Goal: Task Accomplishment & Management: Manage account settings

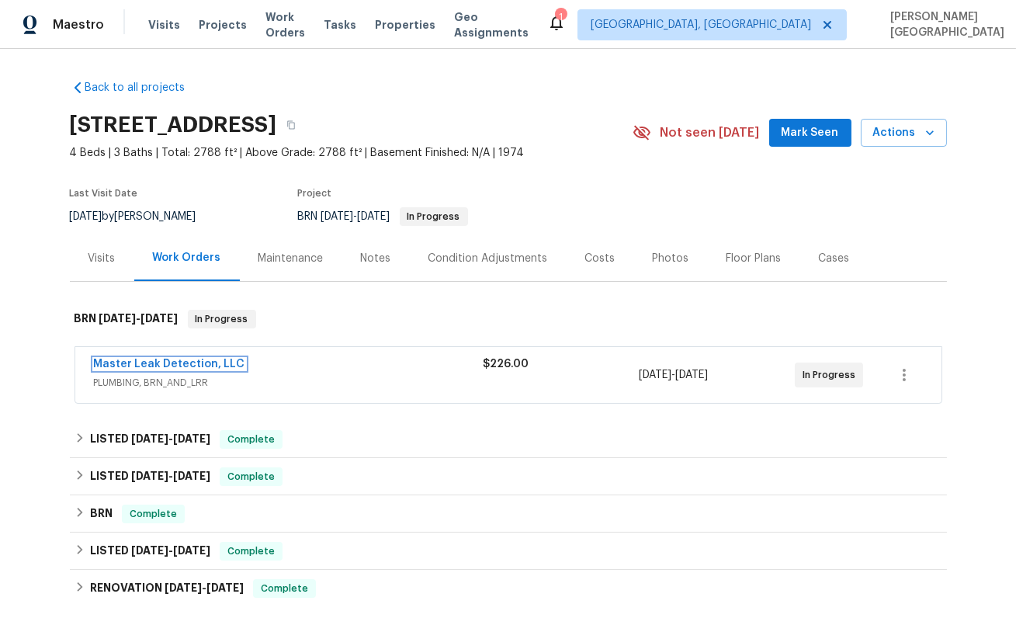
click at [199, 363] on link "Master Leak Detection, LLC" at bounding box center [169, 364] width 151 height 11
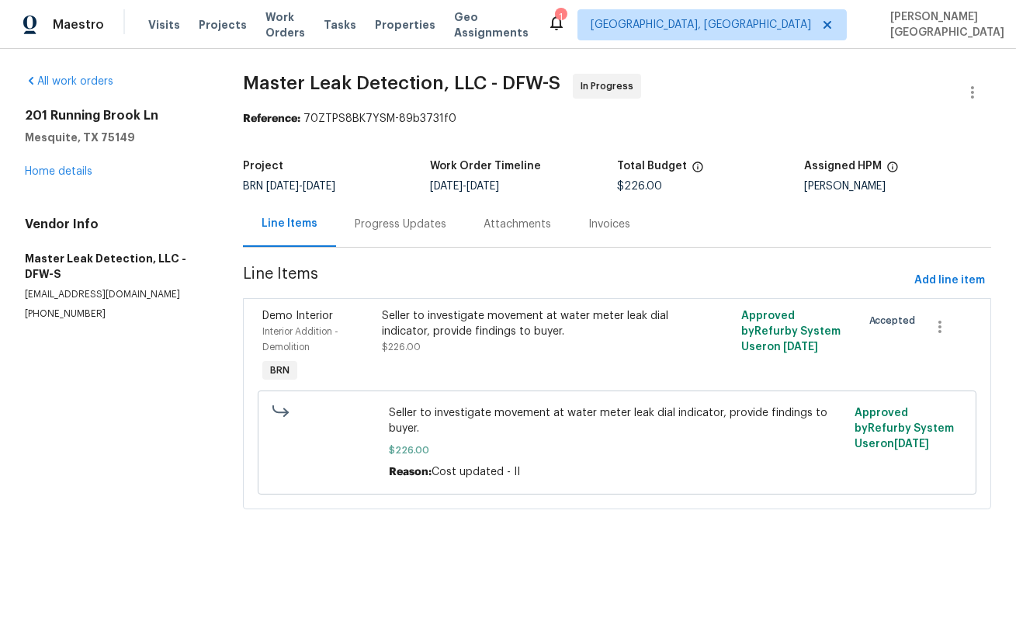
click at [398, 234] on div "Progress Updates" at bounding box center [400, 224] width 129 height 46
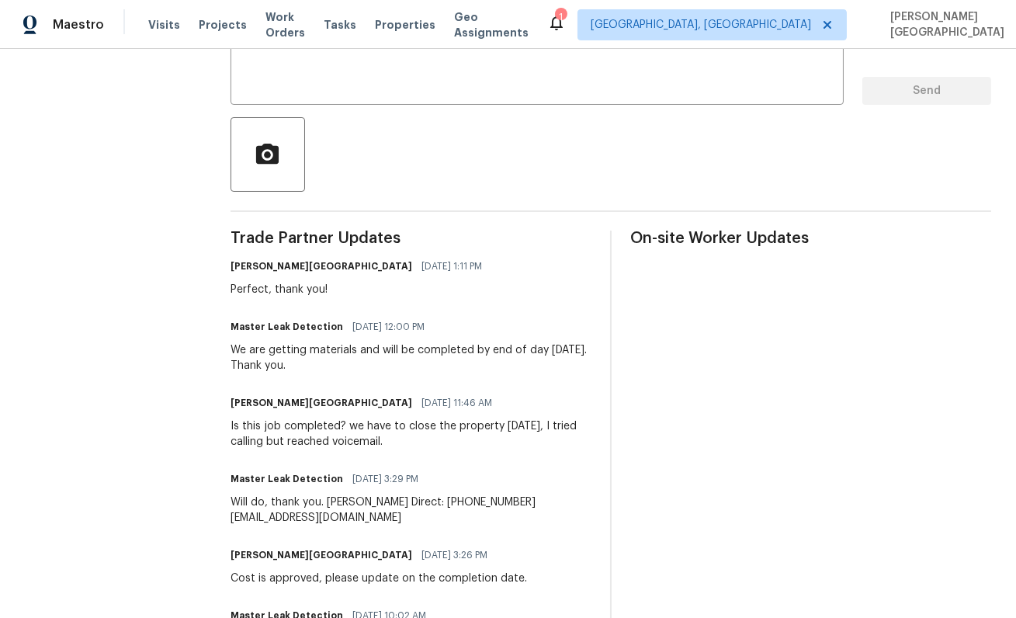
scroll to position [53, 0]
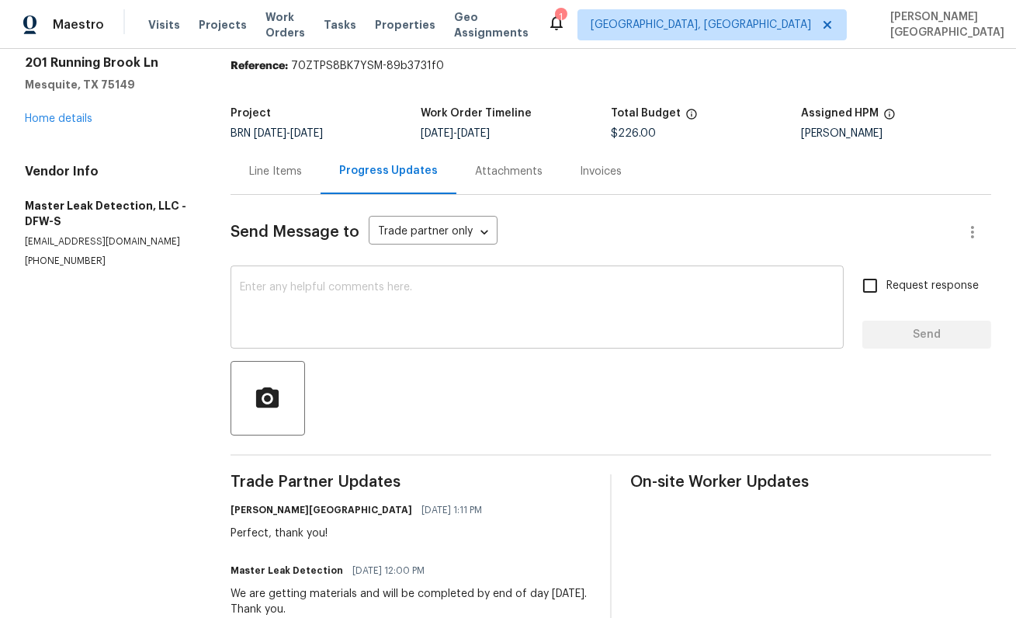
click at [328, 300] on textarea at bounding box center [537, 309] width 595 height 54
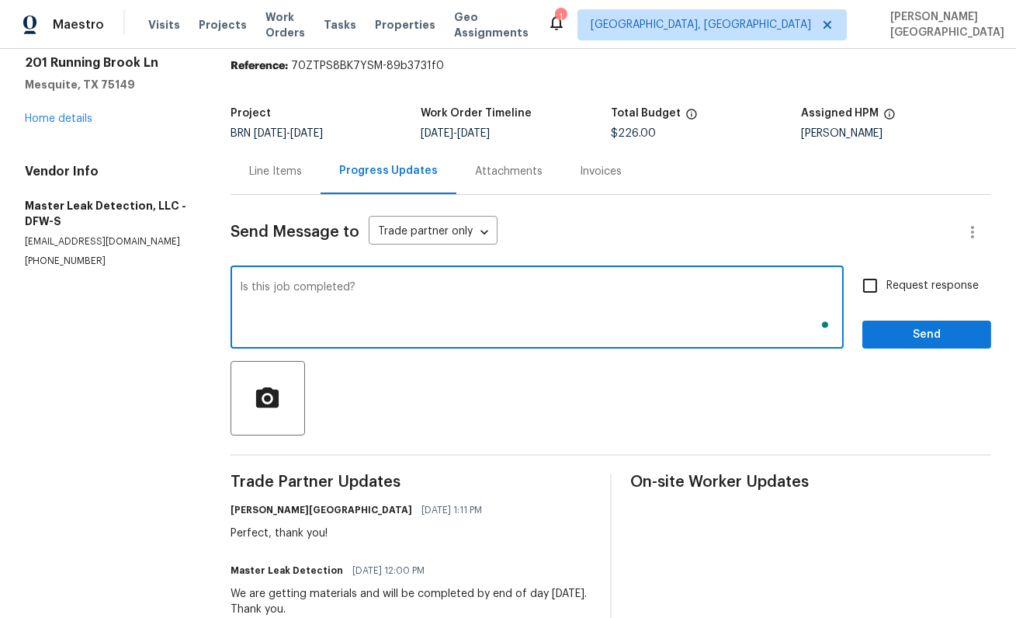
type textarea "Is this job completed?"
click at [905, 307] on div "Request response Send" at bounding box center [926, 308] width 129 height 79
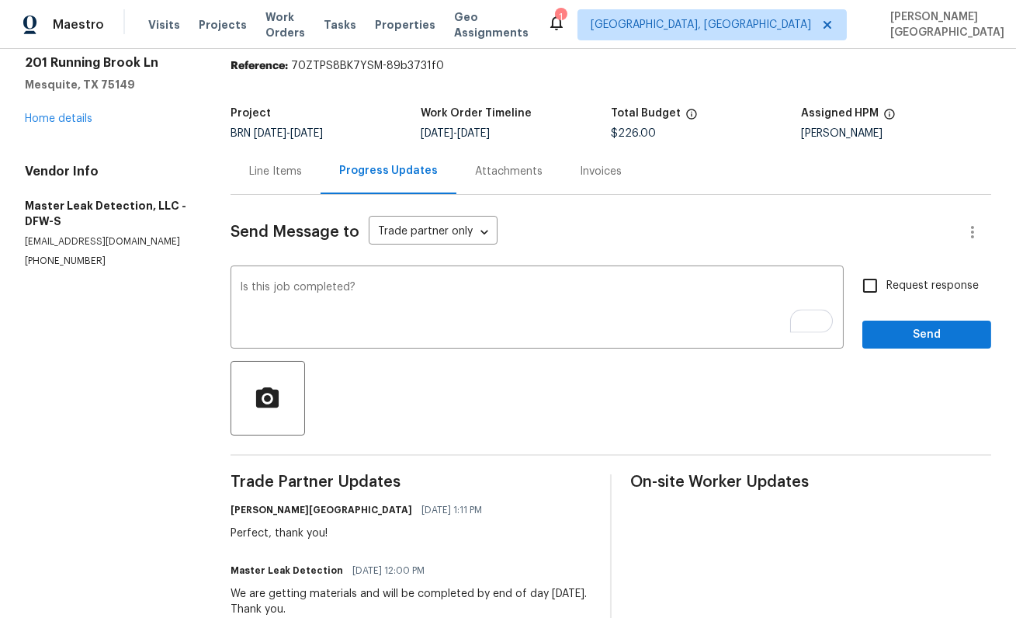
click at [893, 291] on span "Request response" at bounding box center [932, 286] width 92 height 16
click at [886, 291] on input "Request response" at bounding box center [870, 285] width 33 height 33
checkbox input "true"
click at [906, 332] on span "Send" at bounding box center [927, 334] width 104 height 19
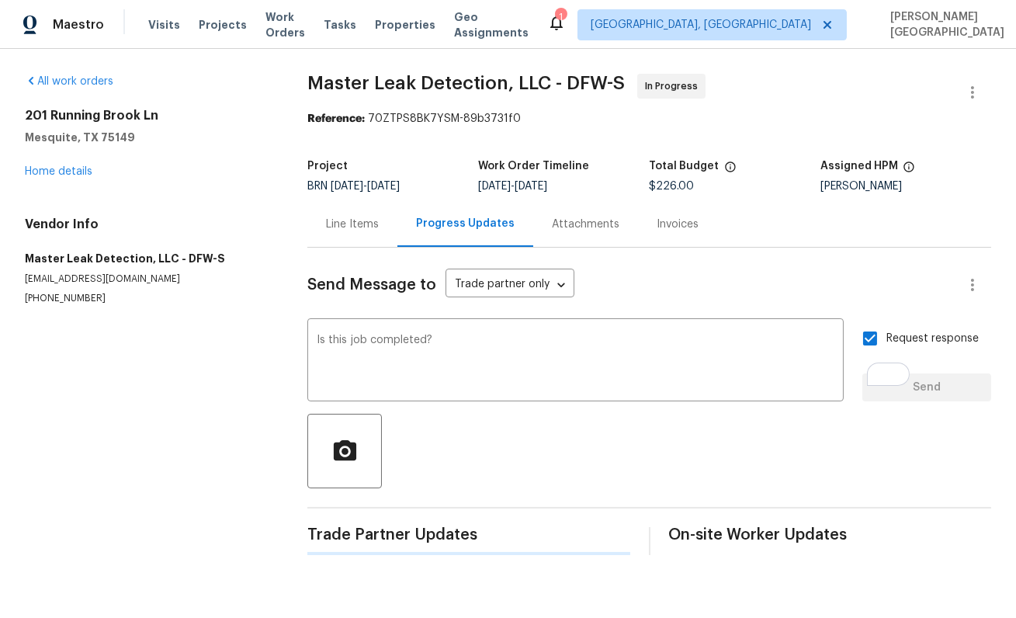
scroll to position [0, 0]
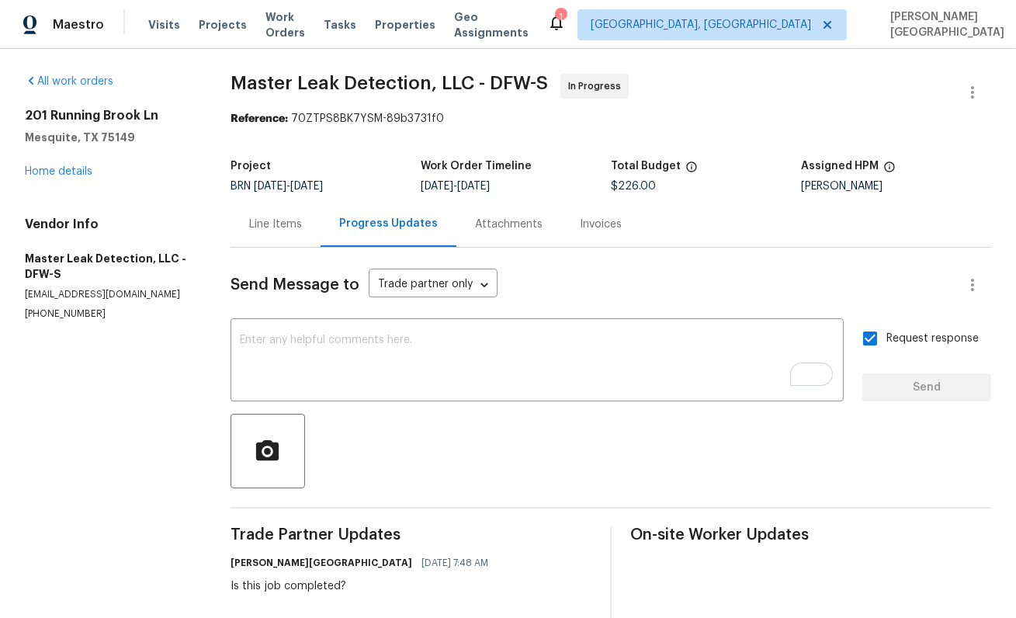
click at [66, 312] on p "(972) 916-1261" at bounding box center [109, 313] width 168 height 13
copy p "(972) 916-1261"
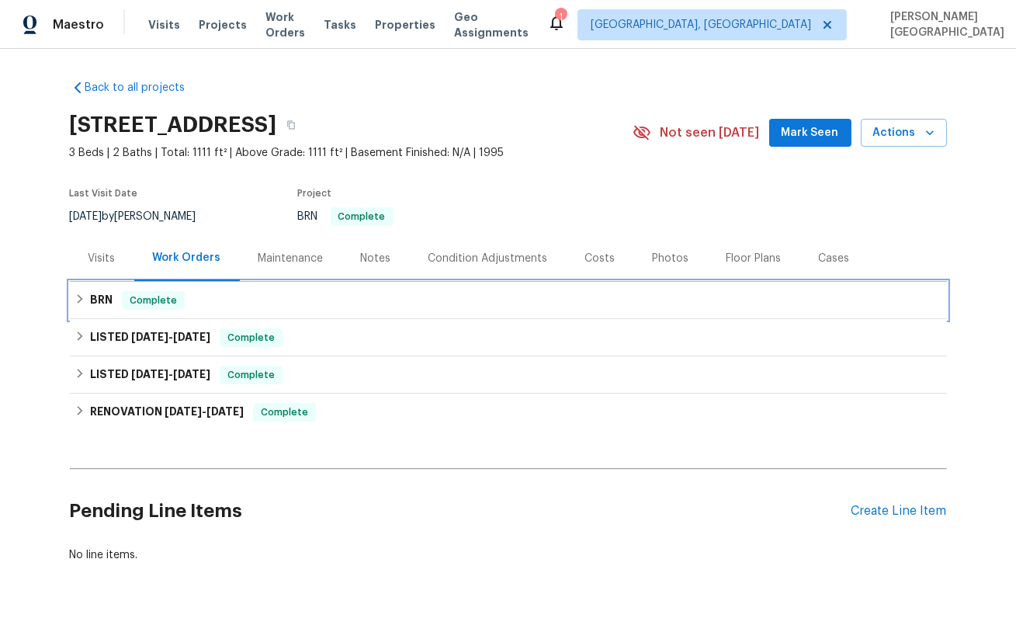
click at [92, 297] on h6 "BRN" at bounding box center [101, 300] width 23 height 19
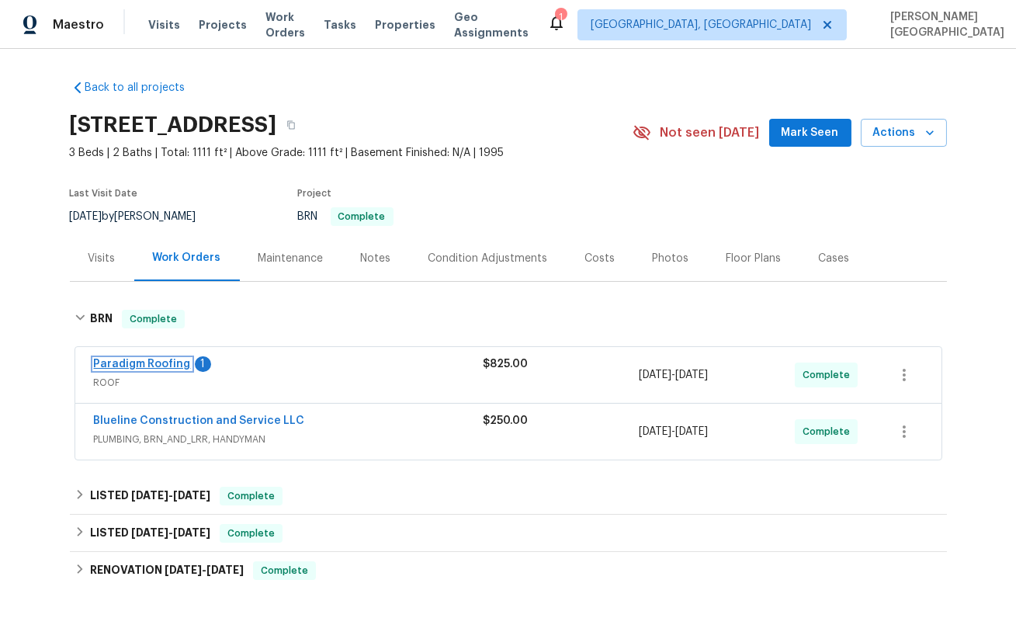
click at [140, 368] on link "Paradigm Roofing" at bounding box center [142, 364] width 97 height 11
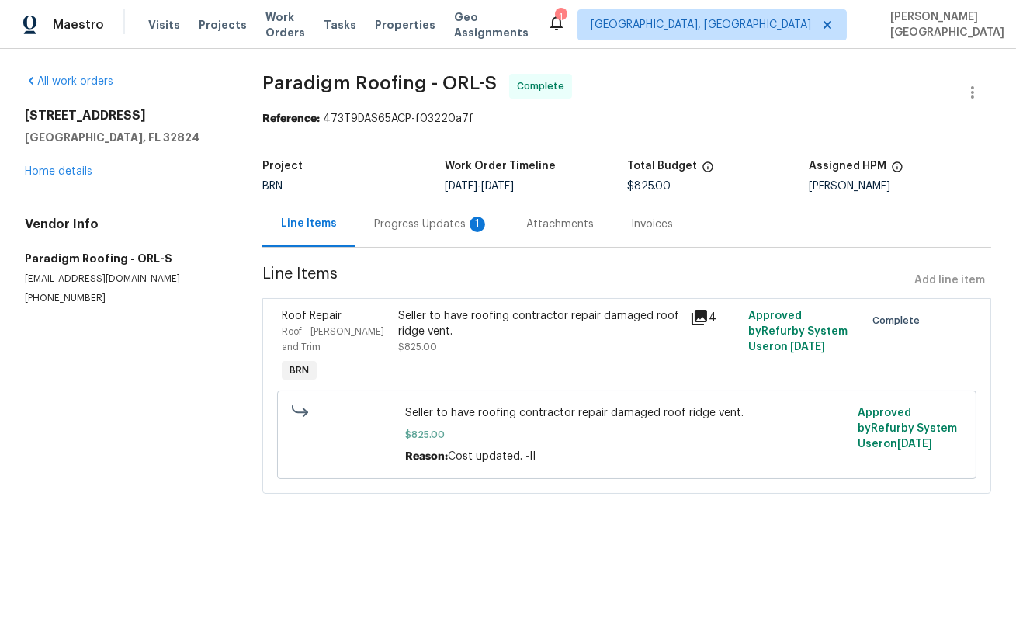
click at [418, 231] on div "Progress Updates 1" at bounding box center [431, 225] width 115 height 16
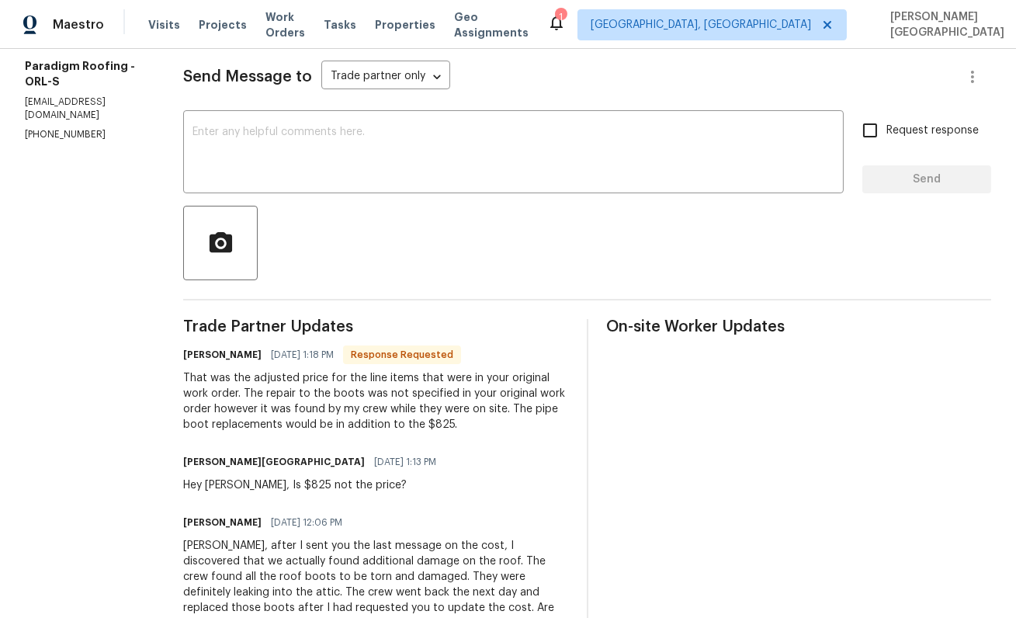
scroll to position [158, 0]
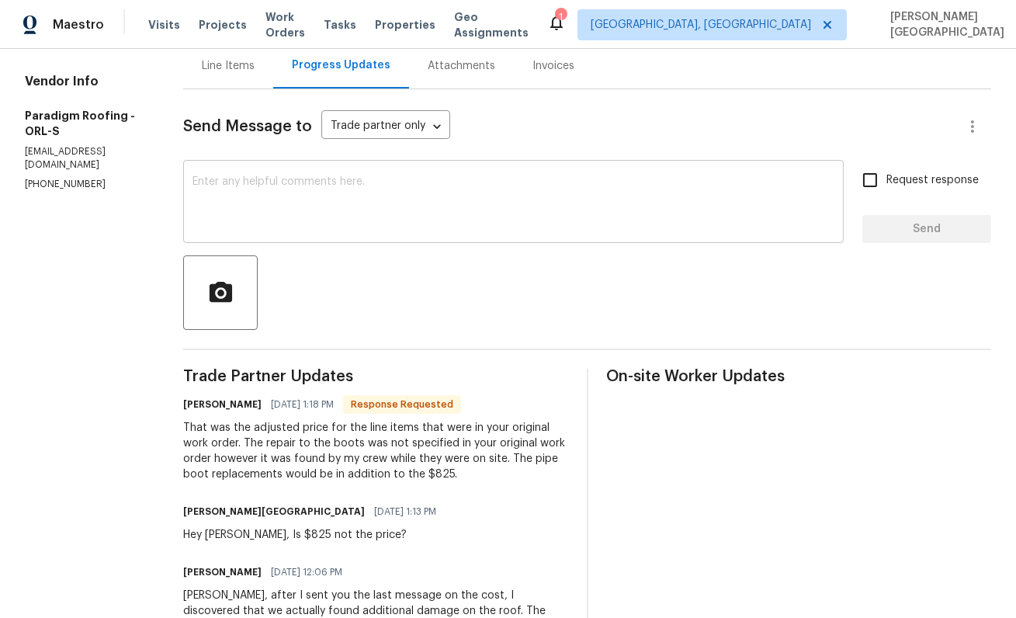
click at [256, 210] on textarea at bounding box center [514, 203] width 642 height 54
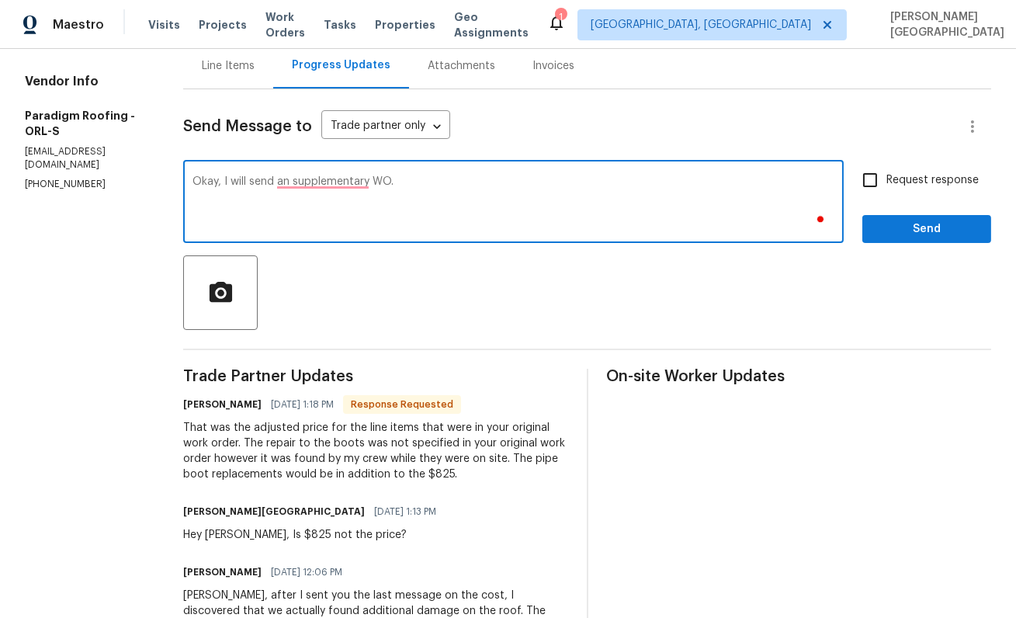
type textarea "Okay, I will send an supplementary WO."
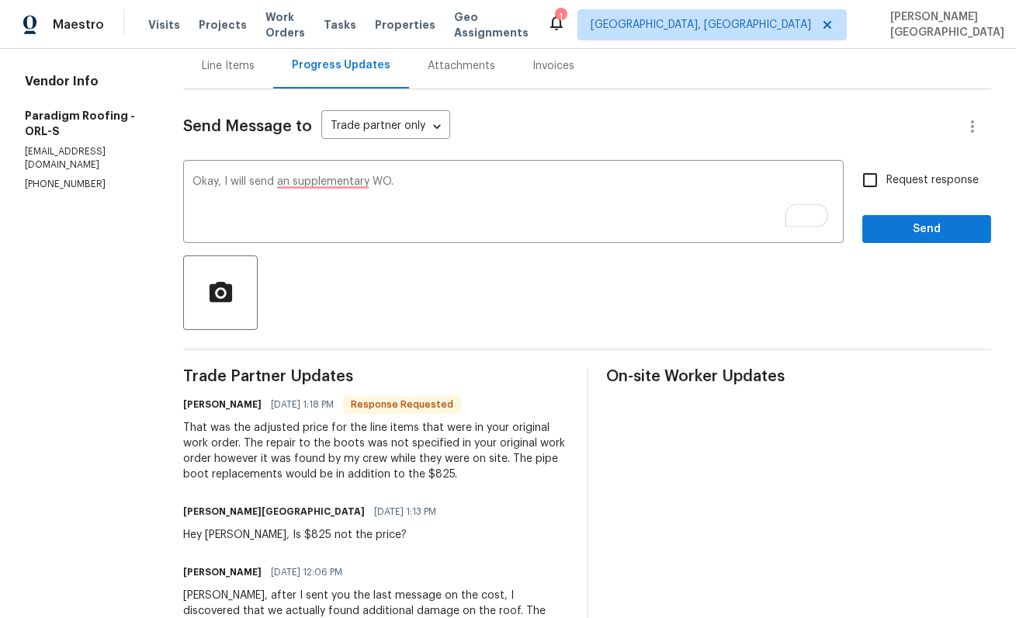
click at [897, 180] on span "Request response" at bounding box center [932, 180] width 92 height 16
click at [886, 180] on input "Request response" at bounding box center [870, 180] width 33 height 33
checkbox input "true"
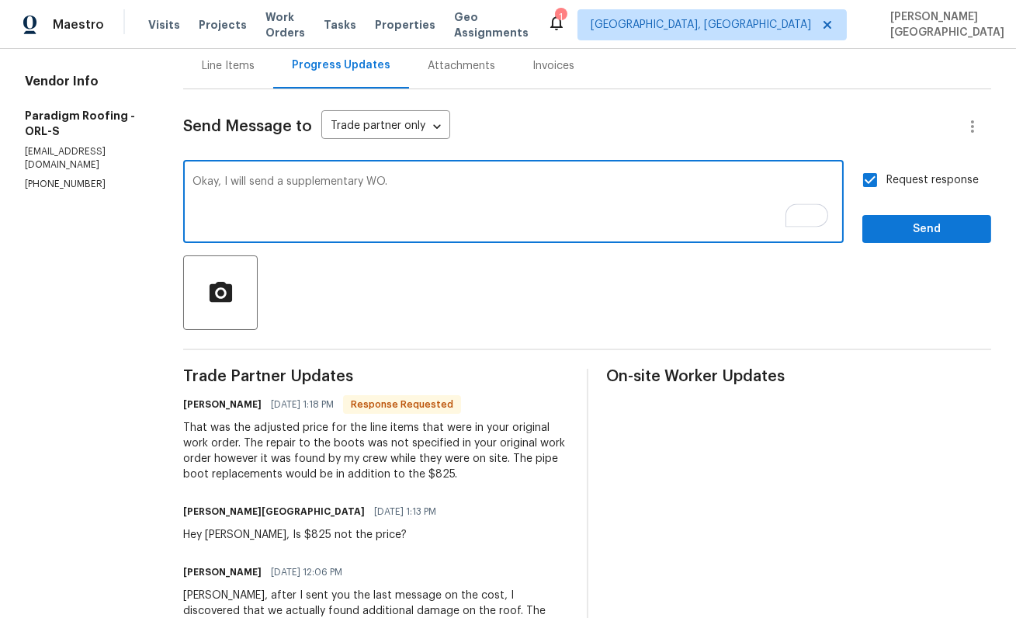
type textarea "Okay, I will send a supplementary WO."
click at [916, 227] on span "Send" at bounding box center [927, 229] width 104 height 19
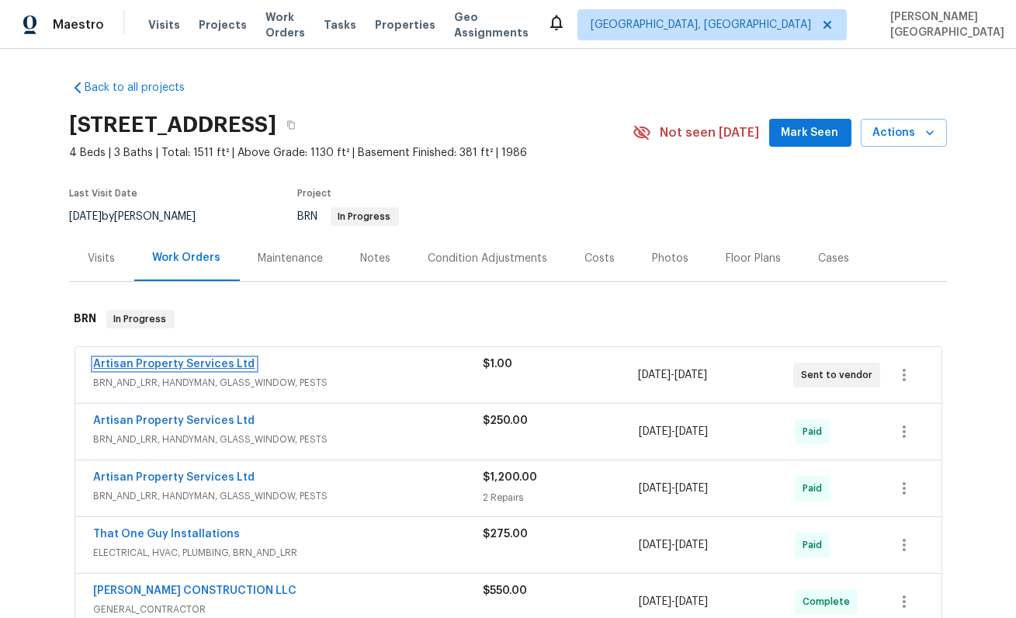
click at [196, 361] on link "Artisan Property Services Ltd" at bounding box center [174, 364] width 161 height 11
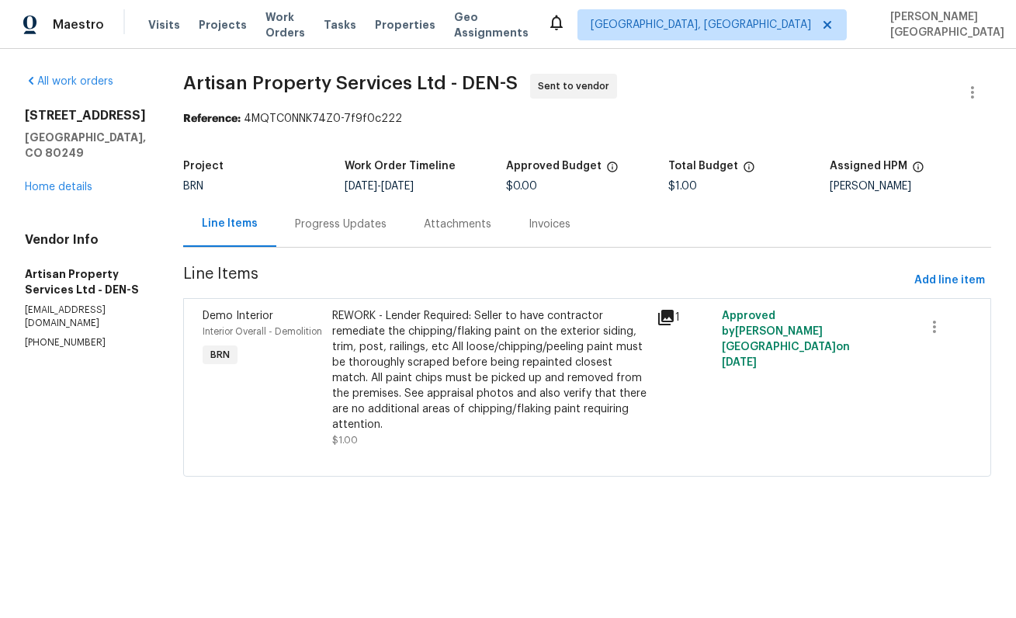
click at [329, 223] on div "Progress Updates" at bounding box center [341, 225] width 92 height 16
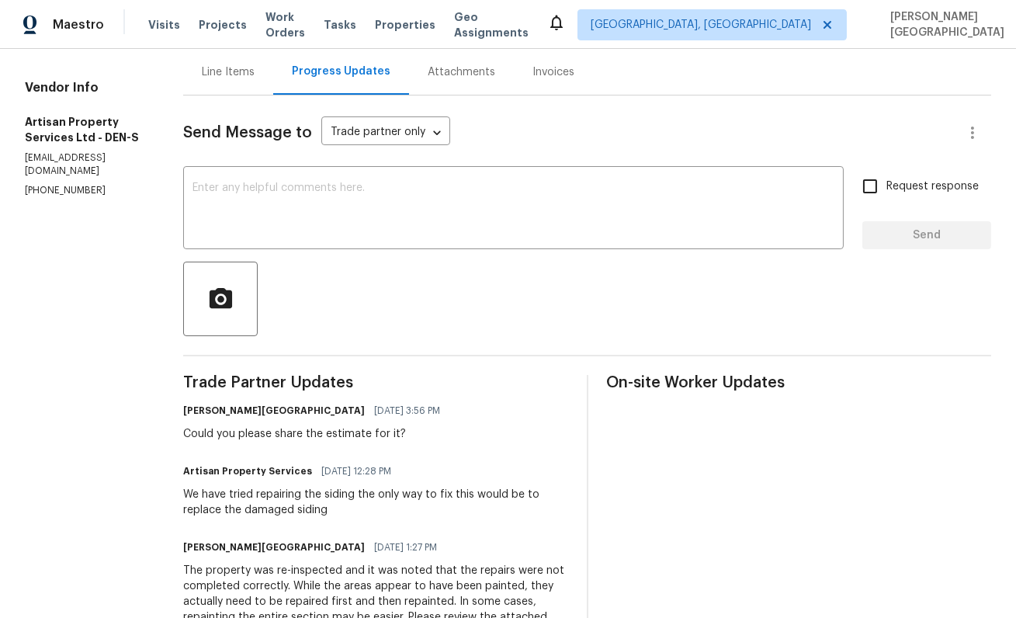
scroll to position [144, 0]
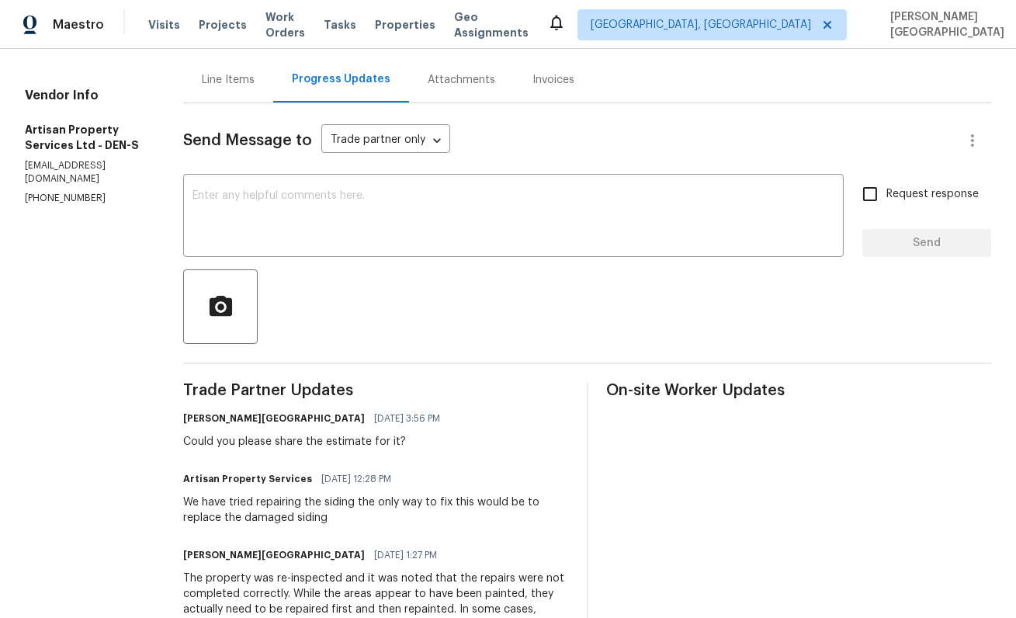
click at [56, 205] on p "(720) 300-8596" at bounding box center [85, 198] width 121 height 13
copy p "(720) 300-8596"
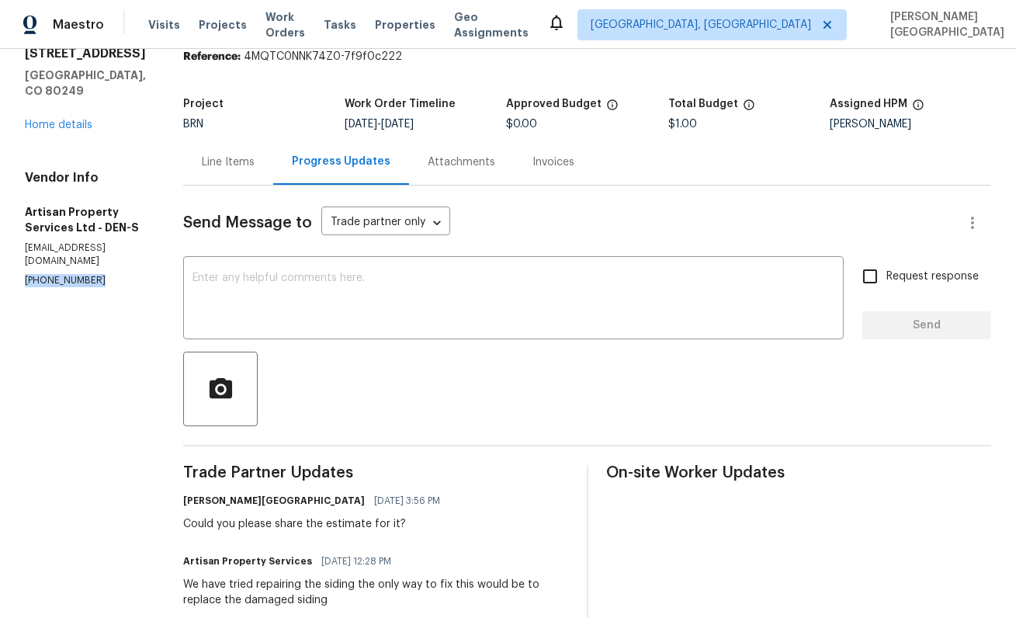
scroll to position [0, 0]
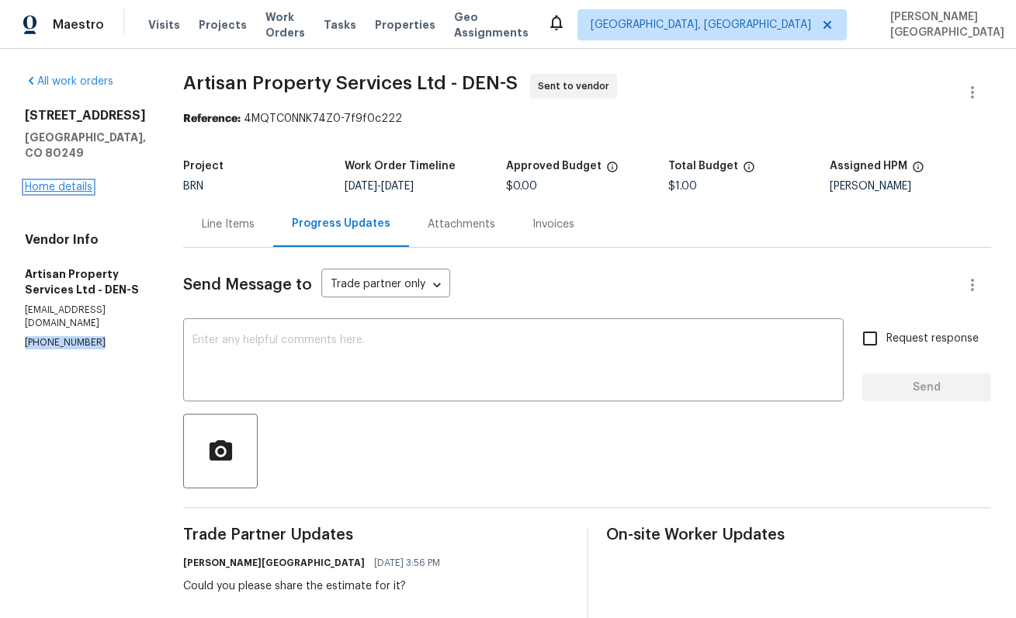
click at [57, 193] on link "Home details" at bounding box center [59, 187] width 68 height 11
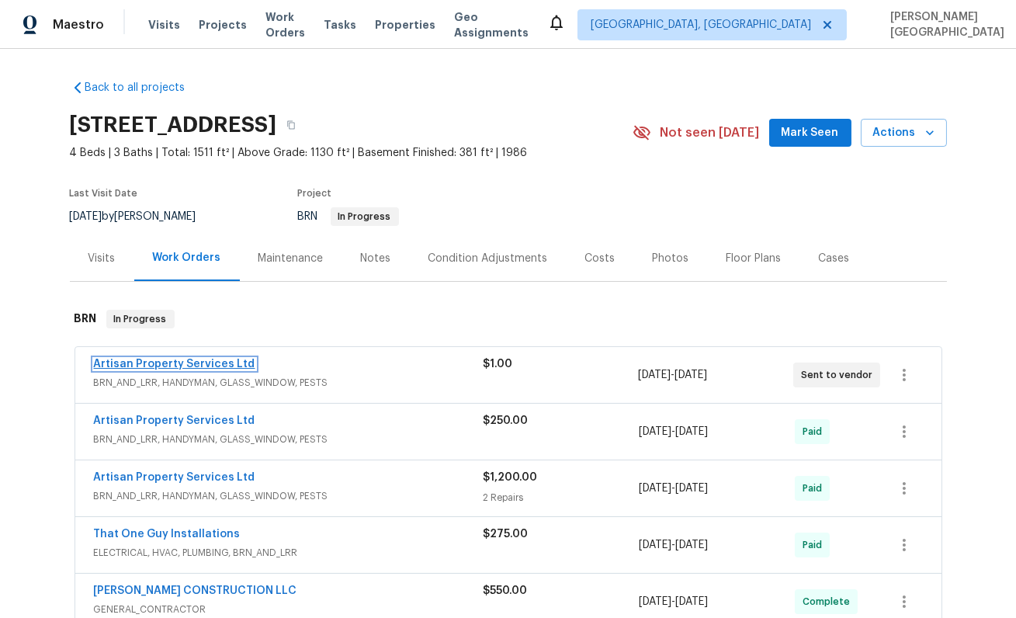
click at [227, 364] on link "Artisan Property Services Ltd" at bounding box center [174, 364] width 161 height 11
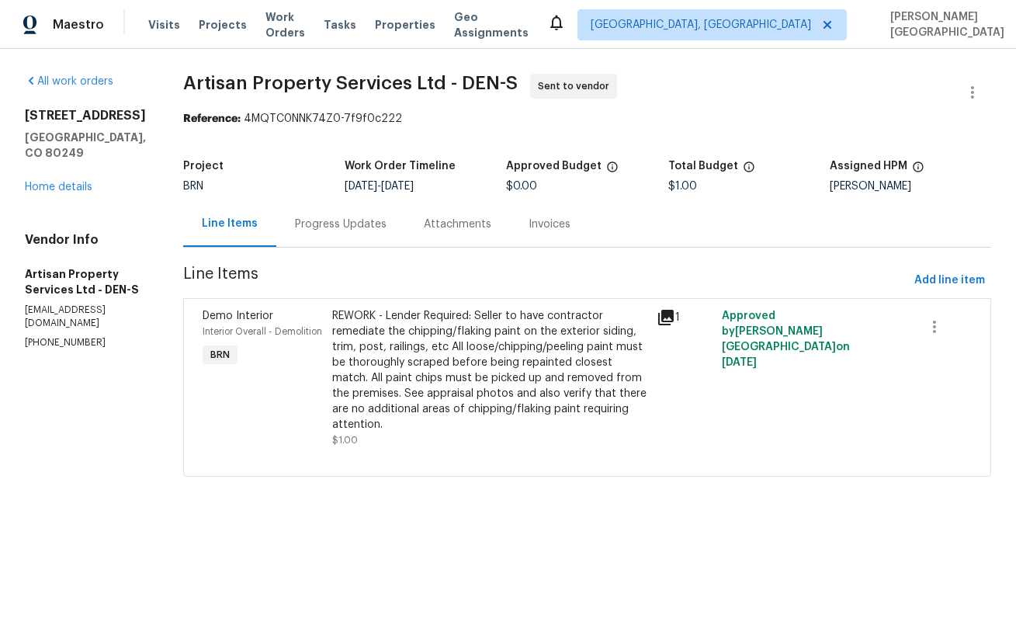
click at [304, 215] on div "Progress Updates" at bounding box center [340, 224] width 129 height 46
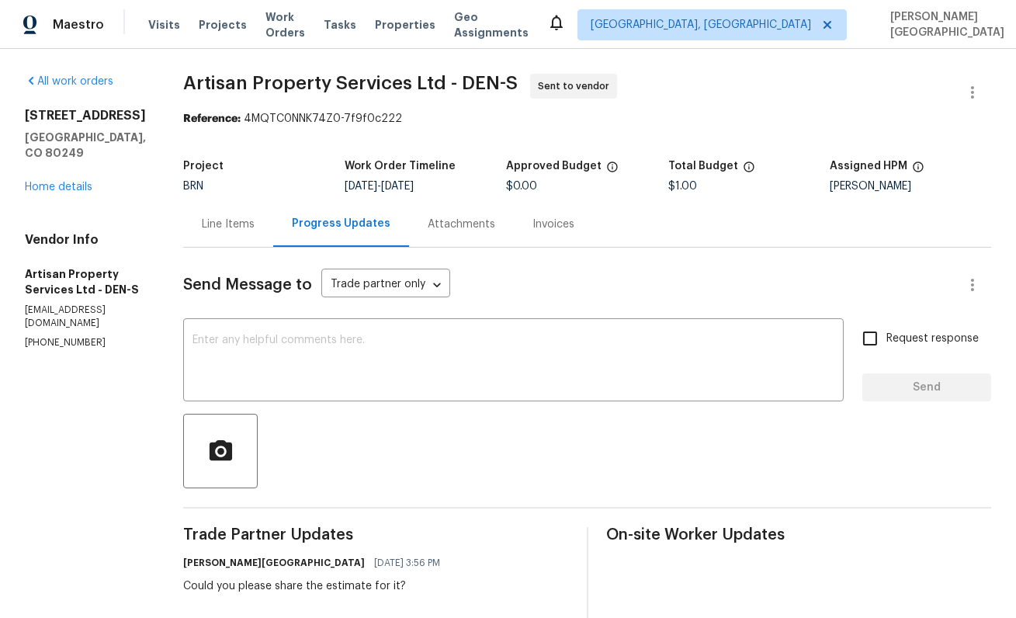
click at [183, 84] on span "Artisan Property Services Ltd - DEN-S" at bounding box center [350, 83] width 335 height 19
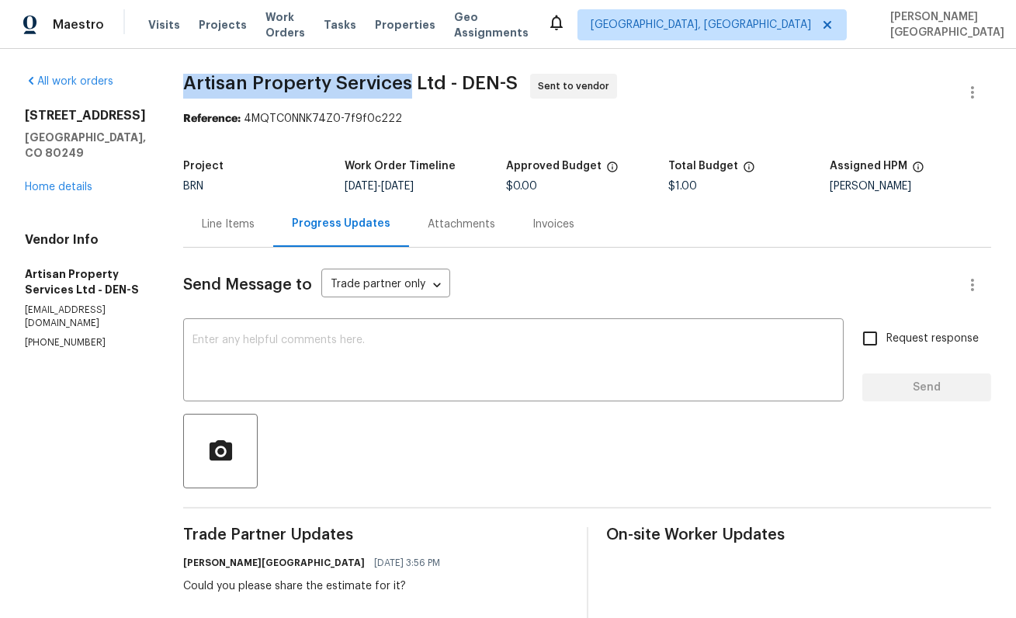
click at [348, 81] on span "Artisan Property Services Ltd - DEN-S" at bounding box center [350, 83] width 335 height 19
copy span "Artisan Property Services"
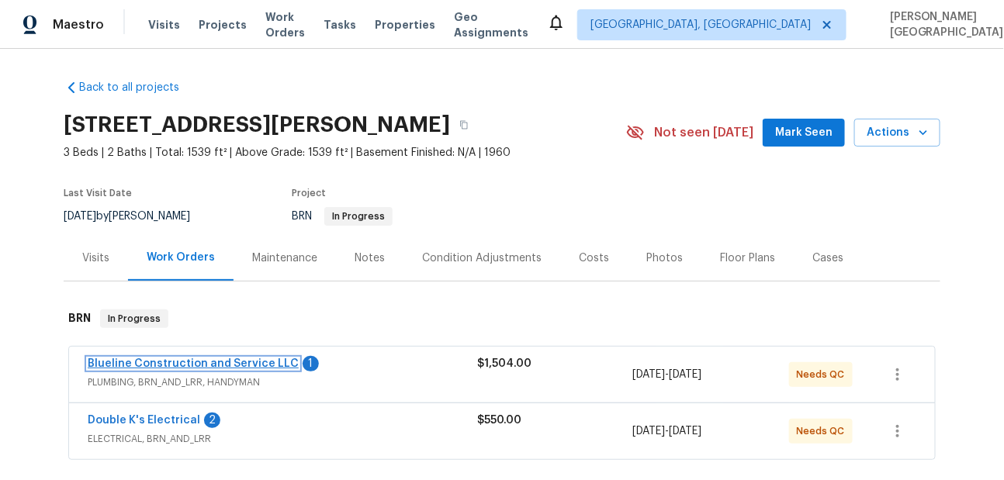
click at [198, 363] on link "Blueline Construction and Service LLC" at bounding box center [193, 364] width 211 height 11
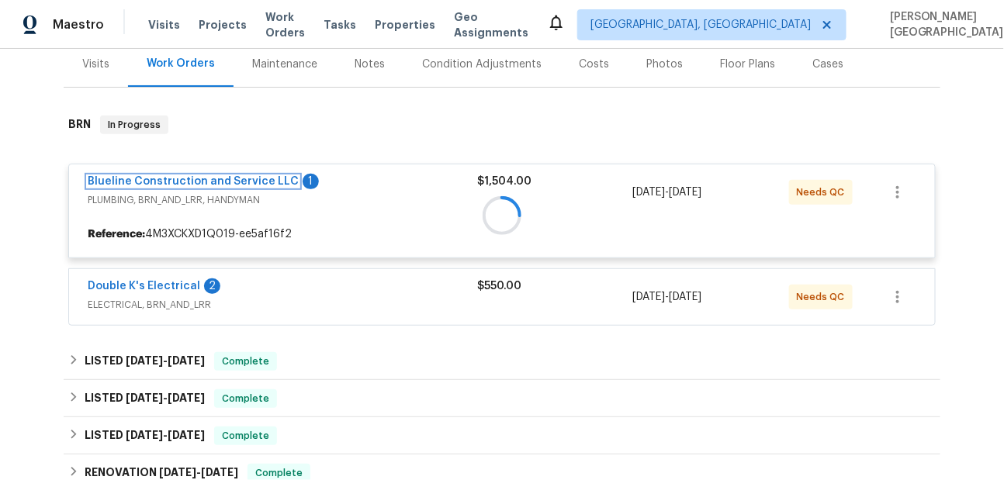
scroll to position [255, 0]
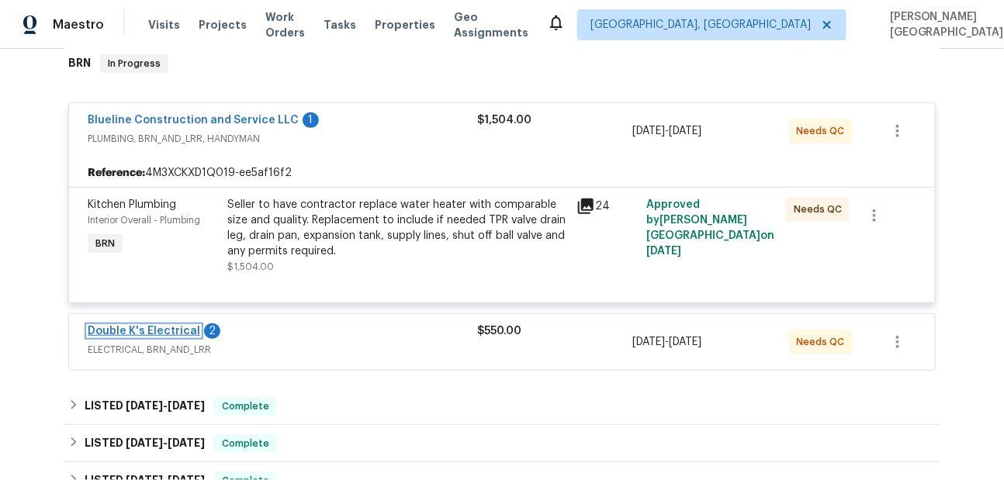
click at [137, 329] on link "Double K's Electrical" at bounding box center [144, 331] width 113 height 11
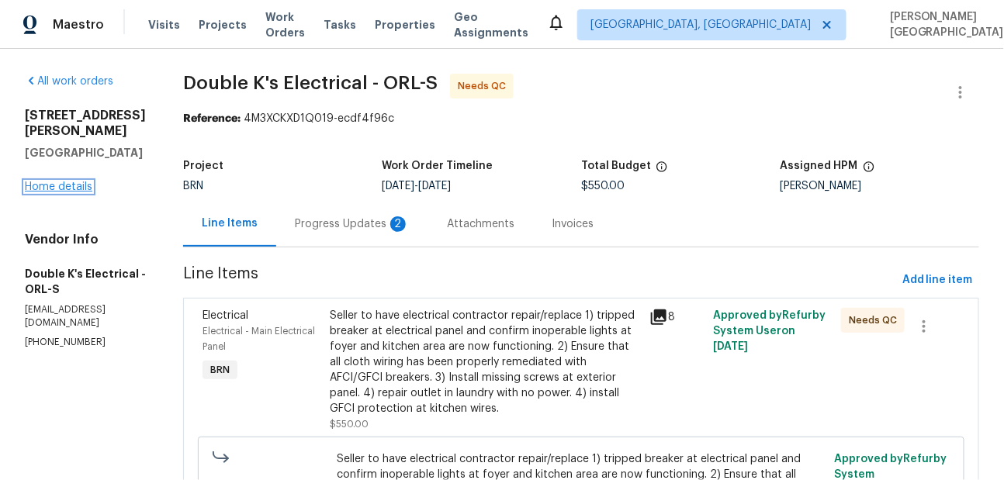
click at [71, 182] on link "Home details" at bounding box center [59, 187] width 68 height 11
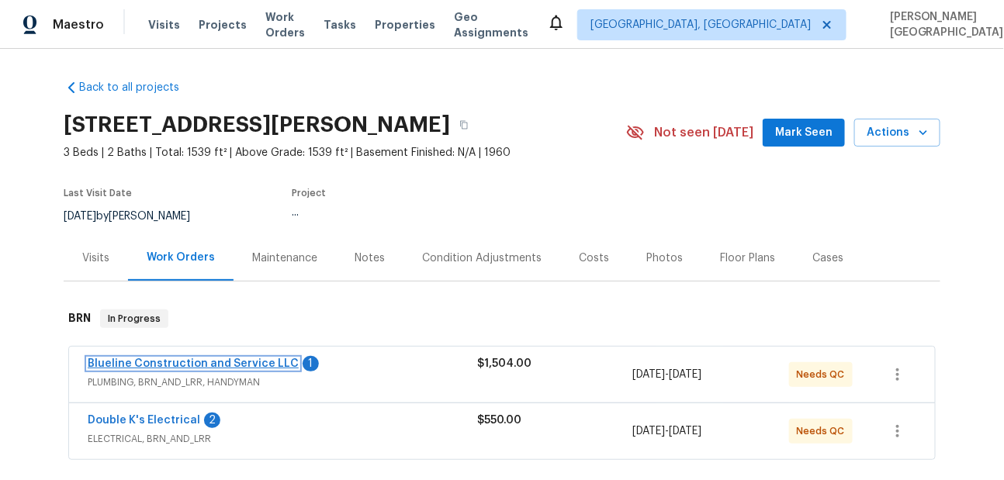
click at [175, 363] on link "Blueline Construction and Service LLC" at bounding box center [193, 364] width 211 height 11
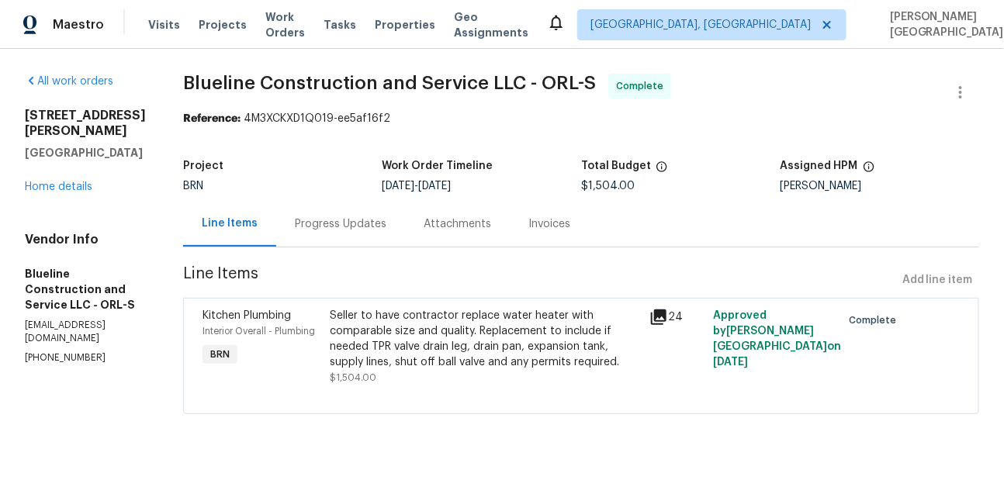
click at [549, 232] on div "Invoices" at bounding box center [549, 224] width 79 height 46
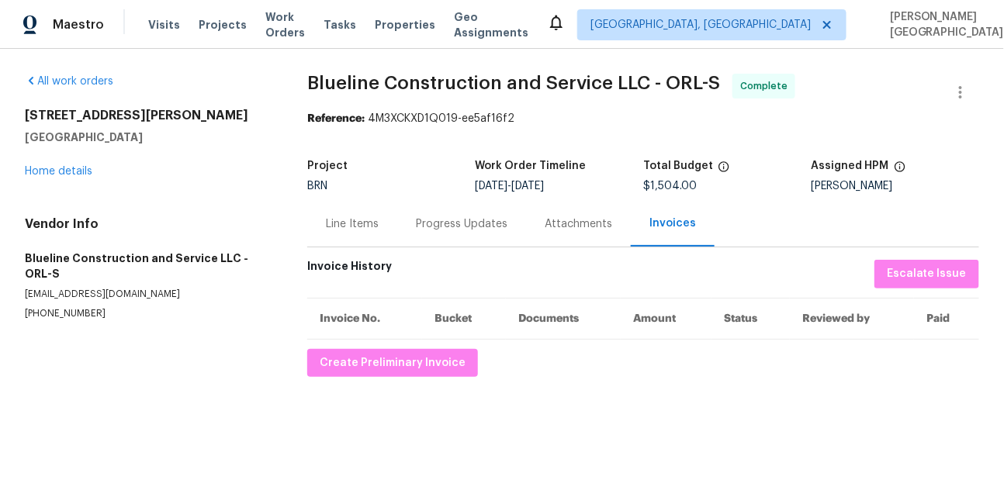
click at [390, 379] on div "All work orders 2710 Wyndham Ln Orlando, FL 32808 Home details Vendor Info Blue…" at bounding box center [502, 225] width 1004 height 353
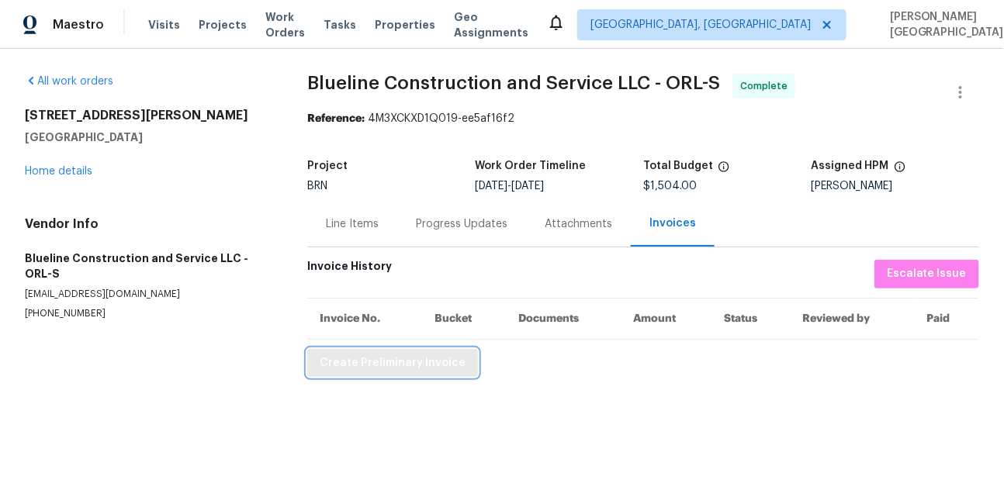
click at [390, 367] on span "Create Preliminary Invoice" at bounding box center [393, 363] width 146 height 19
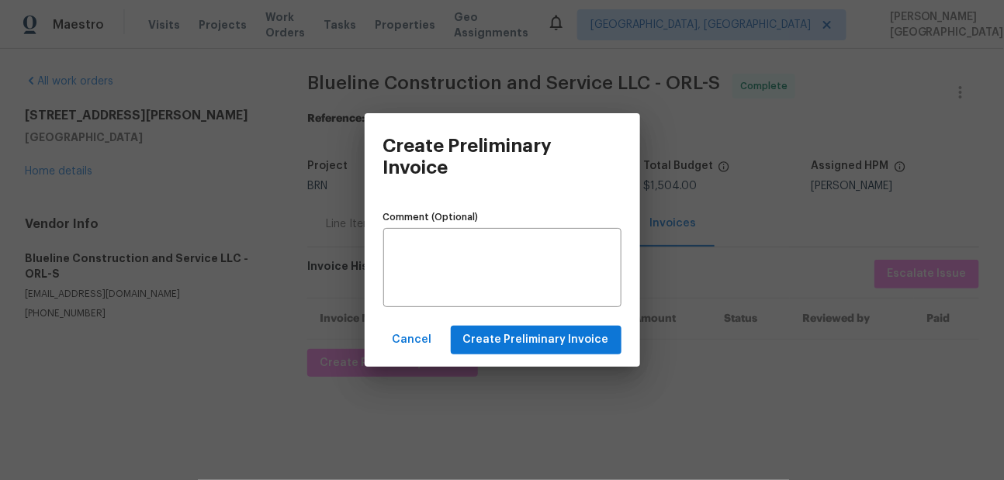
click at [560, 324] on div "Cancel Create Preliminary Invoice" at bounding box center [503, 341] width 276 height 54
click at [560, 331] on span "Create Preliminary Invoice" at bounding box center [536, 340] width 146 height 19
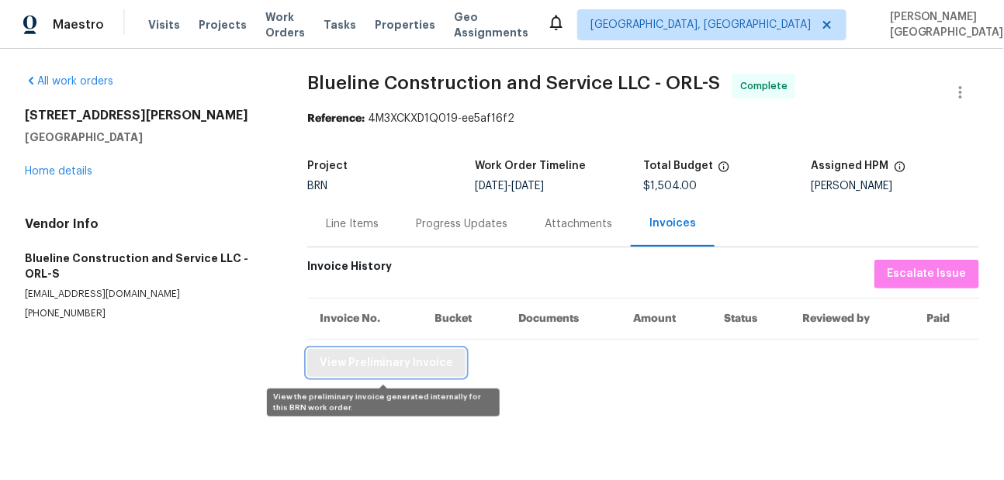
click at [381, 369] on span "View Preliminary Invoice" at bounding box center [387, 363] width 134 height 19
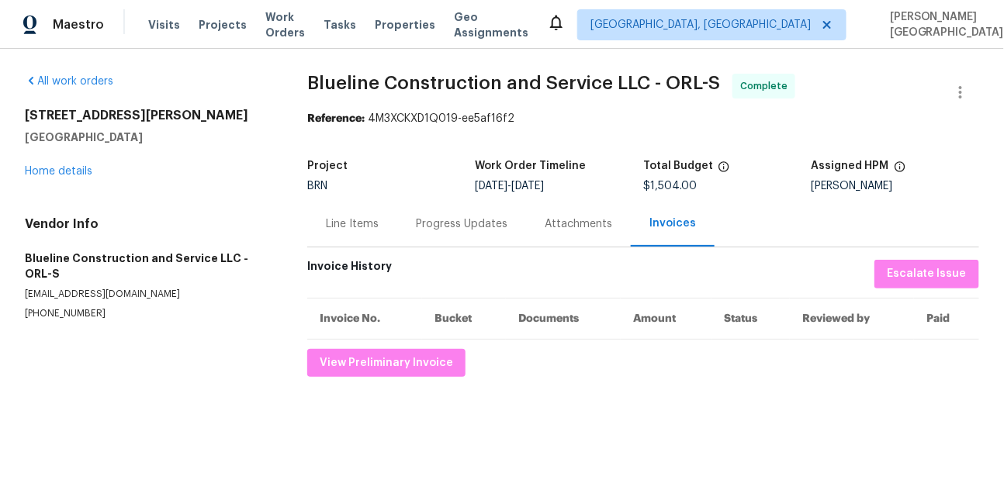
click at [338, 81] on span "Blueline Construction and Service LLC - ORL-S" at bounding box center [513, 83] width 413 height 19
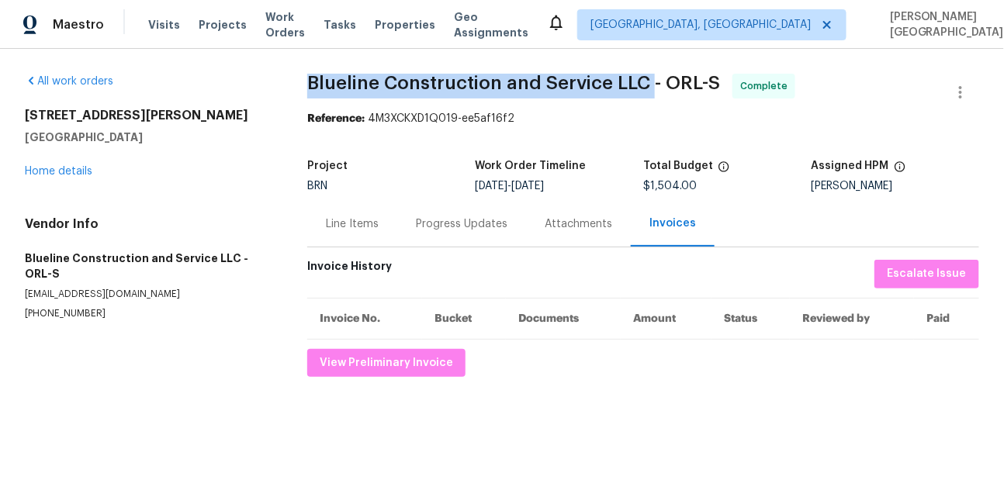
click at [641, 78] on span "Blueline Construction and Service LLC - ORL-S" at bounding box center [513, 83] width 413 height 19
copy span "Blueline Construction and Service LLC"
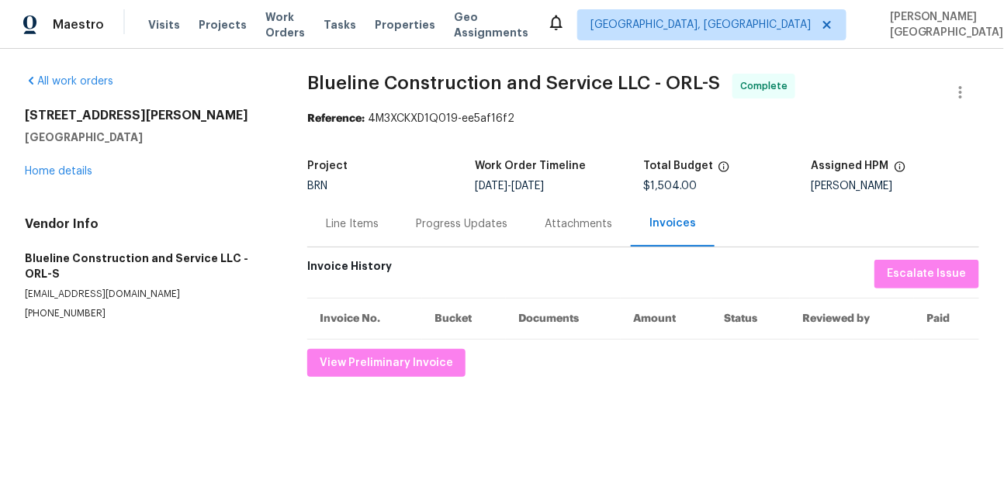
click at [346, 221] on div "Line Items" at bounding box center [352, 225] width 53 height 16
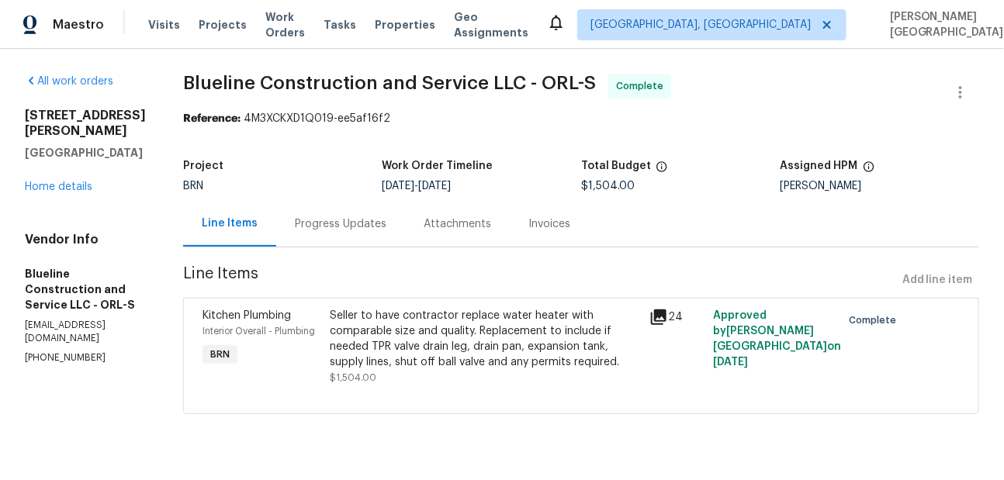
click at [425, 375] on div "Seller to have contractor replace water heater with comparable size and quality…" at bounding box center [486, 347] width 310 height 78
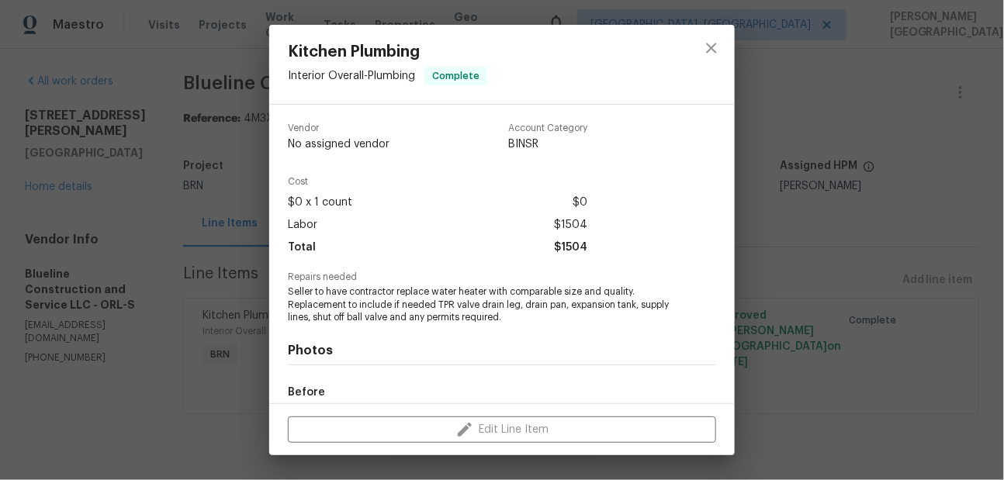
click at [401, 294] on span "Seller to have contractor replace water heater with comparable size and quality…" at bounding box center [481, 305] width 386 height 39
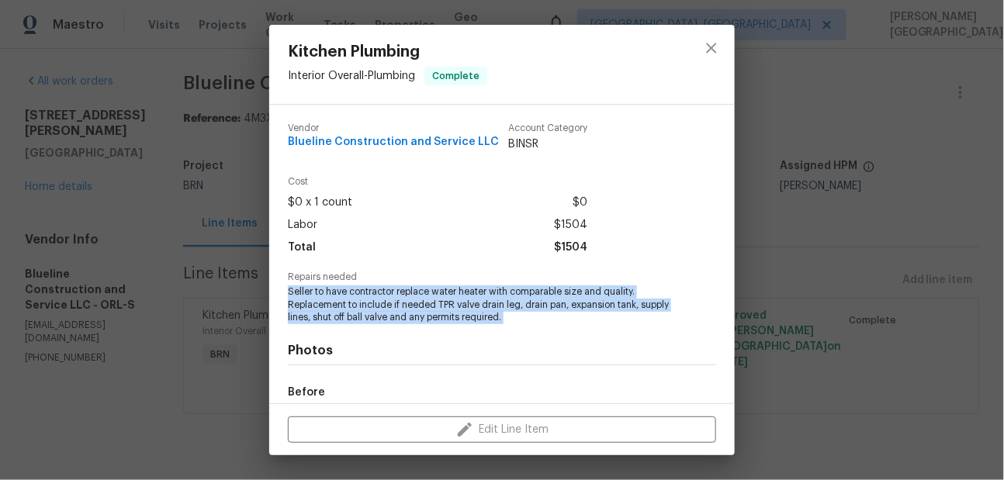
click at [401, 294] on span "Seller to have contractor replace water heater with comparable size and quality…" at bounding box center [481, 305] width 386 height 39
copy span "Seller to have contractor replace water heater with comparable size and quality…"
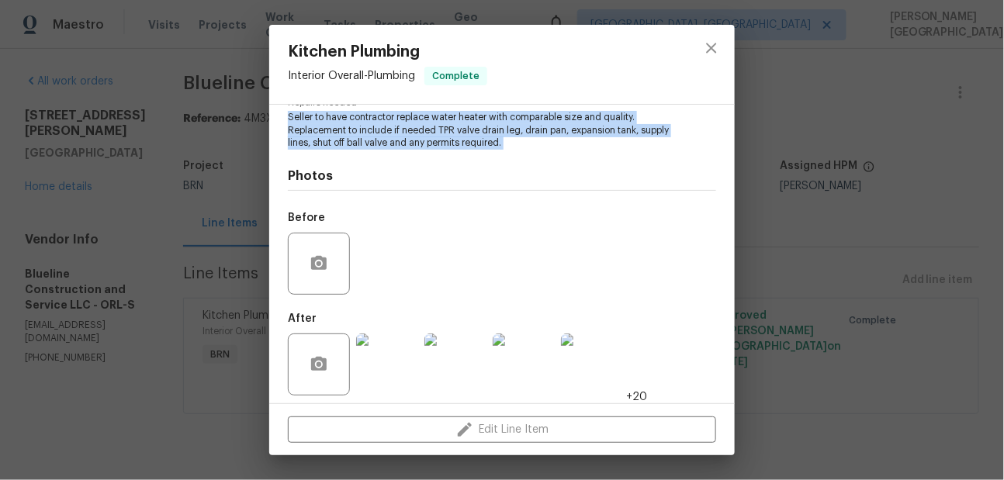
scroll to position [183, 0]
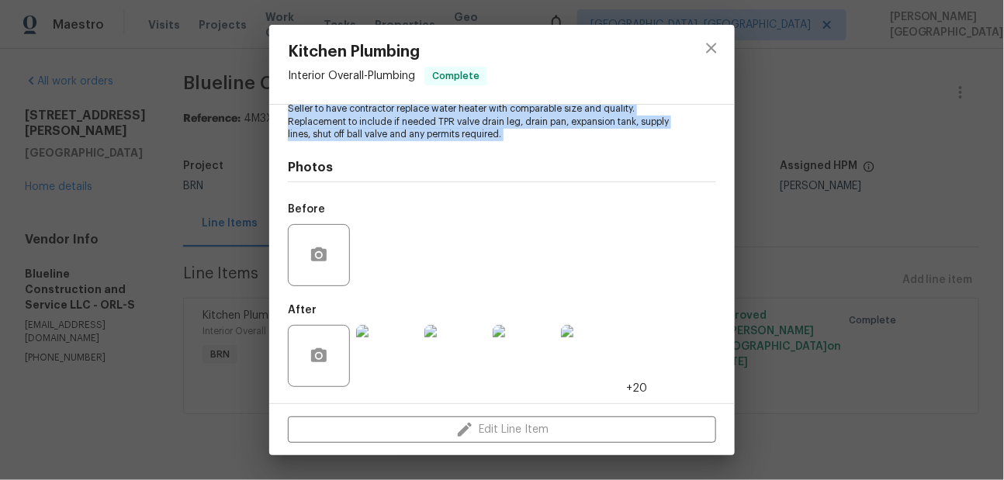
click at [464, 374] on img at bounding box center [456, 356] width 62 height 62
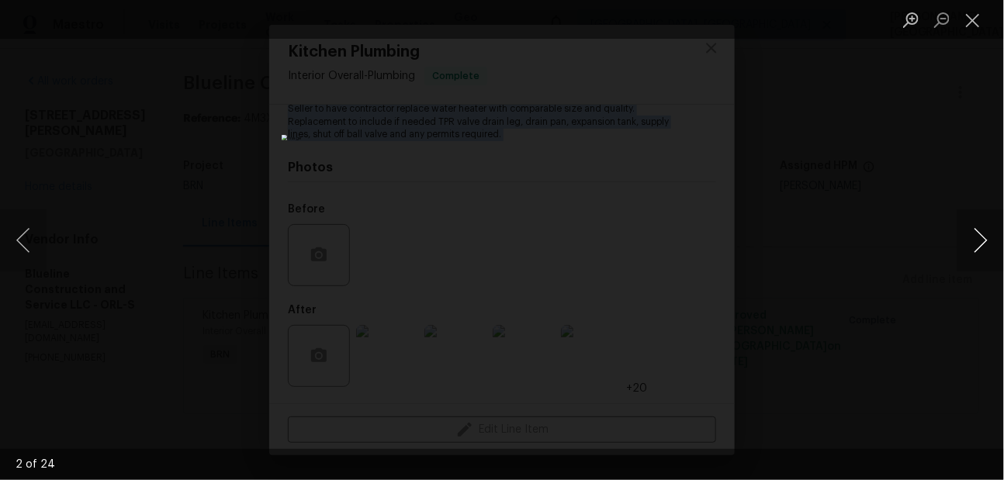
click at [977, 243] on button "Next image" at bounding box center [981, 241] width 47 height 62
click at [987, 238] on button "Next image" at bounding box center [981, 241] width 47 height 62
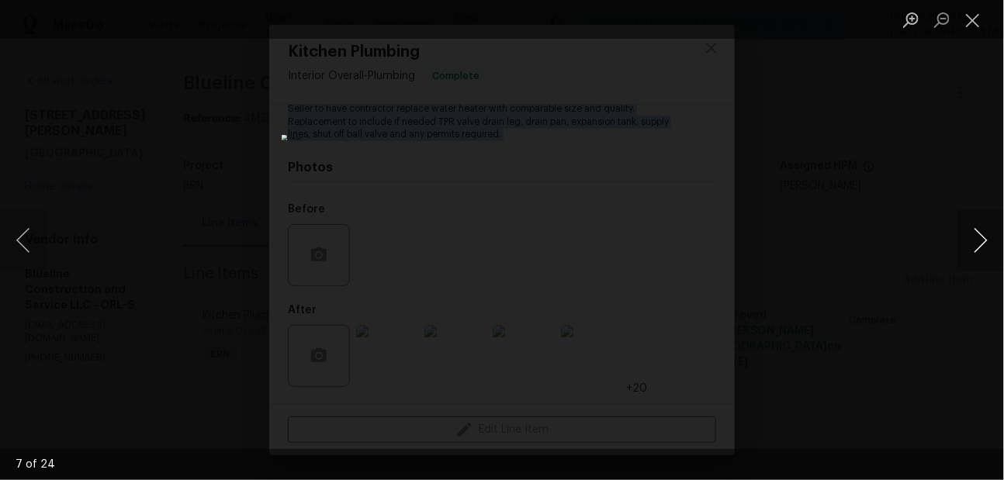
click at [987, 238] on button "Next image" at bounding box center [981, 241] width 47 height 62
click at [983, 238] on button "Next image" at bounding box center [981, 241] width 47 height 62
click at [977, 248] on button "Next image" at bounding box center [981, 241] width 47 height 62
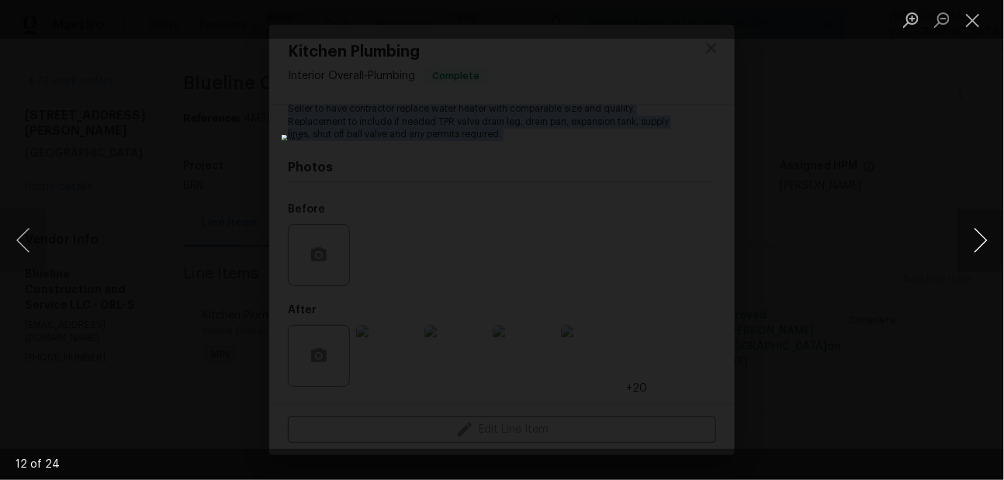
click at [977, 248] on button "Next image" at bounding box center [981, 241] width 47 height 62
click at [985, 228] on button "Next image" at bounding box center [981, 241] width 47 height 62
click at [984, 229] on button "Next image" at bounding box center [981, 241] width 47 height 62
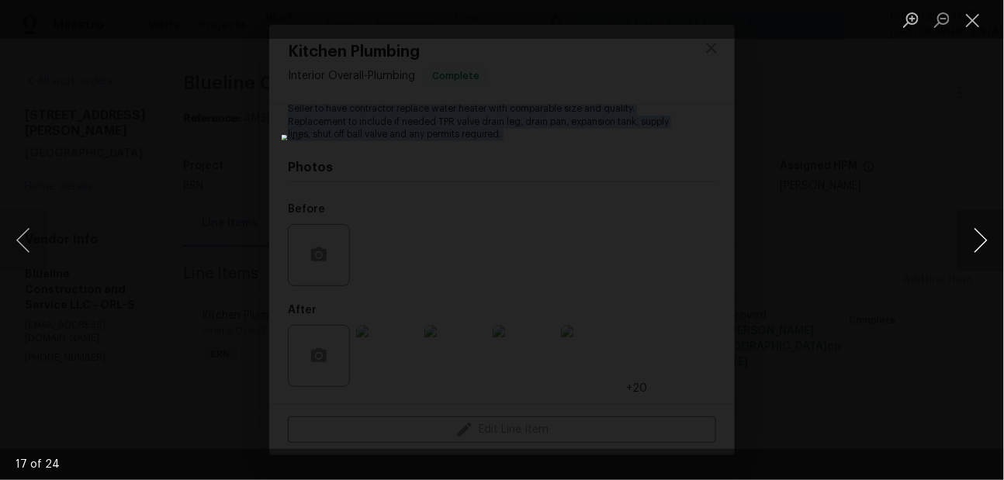
click at [984, 230] on button "Next image" at bounding box center [981, 241] width 47 height 62
click at [985, 231] on button "Next image" at bounding box center [981, 241] width 47 height 62
click at [973, 249] on button "Next image" at bounding box center [981, 241] width 47 height 62
click at [973, 250] on button "Next image" at bounding box center [981, 241] width 47 height 62
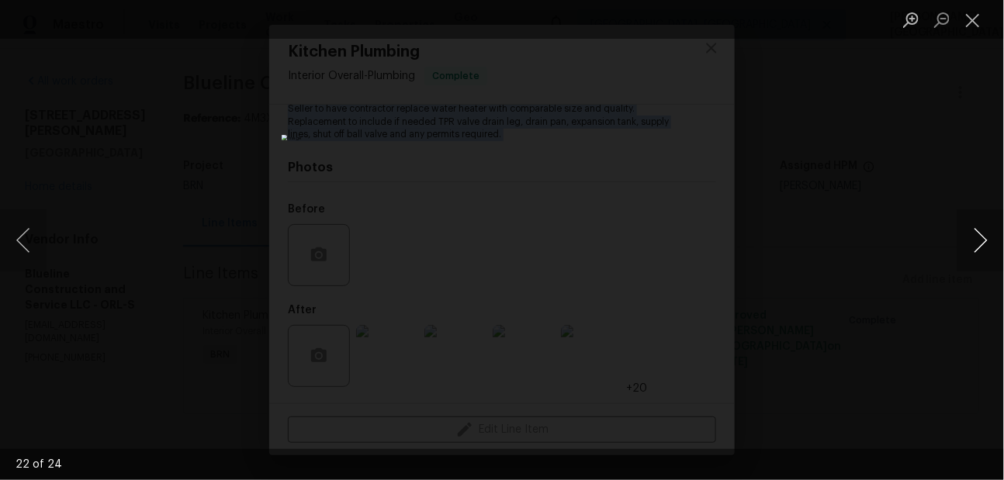
click at [971, 237] on button "Next image" at bounding box center [981, 241] width 47 height 62
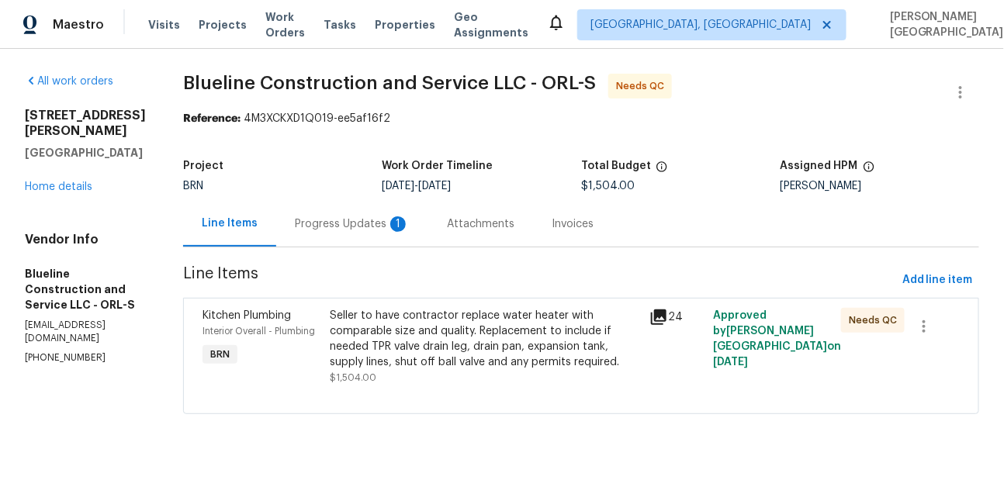
click at [338, 229] on div "Progress Updates 1" at bounding box center [352, 225] width 115 height 16
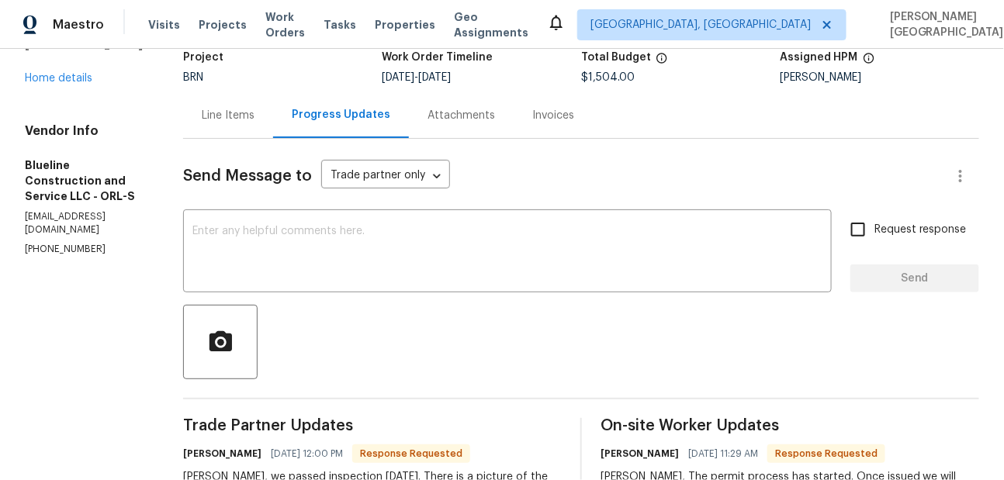
scroll to position [88, 0]
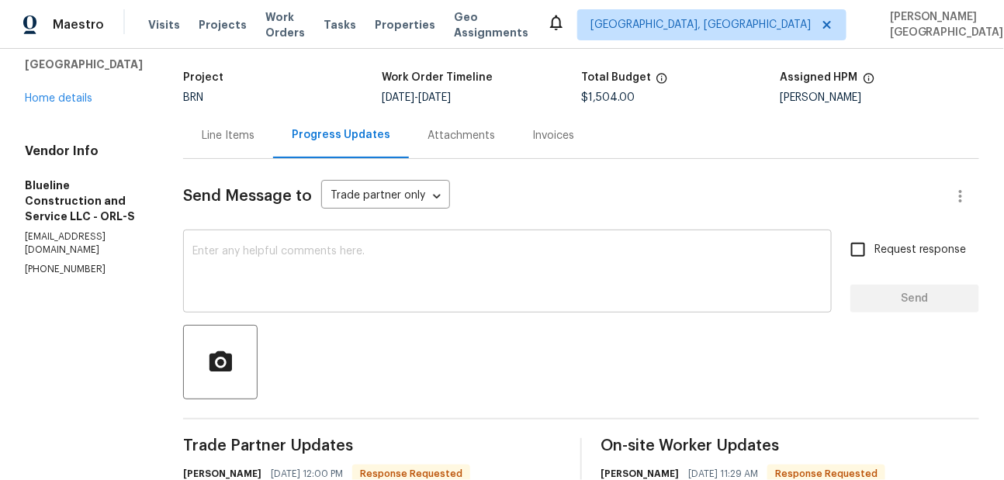
click at [247, 272] on textarea at bounding box center [508, 273] width 630 height 54
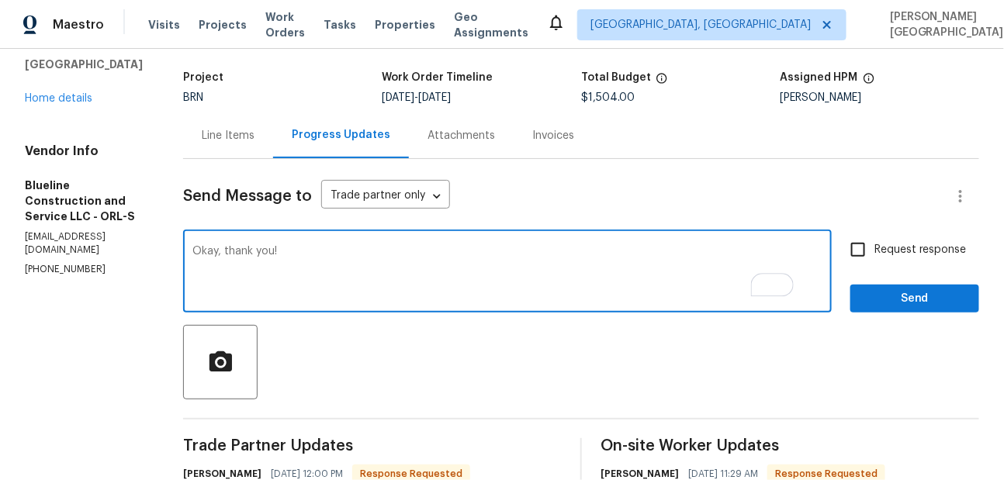
type textarea "Okay, thank you!"
click at [911, 235] on label "Request response" at bounding box center [904, 250] width 125 height 33
click at [875, 235] on input "Request response" at bounding box center [858, 250] width 33 height 33
checkbox input "true"
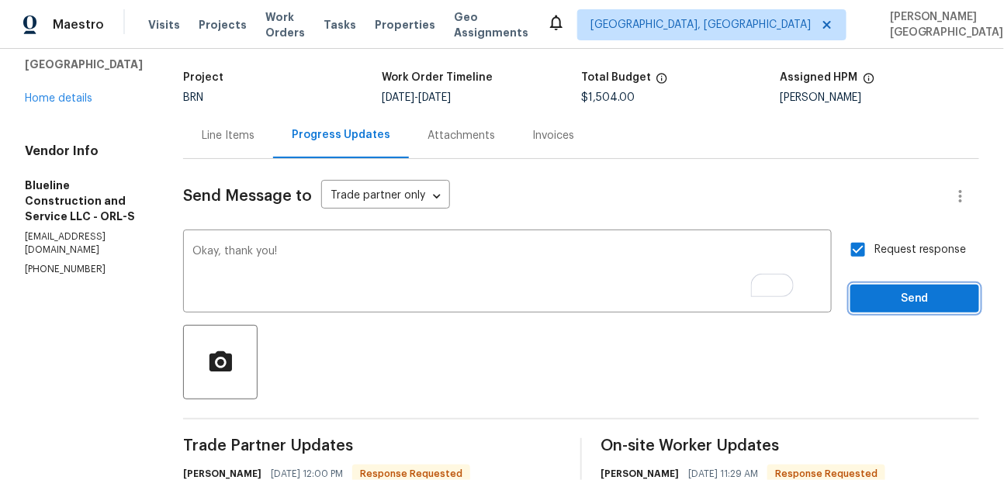
click at [926, 306] on span "Send" at bounding box center [915, 299] width 104 height 19
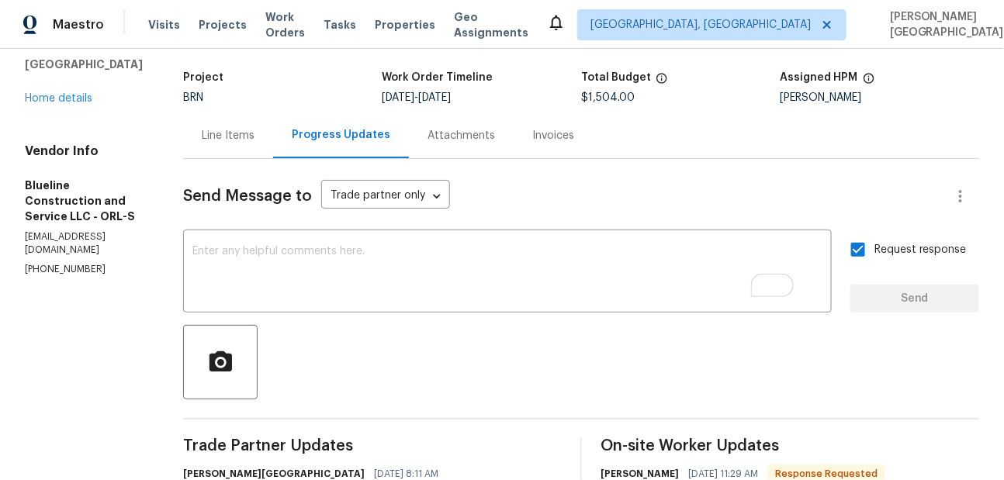
scroll to position [0, 0]
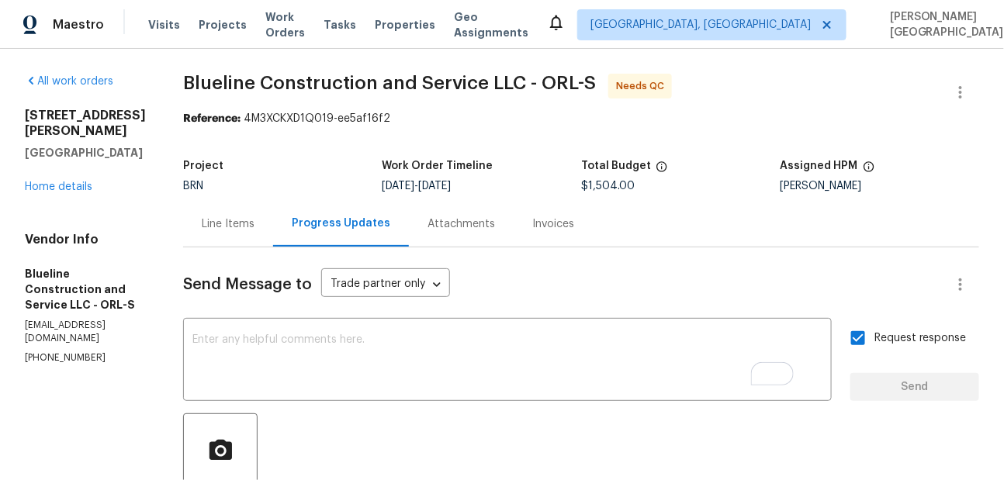
click at [255, 227] on div "Line Items" at bounding box center [228, 225] width 53 height 16
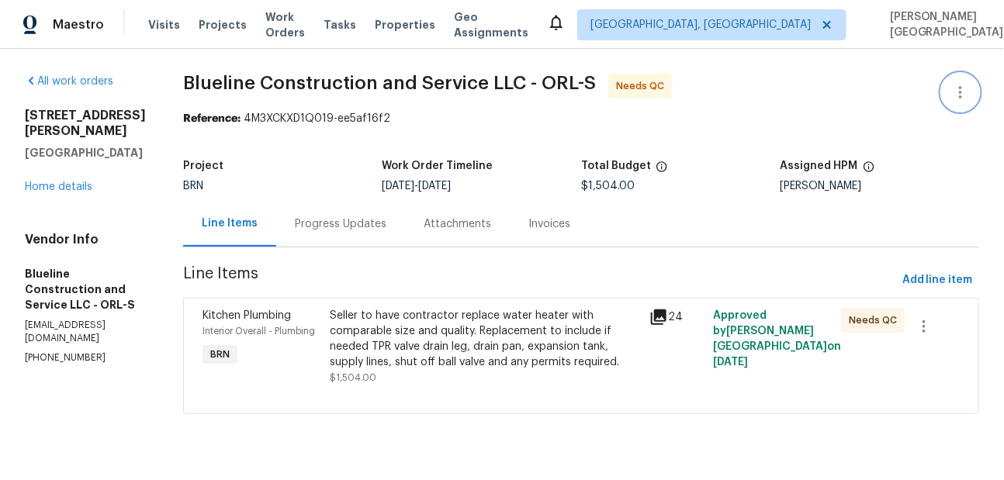
click at [963, 85] on icon "button" at bounding box center [961, 92] width 19 height 19
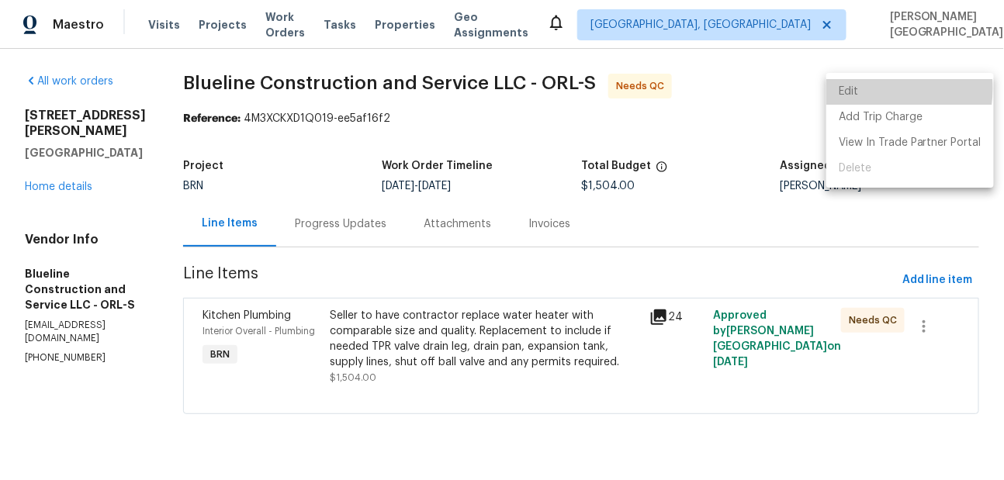
click at [866, 88] on li "Edit" at bounding box center [911, 92] width 168 height 26
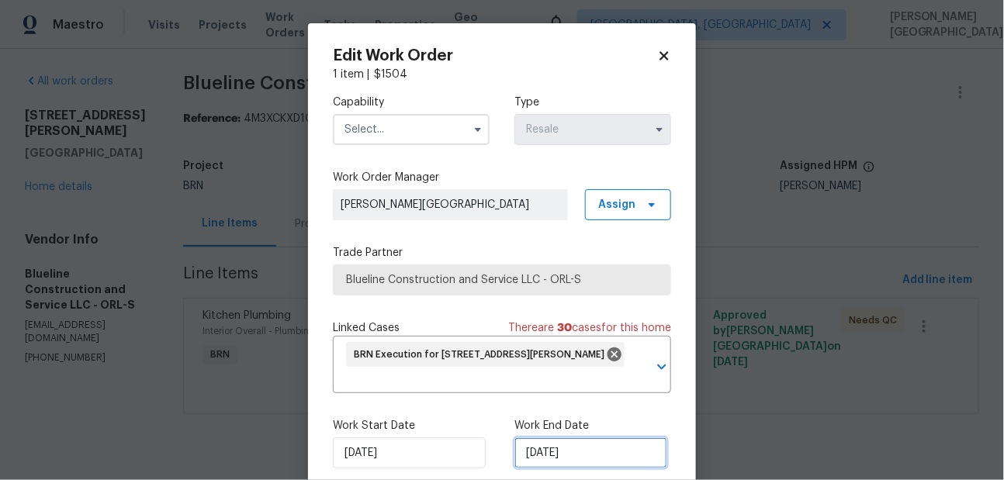
click at [557, 452] on input "[DATE]" at bounding box center [591, 453] width 153 height 31
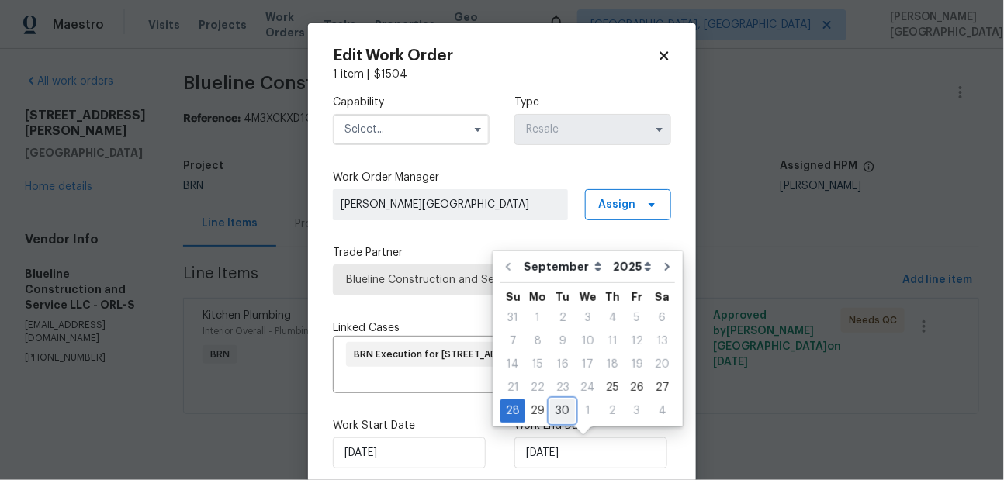
click at [559, 410] on div "30" at bounding box center [562, 412] width 25 height 22
type input "[DATE]"
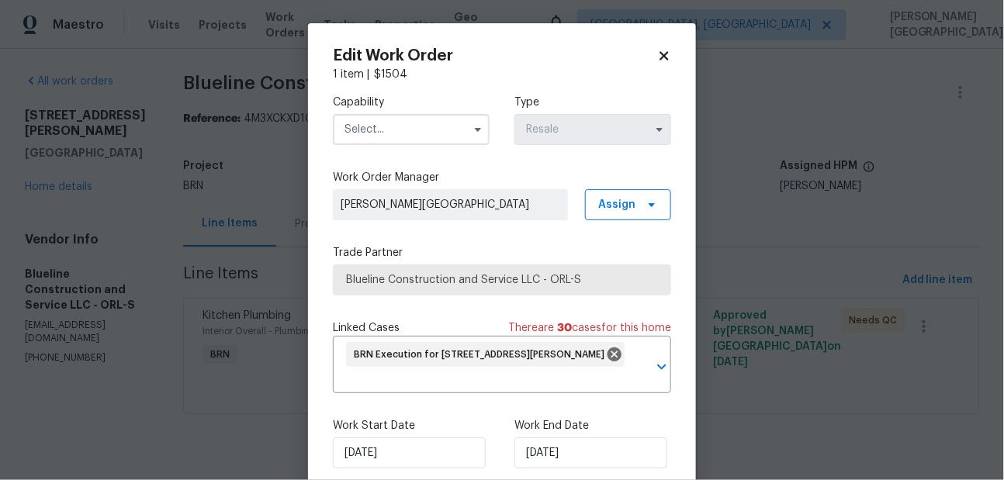
click at [383, 133] on input "text" at bounding box center [411, 129] width 157 height 31
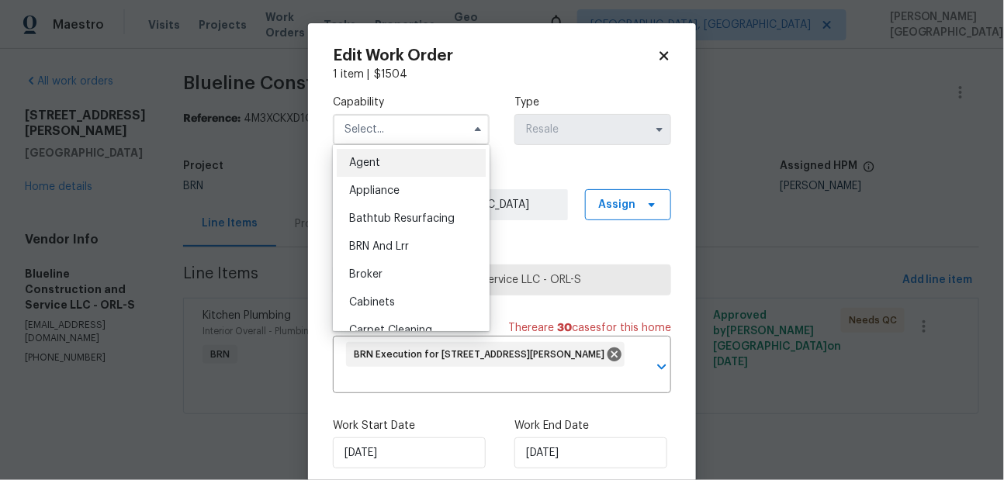
click at [398, 237] on div "BRN And Lrr" at bounding box center [411, 247] width 149 height 28
type input "BRN And Lrr"
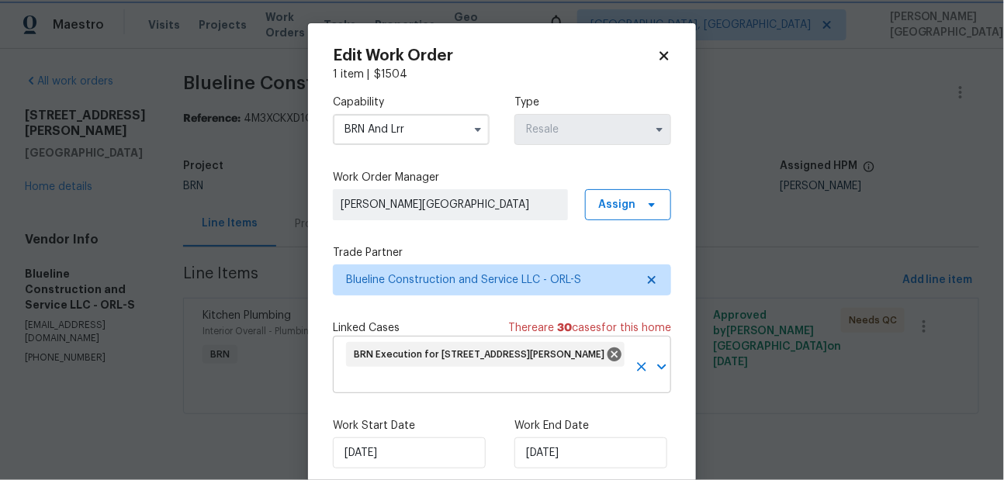
scroll to position [78, 0]
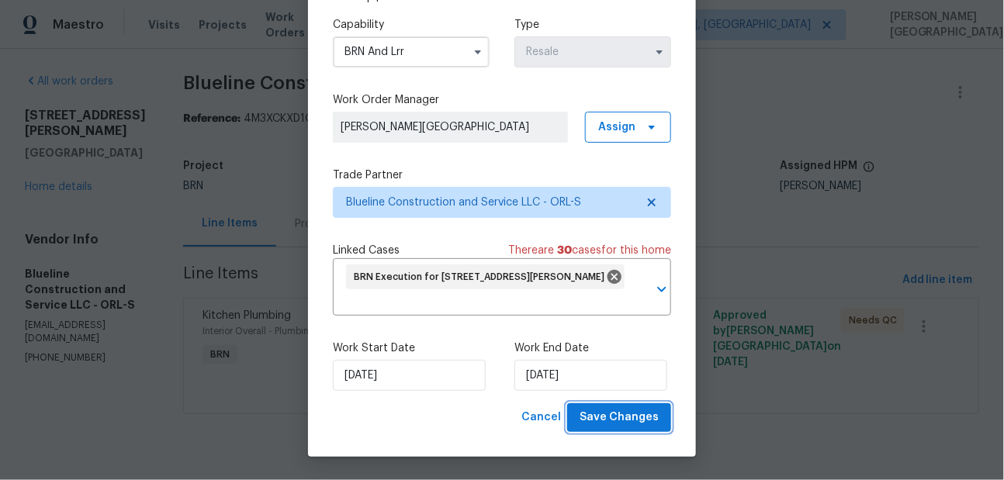
click at [616, 414] on span "Save Changes" at bounding box center [619, 417] width 79 height 19
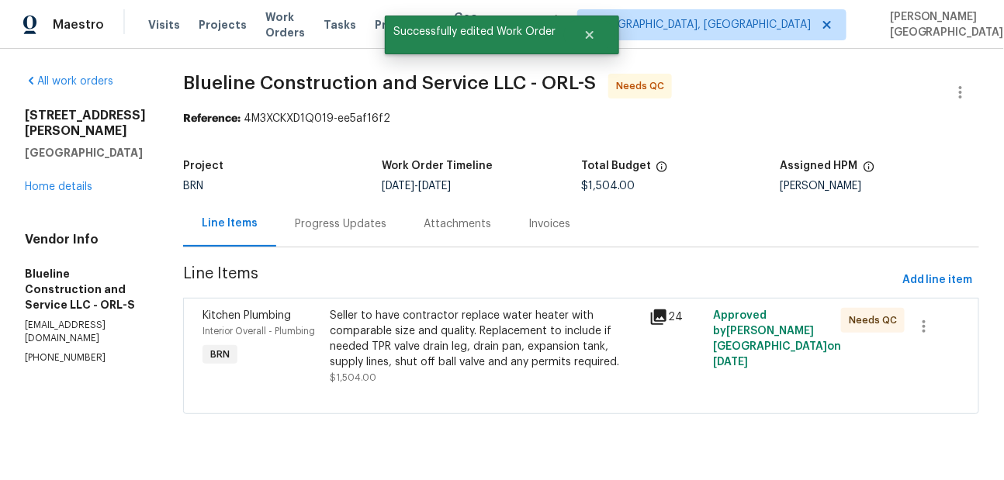
scroll to position [0, 0]
click at [432, 317] on div "Seller to have contractor replace water heater with comparable size and quality…" at bounding box center [486, 339] width 310 height 62
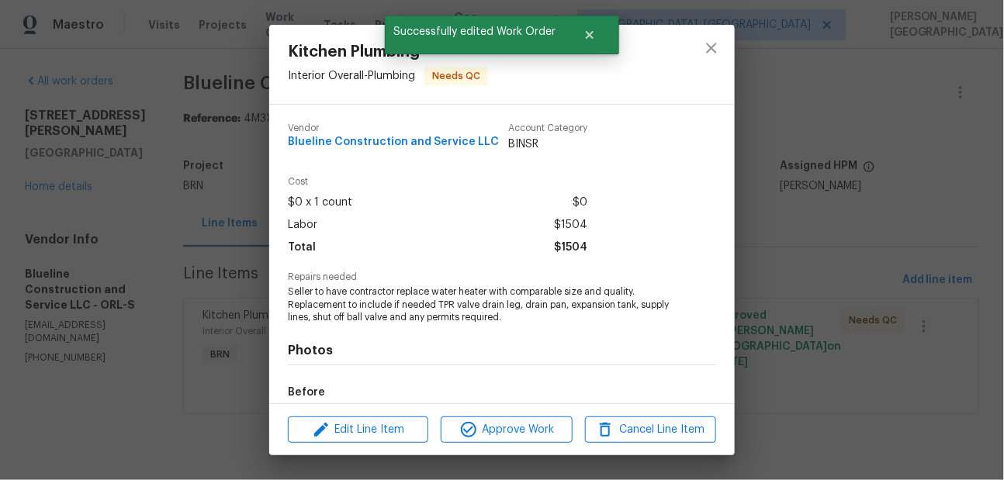
scroll to position [183, 0]
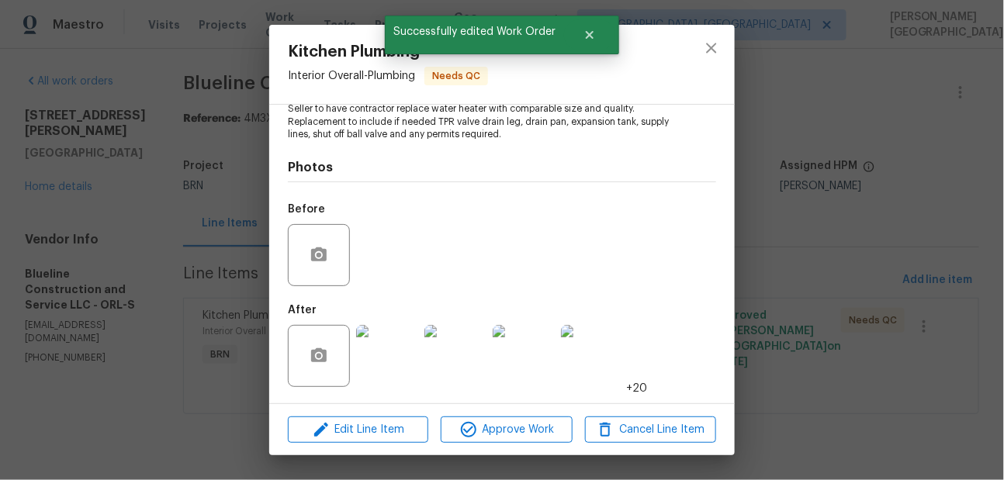
click at [379, 367] on img at bounding box center [387, 356] width 62 height 62
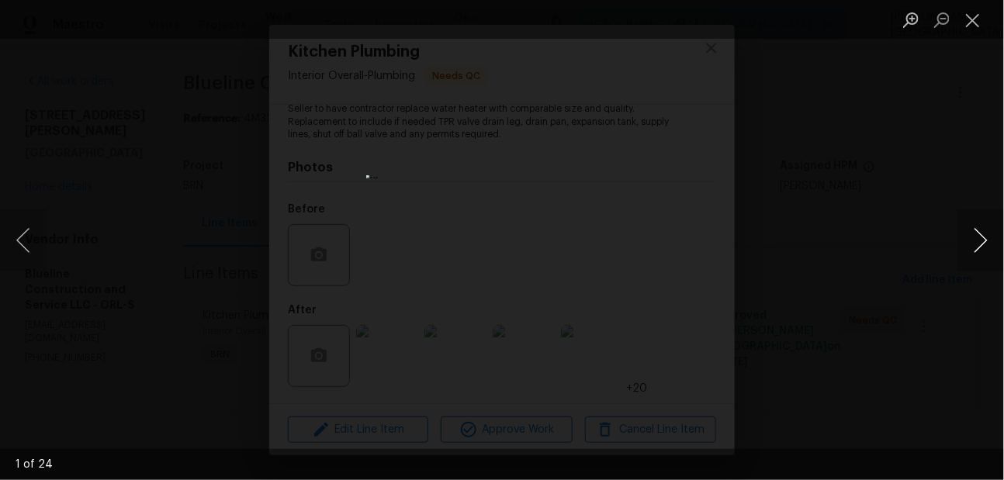
click at [990, 245] on button "Next image" at bounding box center [981, 241] width 47 height 62
click at [991, 248] on button "Next image" at bounding box center [981, 241] width 47 height 62
click at [991, 249] on button "Next image" at bounding box center [981, 241] width 47 height 62
click at [991, 248] on button "Next image" at bounding box center [981, 241] width 47 height 62
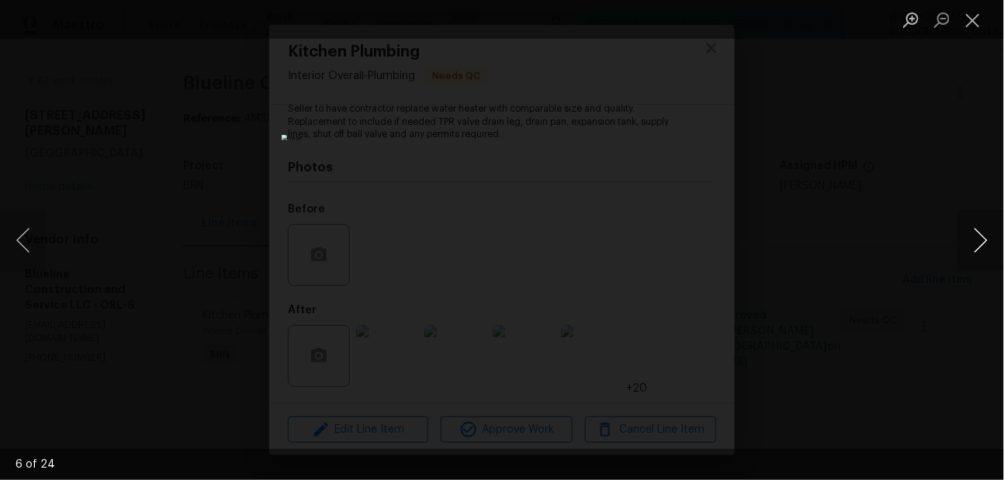
click at [991, 248] on button "Next image" at bounding box center [981, 241] width 47 height 62
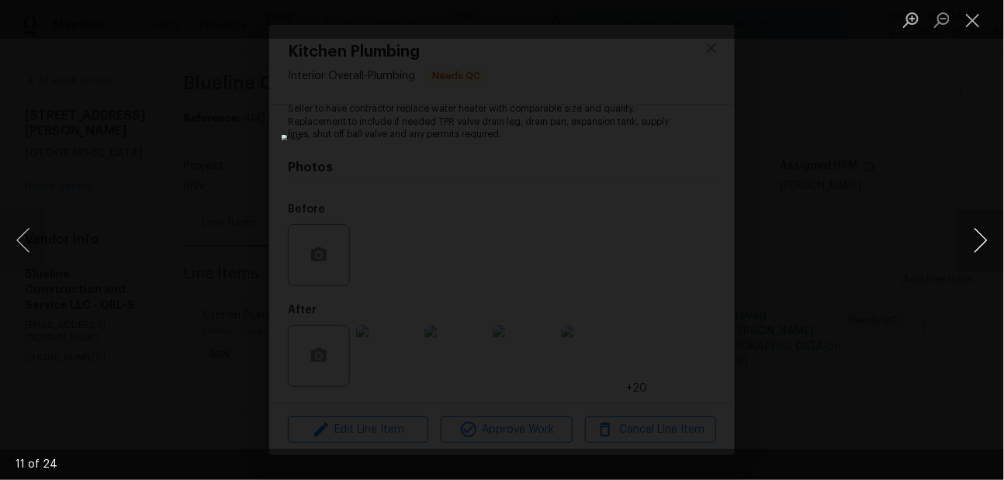
click at [991, 248] on button "Next image" at bounding box center [981, 241] width 47 height 62
click at [990, 250] on button "Next image" at bounding box center [981, 241] width 47 height 62
click at [991, 252] on button "Next image" at bounding box center [981, 241] width 47 height 62
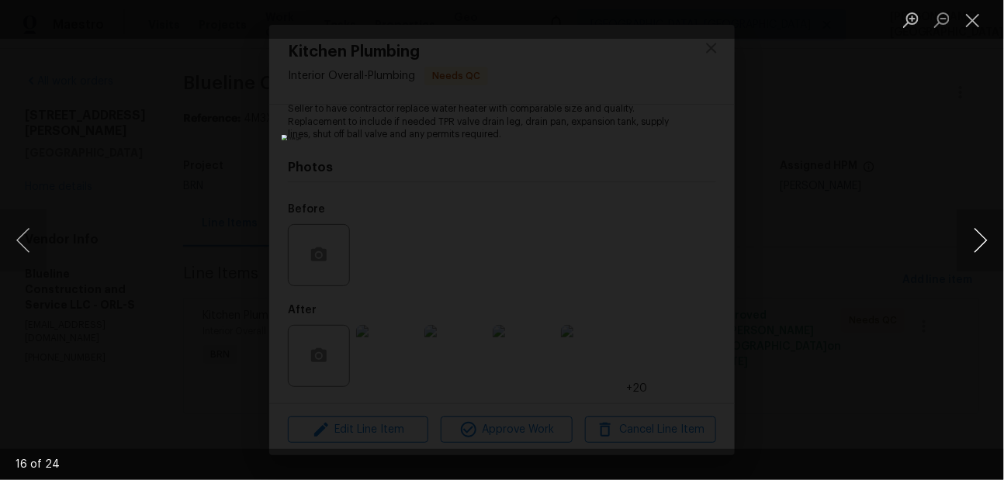
click at [991, 252] on button "Next image" at bounding box center [981, 241] width 47 height 62
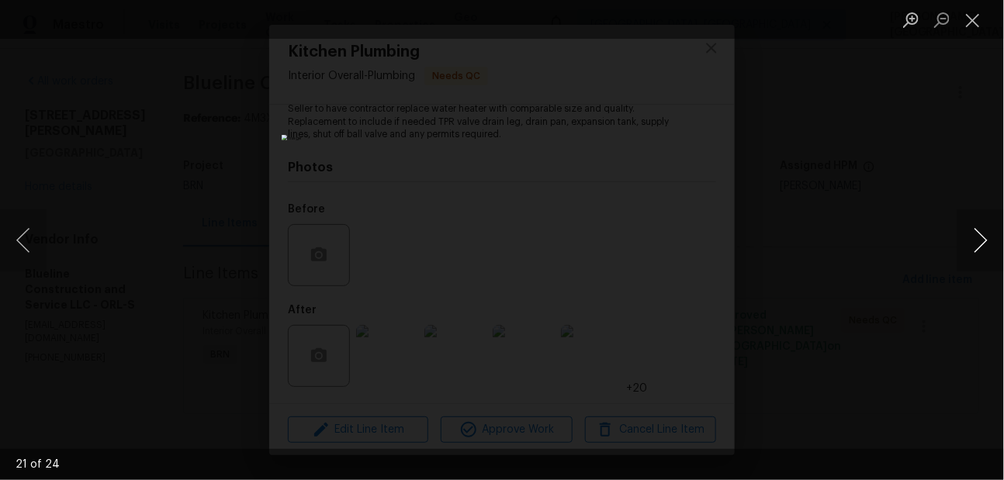
click at [991, 252] on button "Next image" at bounding box center [981, 241] width 47 height 62
click at [755, 213] on div "Lightbox" at bounding box center [502, 240] width 1004 height 480
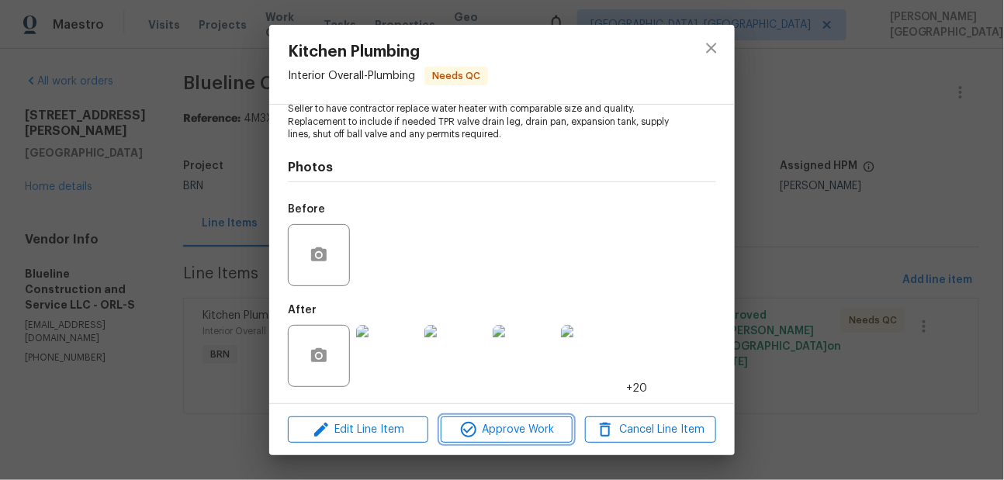
click at [488, 417] on button "Approve Work" at bounding box center [506, 430] width 131 height 27
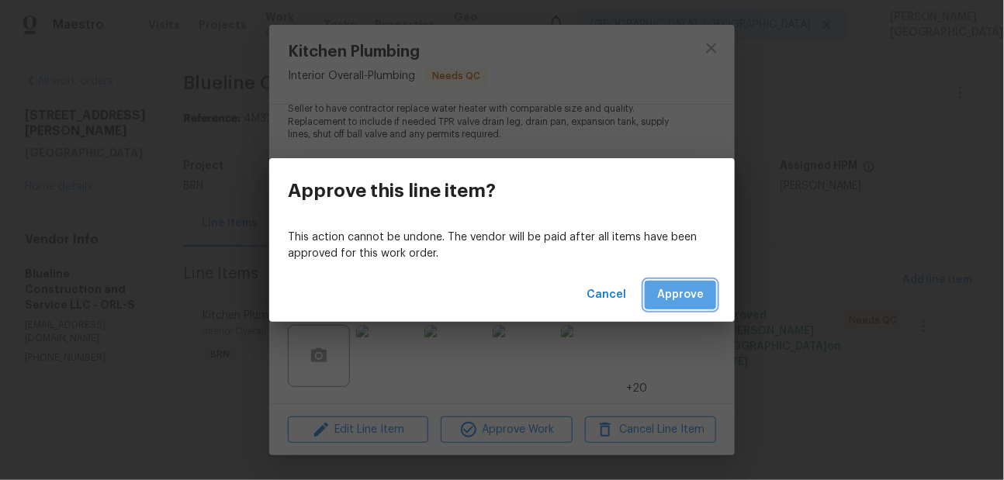
click at [669, 302] on span "Approve" at bounding box center [680, 295] width 47 height 19
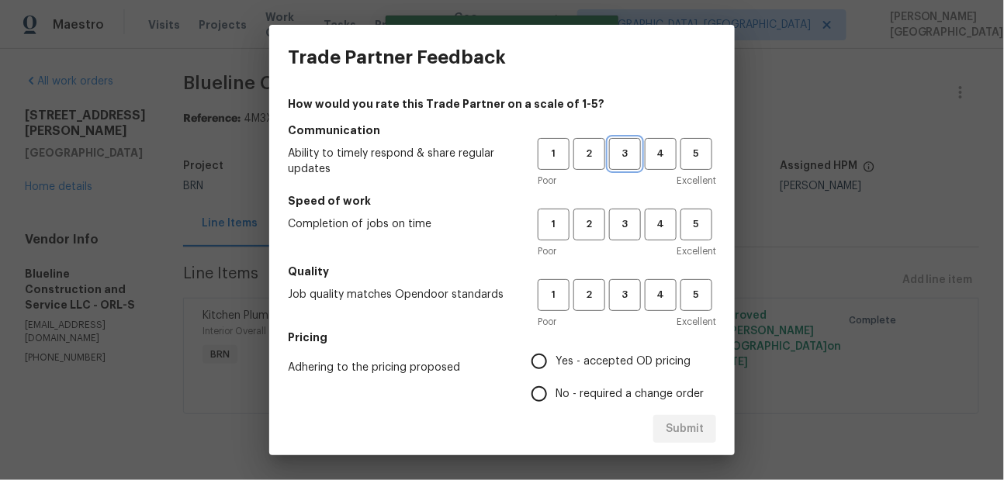
click at [619, 154] on span "3" at bounding box center [625, 154] width 29 height 18
click at [618, 223] on span "3" at bounding box center [625, 225] width 29 height 18
click at [620, 290] on span "3" at bounding box center [625, 295] width 29 height 18
click at [574, 392] on span "No - required a change order" at bounding box center [630, 395] width 148 height 16
click at [556, 392] on input "No - required a change order" at bounding box center [539, 394] width 33 height 33
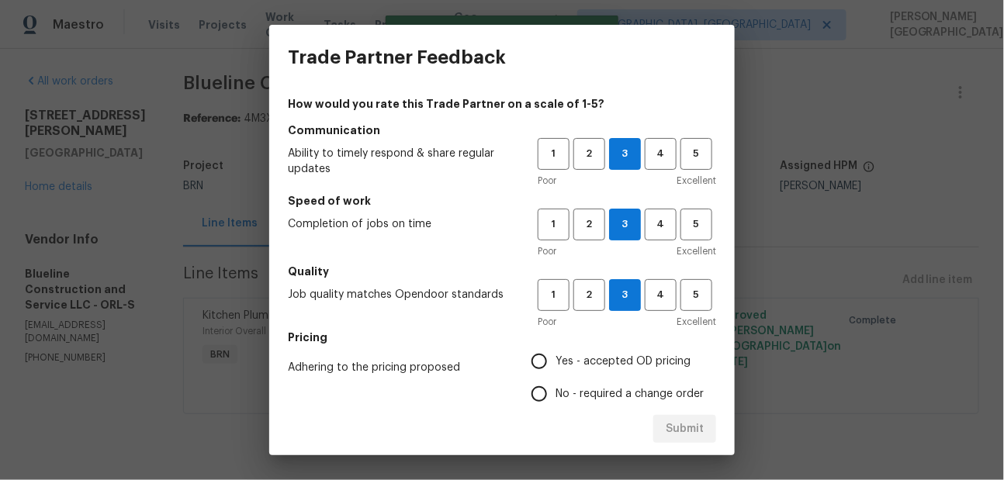
radio input "true"
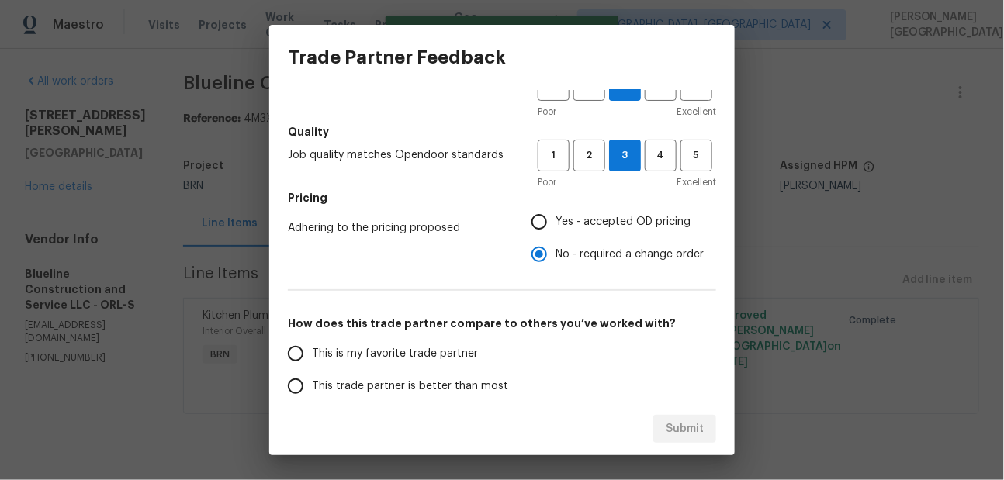
scroll to position [213, 0]
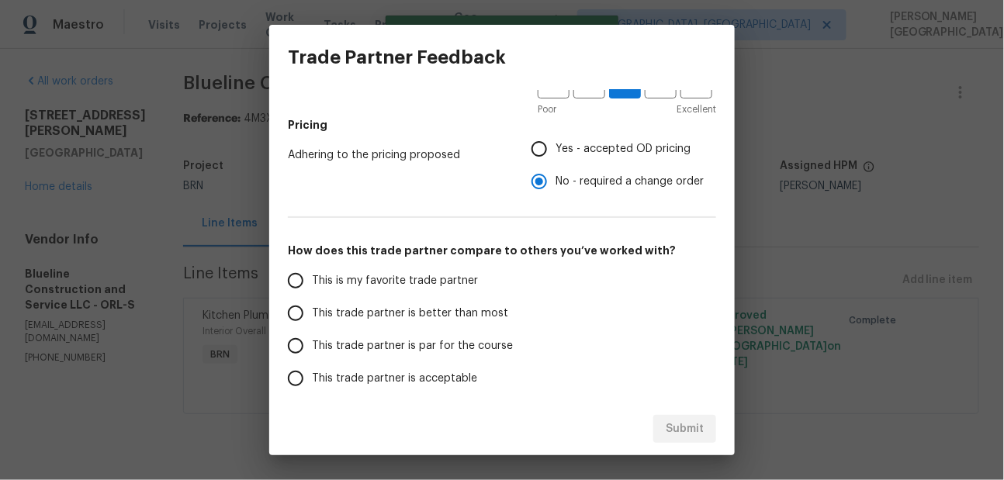
click at [424, 310] on span "This trade partner is better than most" at bounding box center [410, 314] width 196 height 16
click at [312, 310] on input "This trade partner is better than most" at bounding box center [295, 313] width 33 height 33
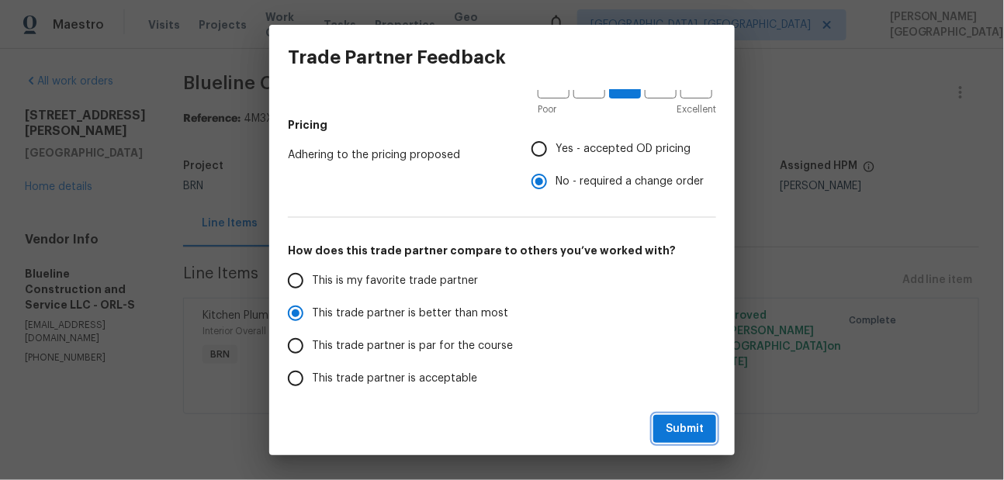
click at [676, 418] on button "Submit" at bounding box center [685, 429] width 63 height 29
radio input "true"
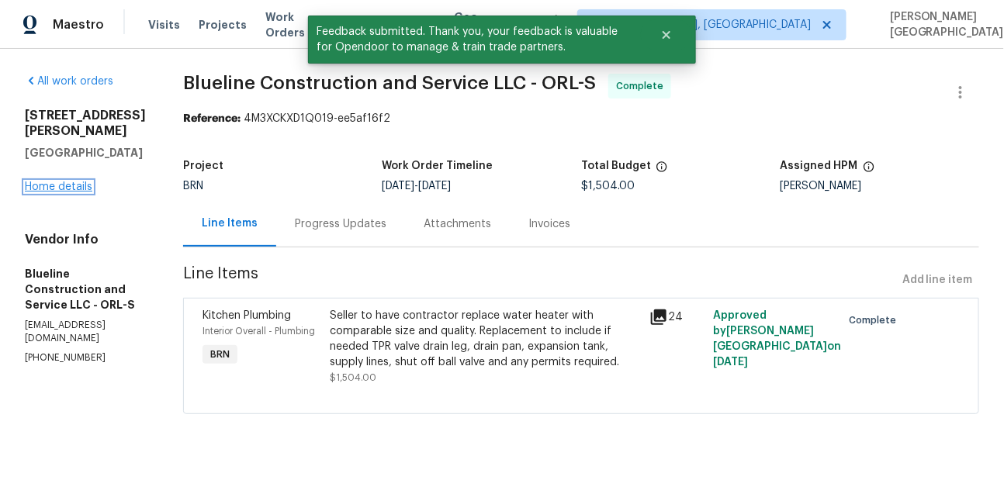
click at [51, 182] on link "Home details" at bounding box center [59, 187] width 68 height 11
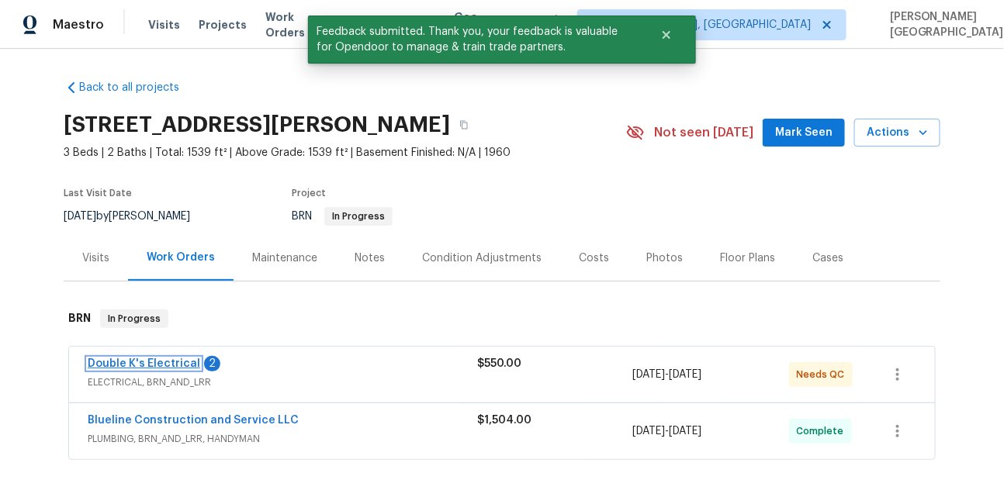
click at [176, 368] on link "Double K's Electrical" at bounding box center [144, 364] width 113 height 11
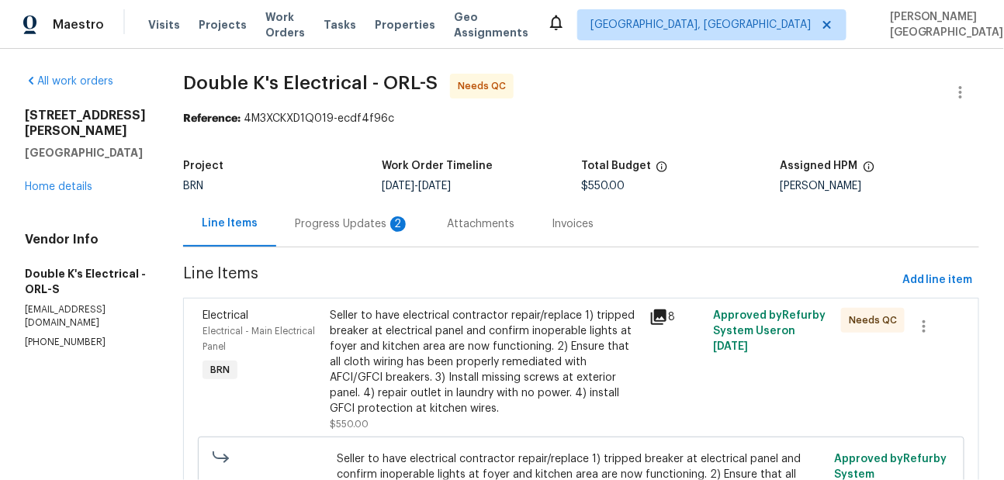
click at [357, 220] on div "Progress Updates 2" at bounding box center [352, 225] width 115 height 16
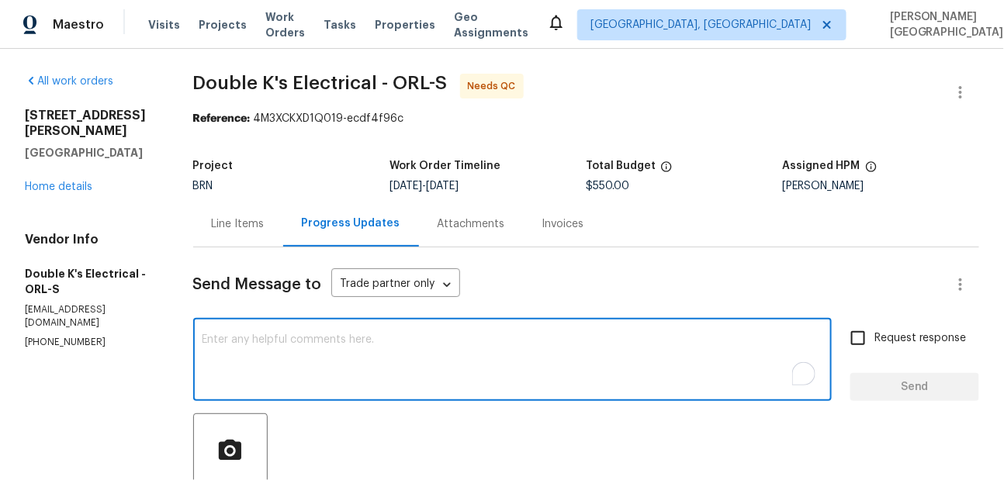
click at [259, 342] on textarea "To enrich screen reader interactions, please activate Accessibility in Grammarl…" at bounding box center [513, 362] width 620 height 54
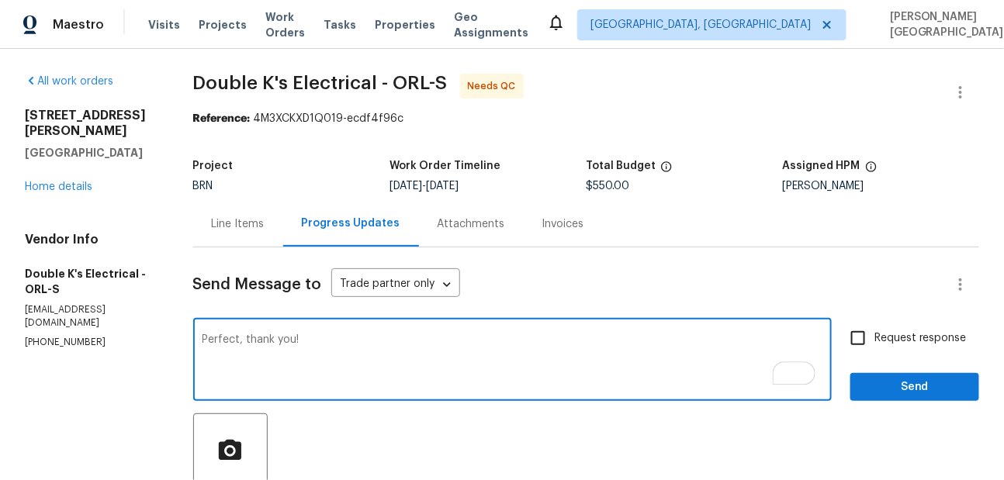
type textarea "Perfect, thank you!"
click at [867, 342] on input "Request response" at bounding box center [858, 338] width 33 height 33
checkbox input "true"
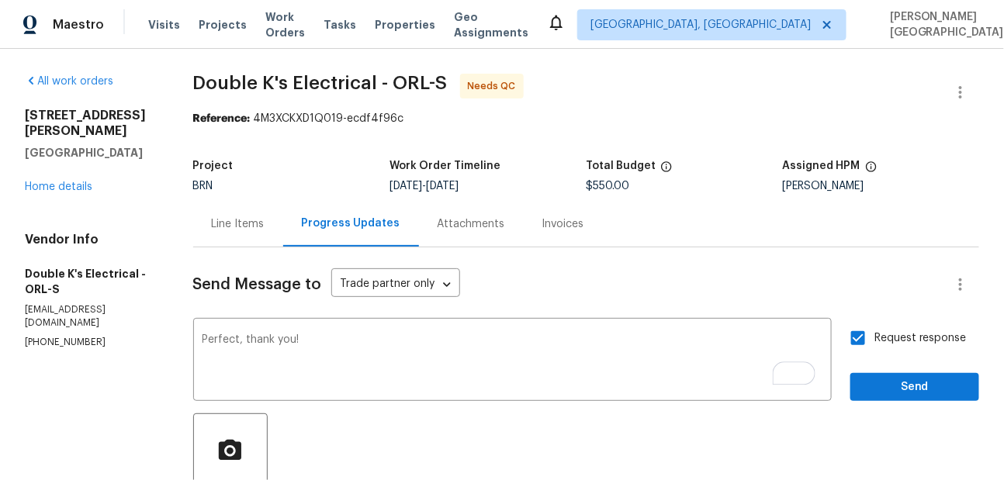
click at [889, 395] on span "Send" at bounding box center [915, 387] width 104 height 19
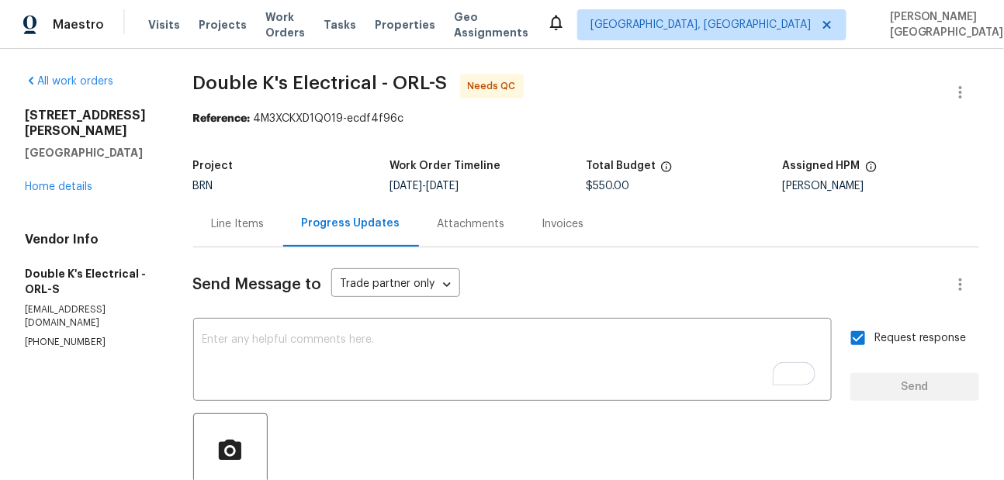
click at [210, 205] on div "Line Items" at bounding box center [238, 224] width 90 height 46
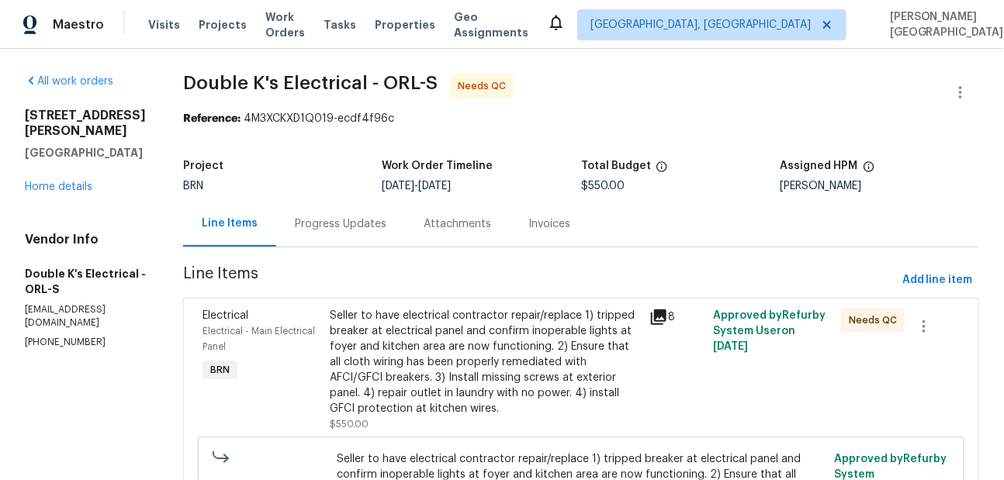
click at [217, 213] on div "Line Items" at bounding box center [229, 224] width 93 height 46
click at [460, 345] on div "Seller to have electrical contractor repair/replace 1) tripped breaker at elect…" at bounding box center [486, 362] width 310 height 109
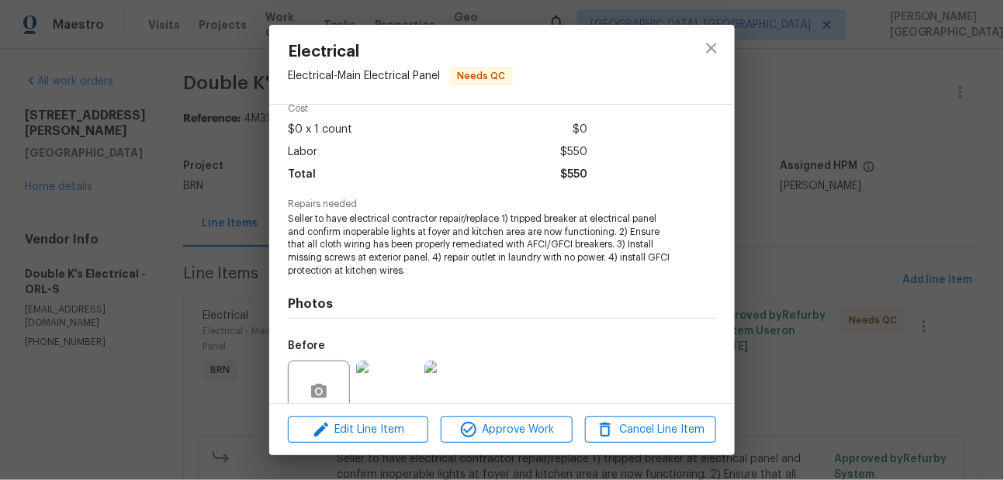
scroll to position [210, 0]
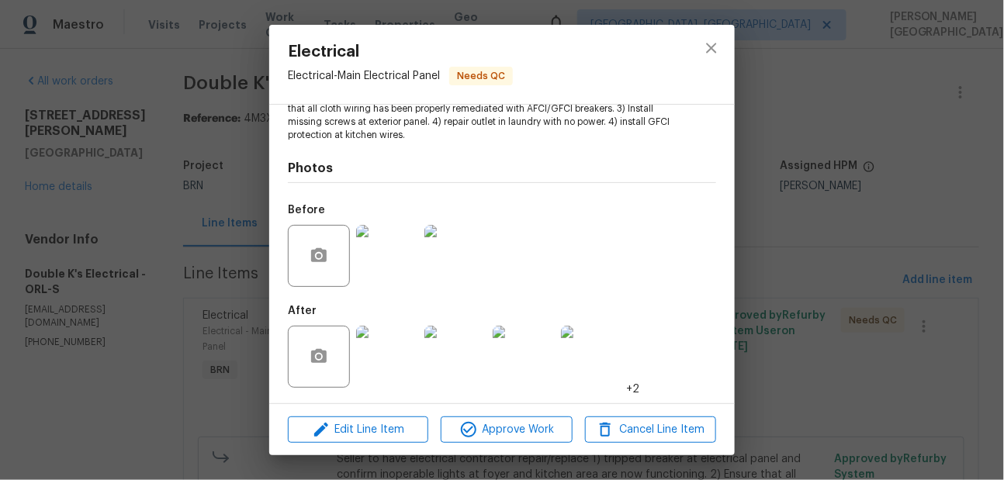
click at [387, 340] on img at bounding box center [387, 357] width 62 height 62
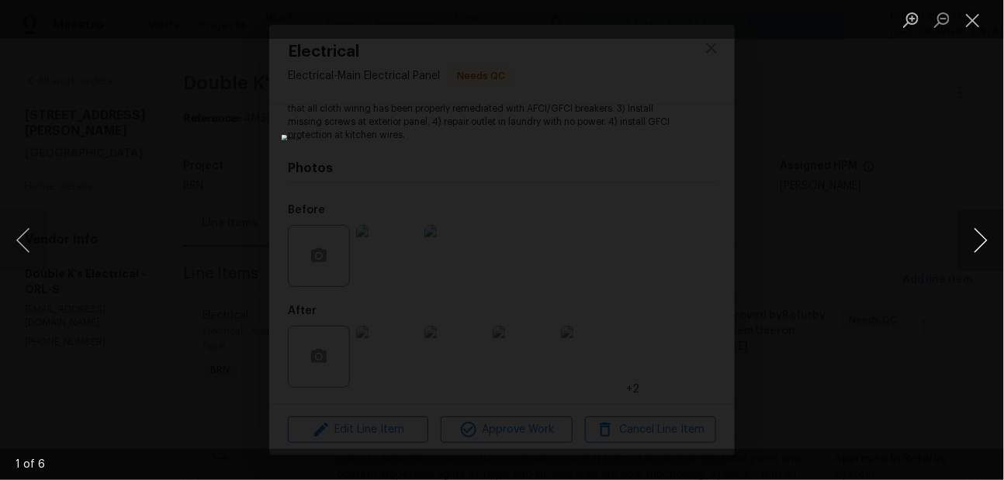
click at [976, 246] on button "Next image" at bounding box center [981, 241] width 47 height 62
click at [975, 244] on button "Next image" at bounding box center [981, 241] width 47 height 62
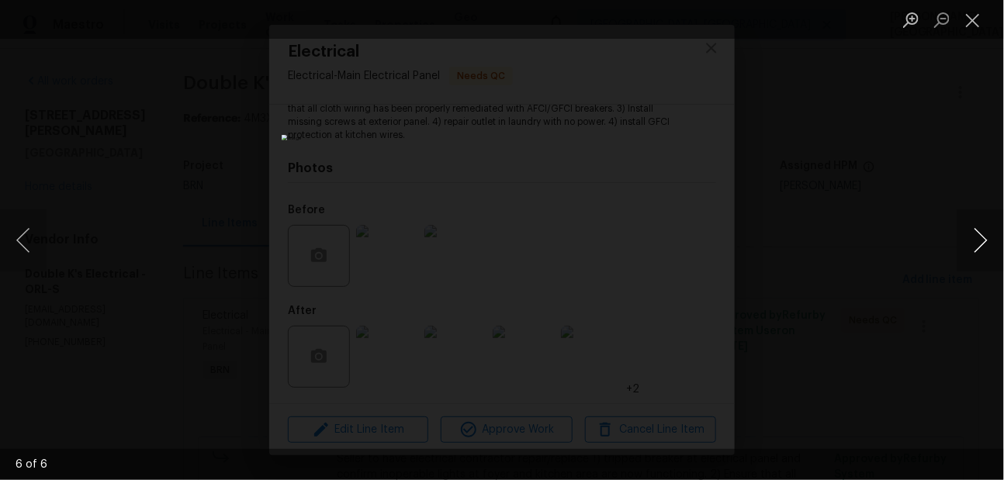
click at [975, 244] on button "Next image" at bounding box center [981, 241] width 47 height 62
click at [872, 202] on div "Lightbox" at bounding box center [502, 240] width 1004 height 480
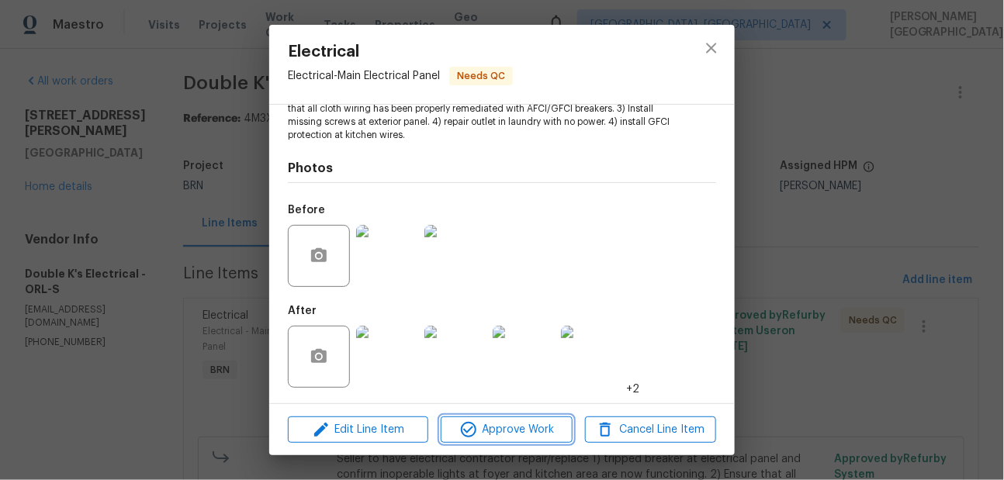
click at [502, 434] on span "Approve Work" at bounding box center [507, 430] width 122 height 19
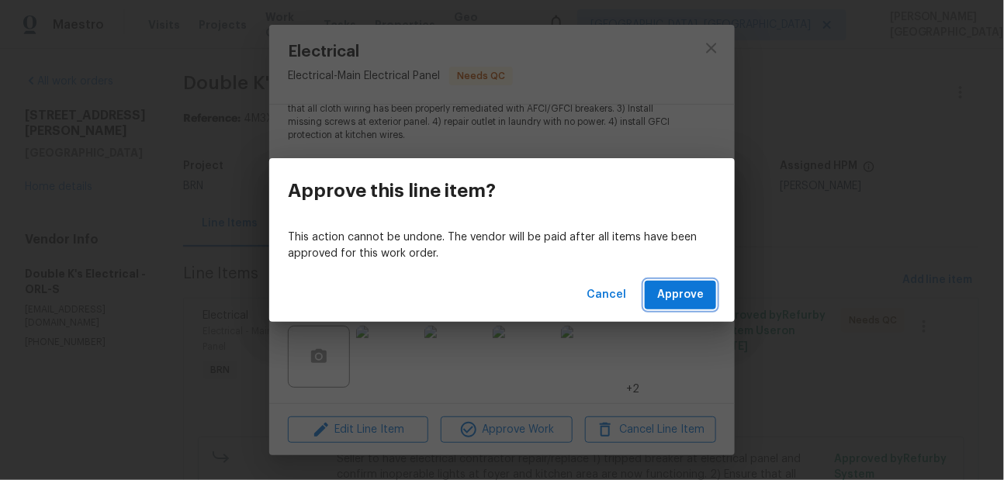
click at [688, 300] on span "Approve" at bounding box center [680, 295] width 47 height 19
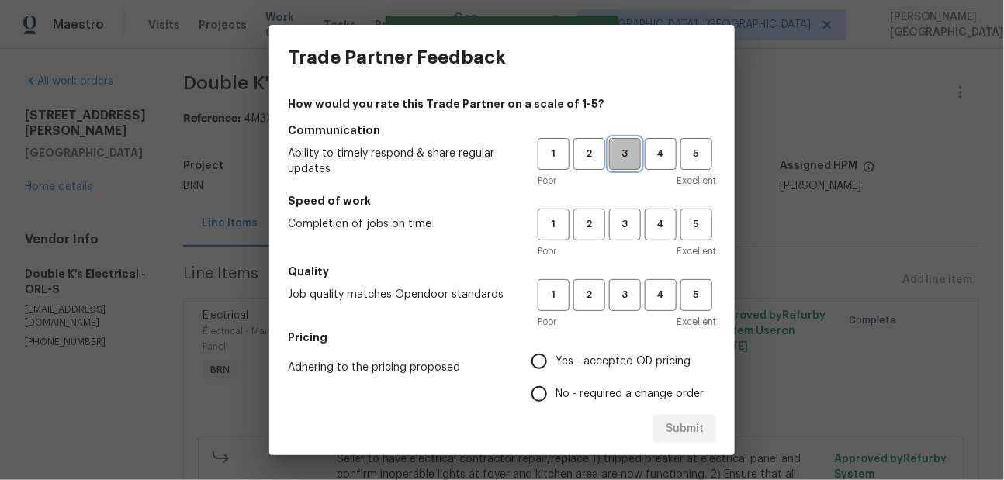
click at [621, 162] on span "3" at bounding box center [625, 154] width 29 height 18
click at [621, 225] on span "3" at bounding box center [625, 225] width 29 height 18
click at [632, 304] on button "3" at bounding box center [625, 295] width 32 height 32
click at [559, 404] on div "Submit" at bounding box center [502, 430] width 466 height 54
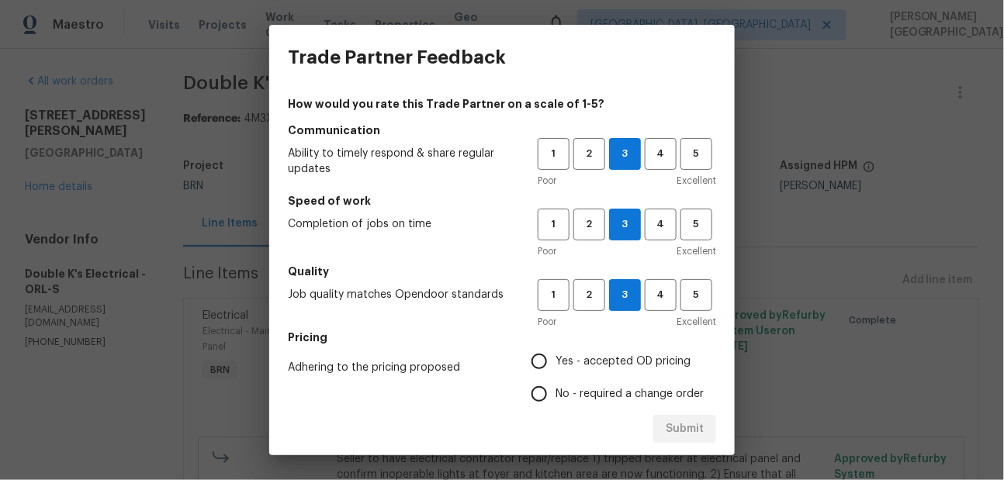
click at [554, 383] on input "No - required a change order" at bounding box center [539, 394] width 33 height 33
radio input "true"
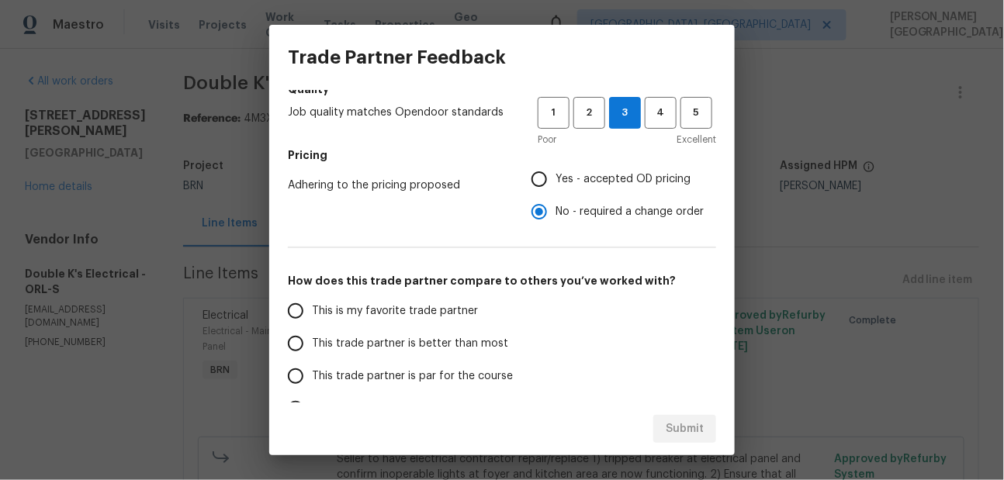
scroll to position [229, 0]
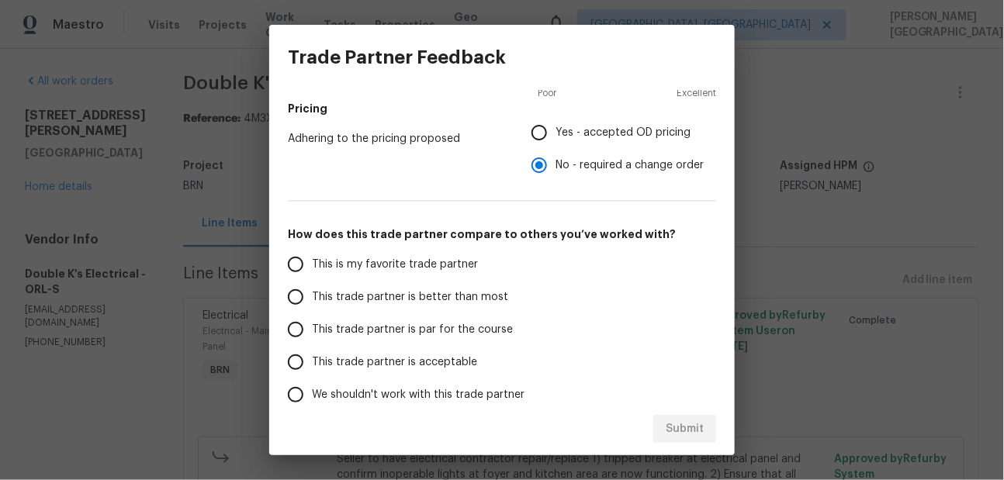
click at [501, 301] on label "This trade partner is better than most" at bounding box center [401, 297] width 245 height 33
click at [312, 301] on input "This trade partner is better than most" at bounding box center [295, 297] width 33 height 33
click at [679, 422] on span "Submit" at bounding box center [685, 429] width 38 height 19
radio input "true"
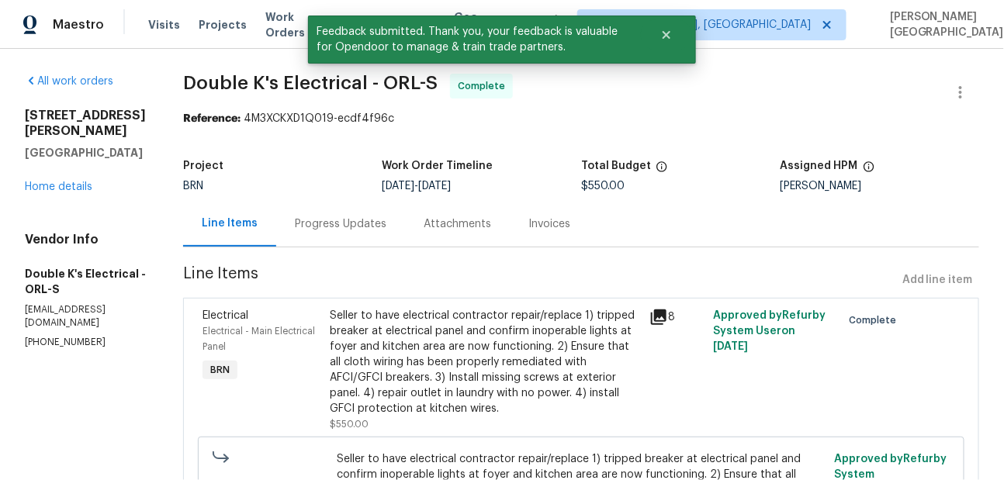
click at [557, 235] on div "Invoices" at bounding box center [549, 224] width 79 height 46
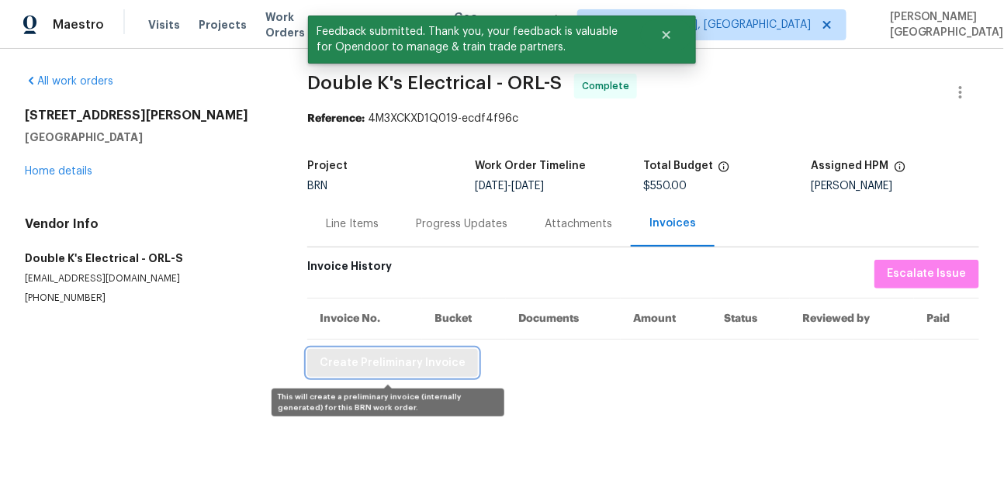
click at [421, 363] on span "Create Preliminary Invoice" at bounding box center [393, 363] width 146 height 19
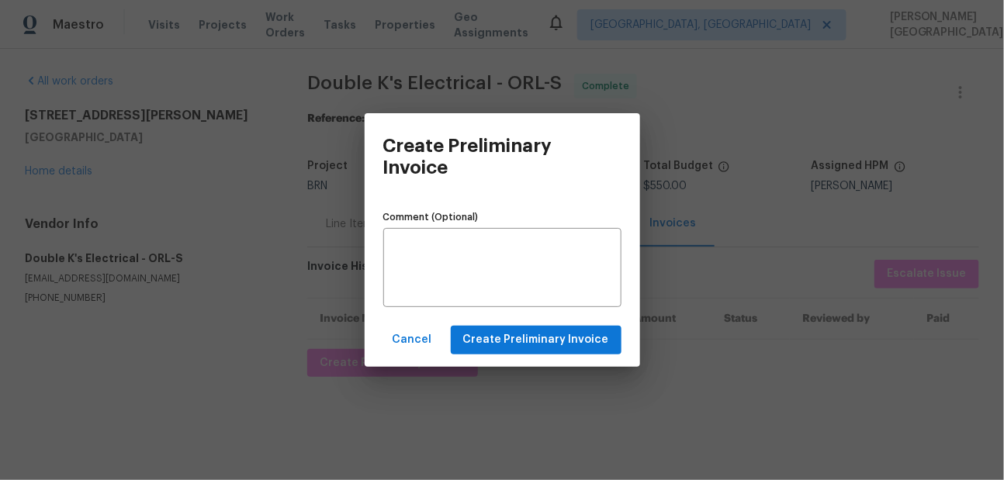
click at [505, 325] on div "Cancel Create Preliminary Invoice" at bounding box center [503, 341] width 276 height 54
click at [510, 346] on span "Create Preliminary Invoice" at bounding box center [536, 340] width 146 height 19
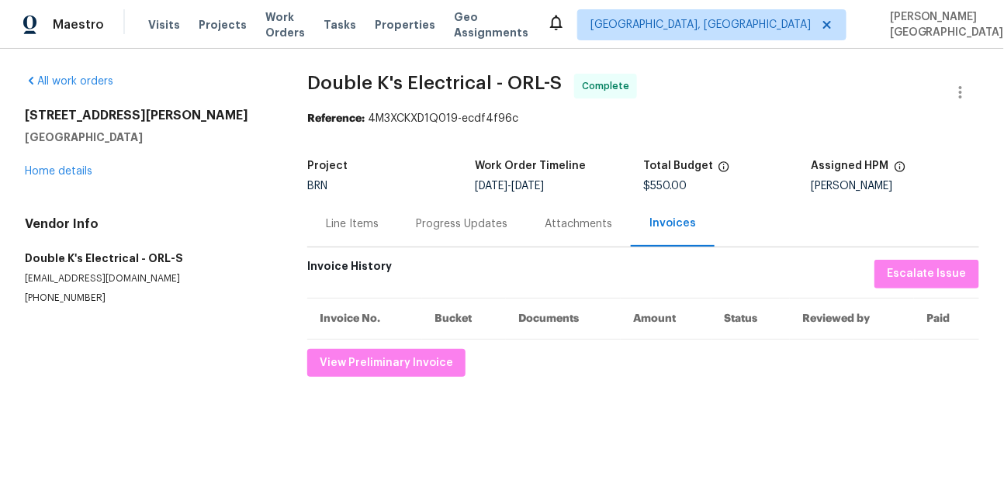
click at [335, 82] on span "Double K's Electrical - ORL-S" at bounding box center [434, 83] width 255 height 19
click at [415, 82] on span "Double K's Electrical - ORL-S" at bounding box center [434, 83] width 255 height 19
copy span "Double K's Electrical"
click at [345, 239] on div "Line Items" at bounding box center [352, 224] width 90 height 46
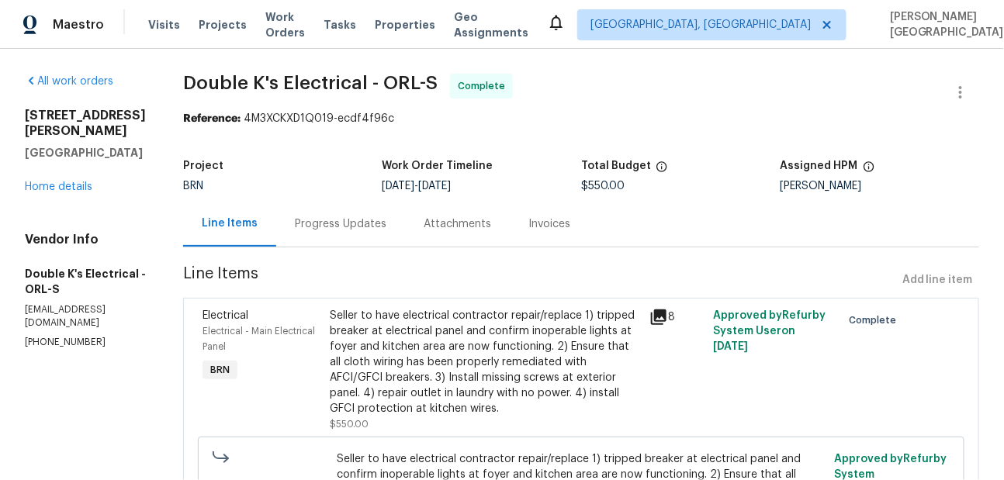
click at [438, 341] on div "Seller to have electrical contractor repair/replace 1) tripped breaker at elect…" at bounding box center [486, 362] width 310 height 109
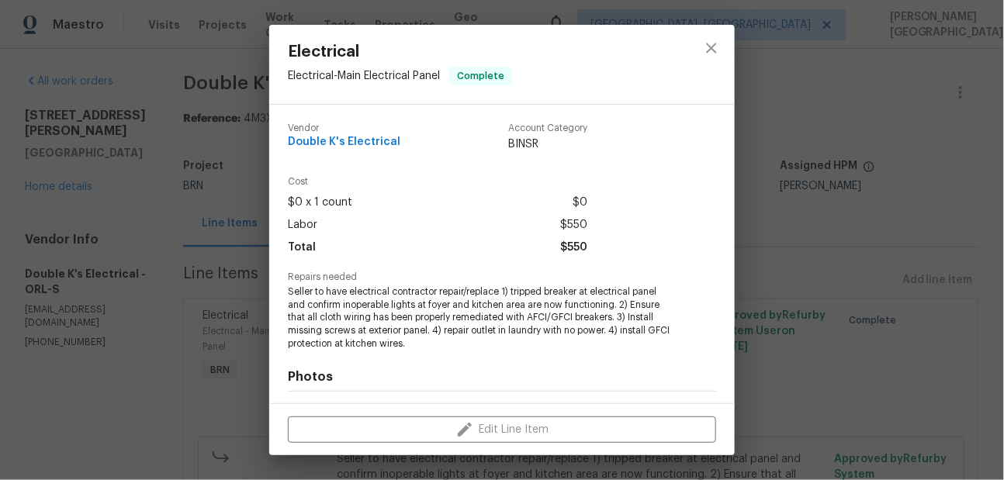
click at [435, 288] on span "Seller to have electrical contractor repair/replace 1) tripped breaker at elect…" at bounding box center [481, 318] width 386 height 65
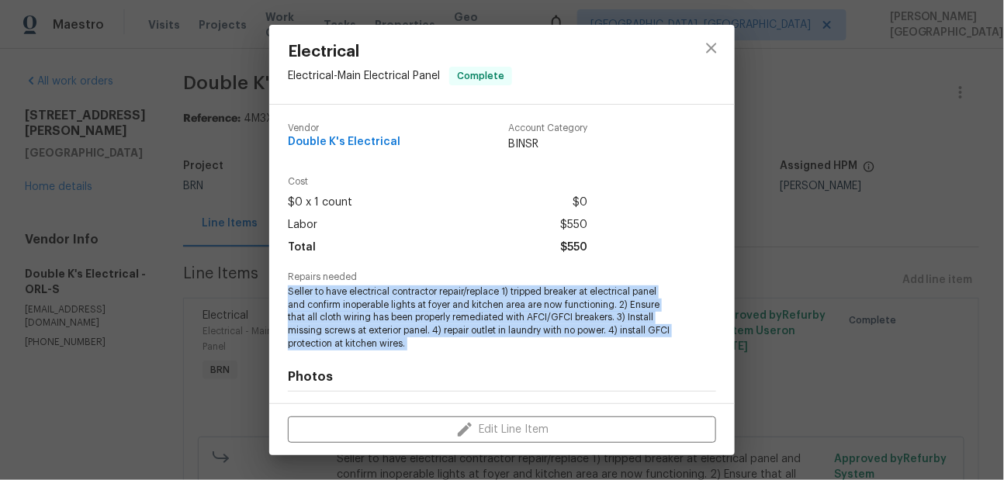
click at [435, 288] on span "Seller to have electrical contractor repair/replace 1) tripped breaker at elect…" at bounding box center [481, 318] width 386 height 65
copy span "Seller to have electrical contractor repair/replace 1) tripped breaker at elect…"
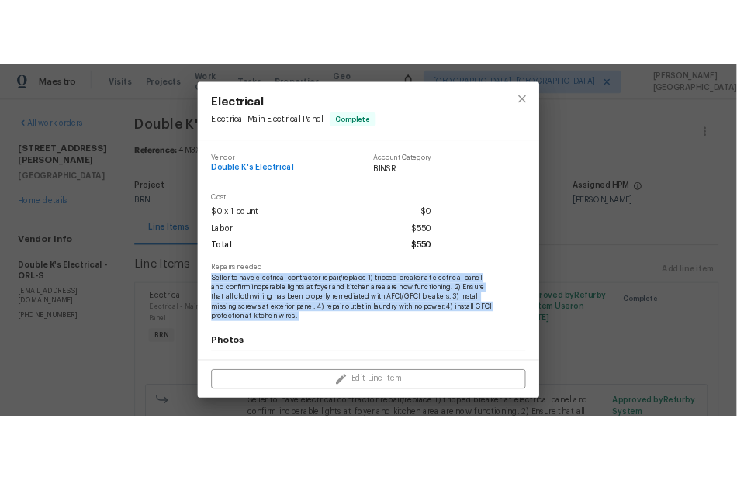
scroll to position [210, 0]
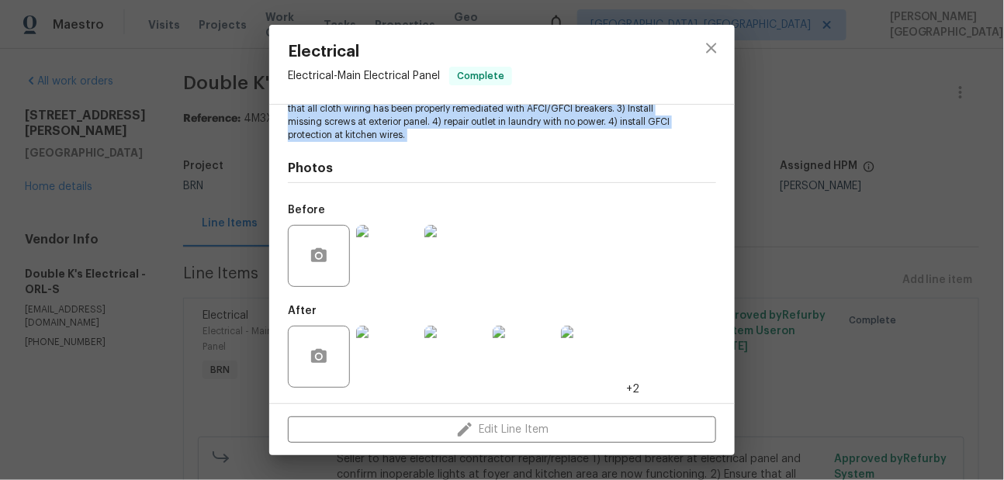
click at [405, 257] on img at bounding box center [387, 256] width 62 height 62
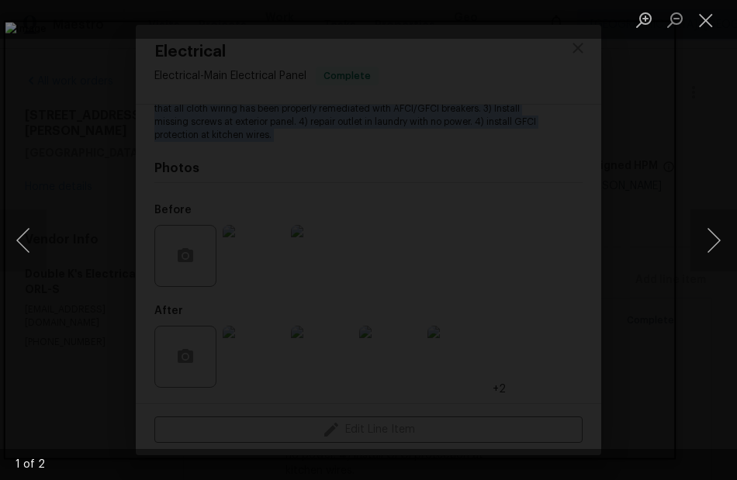
click at [301, 6] on div "Lightbox" at bounding box center [368, 19] width 737 height 39
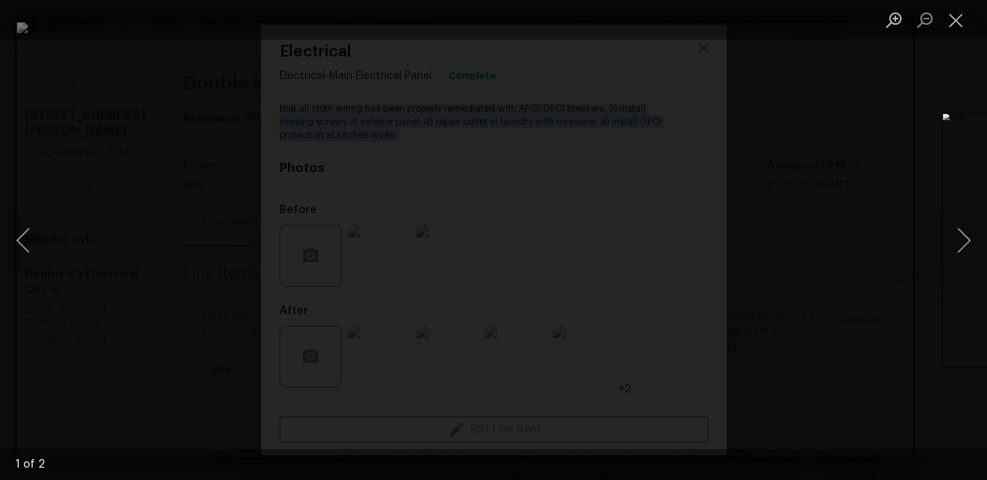
click at [905, 131] on div "Lightbox" at bounding box center [493, 240] width 987 height 480
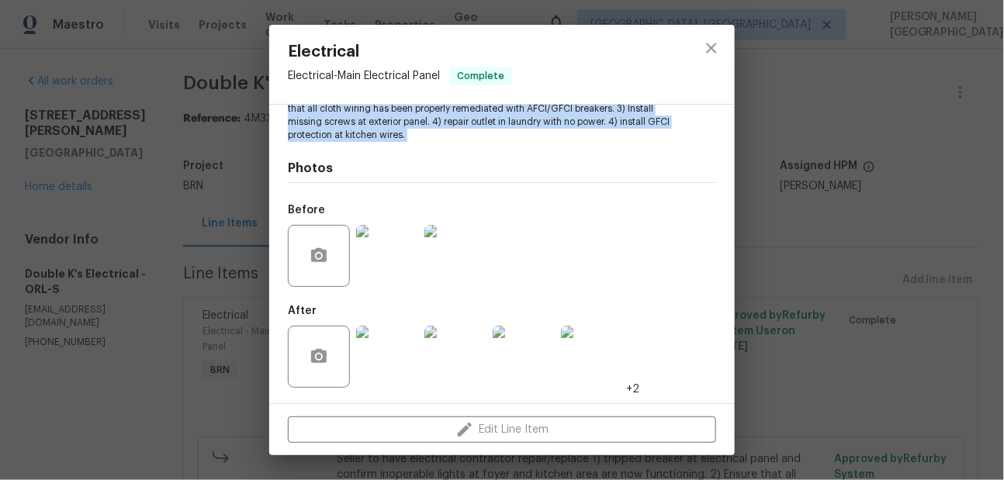
click at [461, 363] on img at bounding box center [456, 357] width 62 height 62
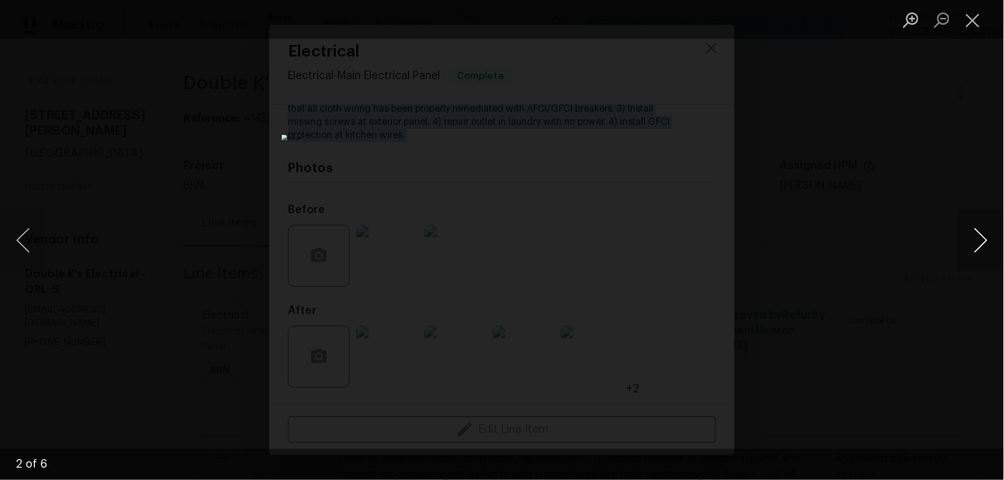
click at [983, 252] on button "Next image" at bounding box center [981, 241] width 47 height 62
click at [33, 249] on button "Previous image" at bounding box center [23, 241] width 47 height 62
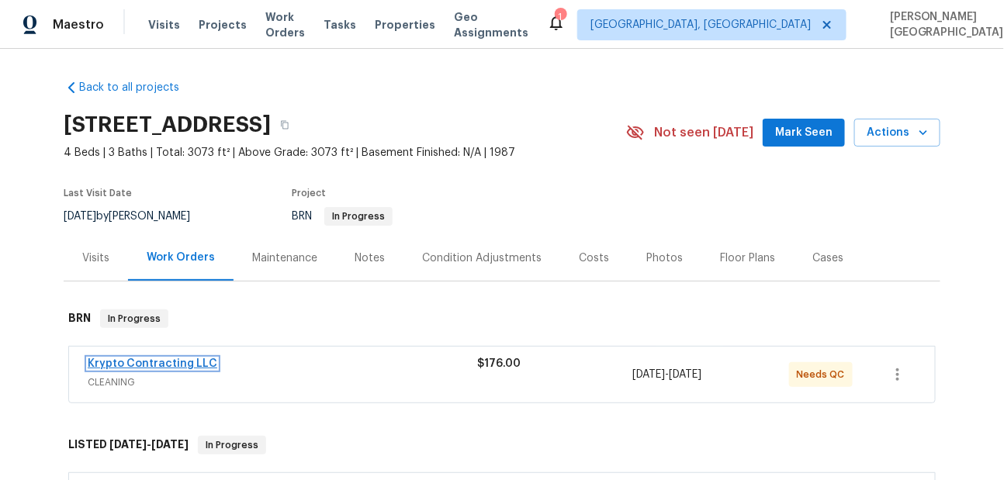
click at [184, 366] on link "Krypto Contracting LLC" at bounding box center [153, 364] width 130 height 11
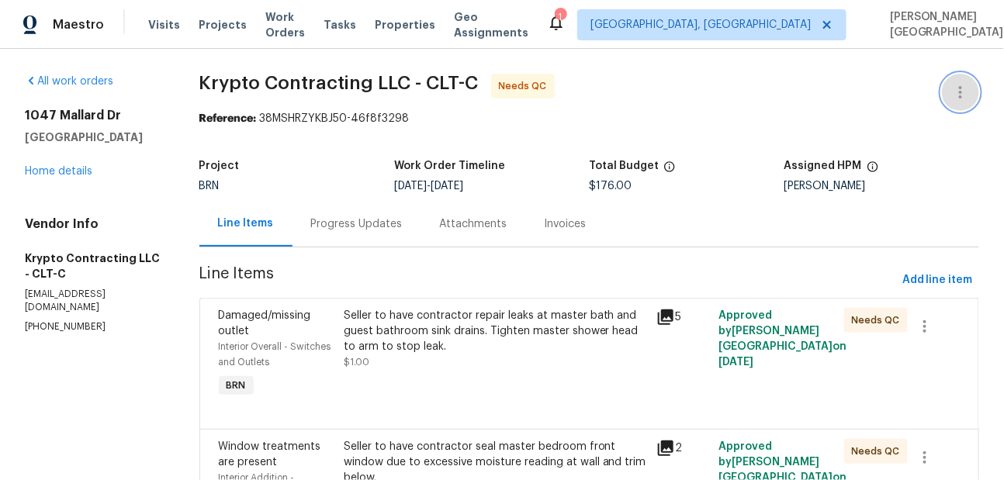
click at [972, 93] on button "button" at bounding box center [960, 92] width 37 height 37
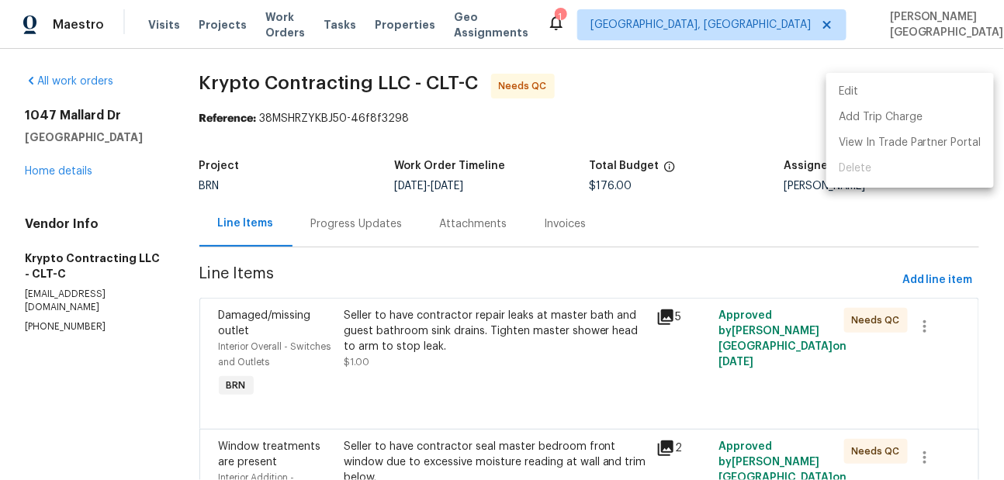
click at [875, 92] on li "Edit" at bounding box center [911, 92] width 168 height 26
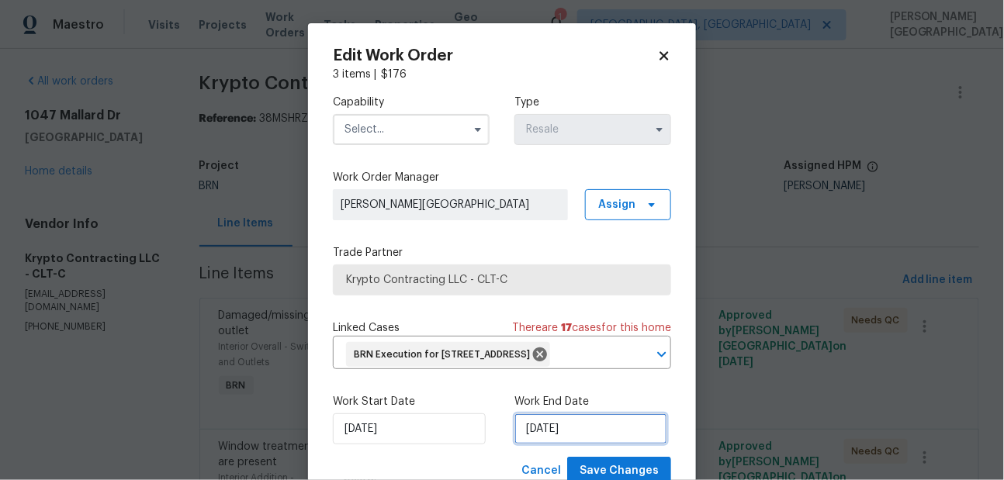
click at [569, 445] on input "[DATE]" at bounding box center [591, 429] width 153 height 31
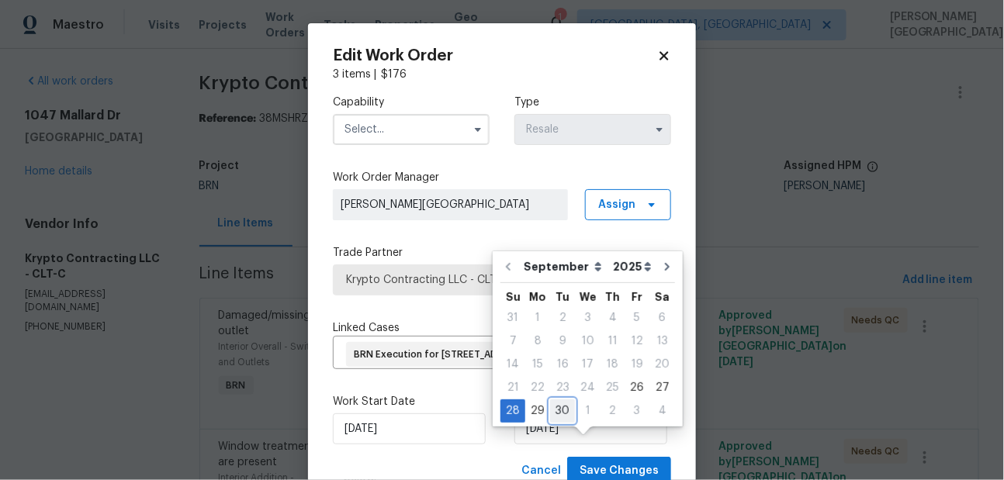
click at [563, 406] on div "30" at bounding box center [562, 412] width 25 height 22
type input "[DATE]"
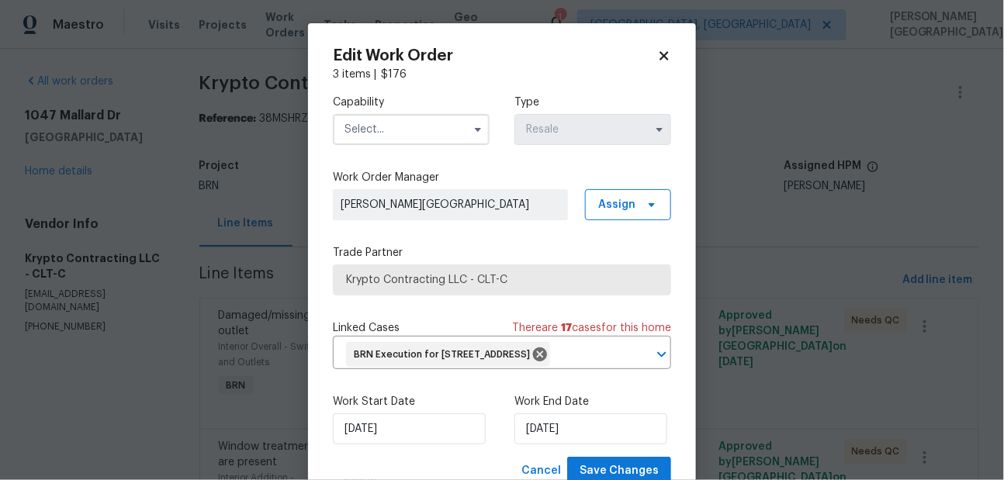
click at [432, 126] on input "text" at bounding box center [411, 129] width 157 height 31
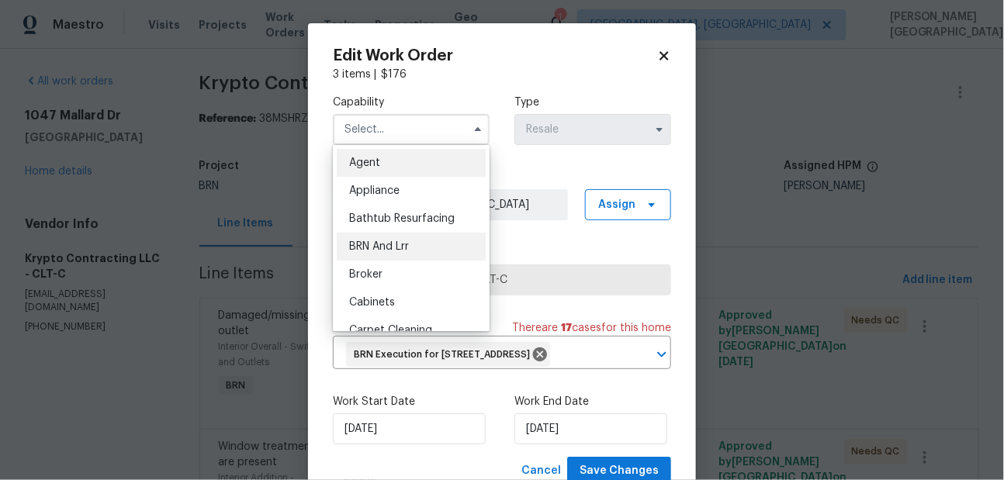
click at [411, 243] on div "BRN And Lrr" at bounding box center [411, 247] width 149 height 28
type input "BRN And Lrr"
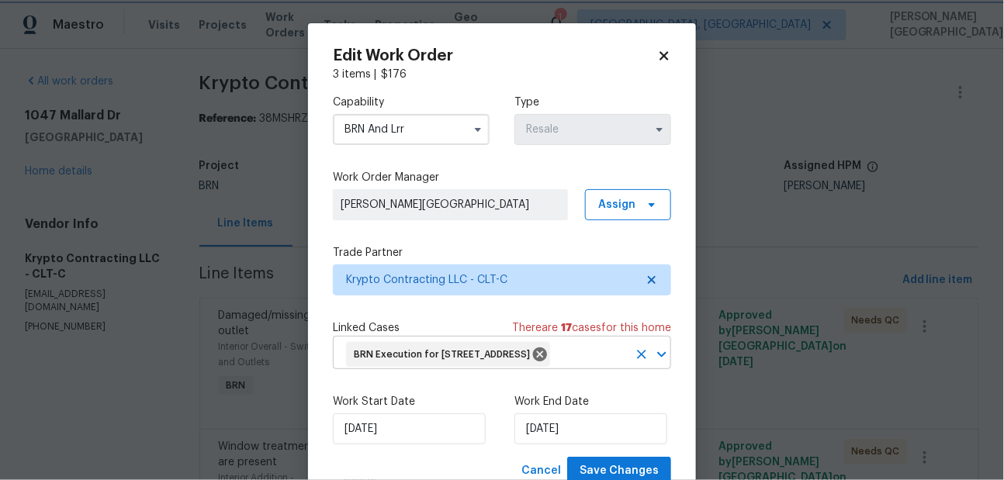
scroll to position [78, 0]
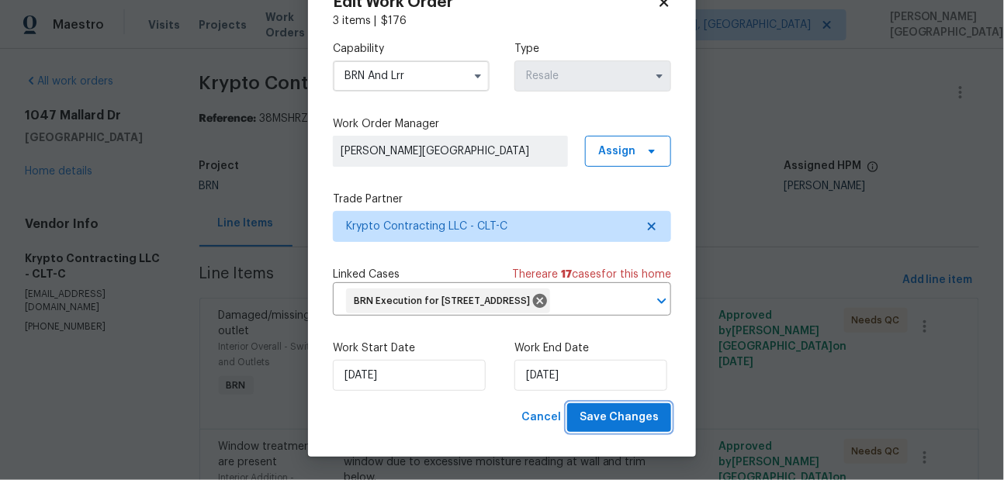
click at [632, 425] on span "Save Changes" at bounding box center [619, 417] width 79 height 19
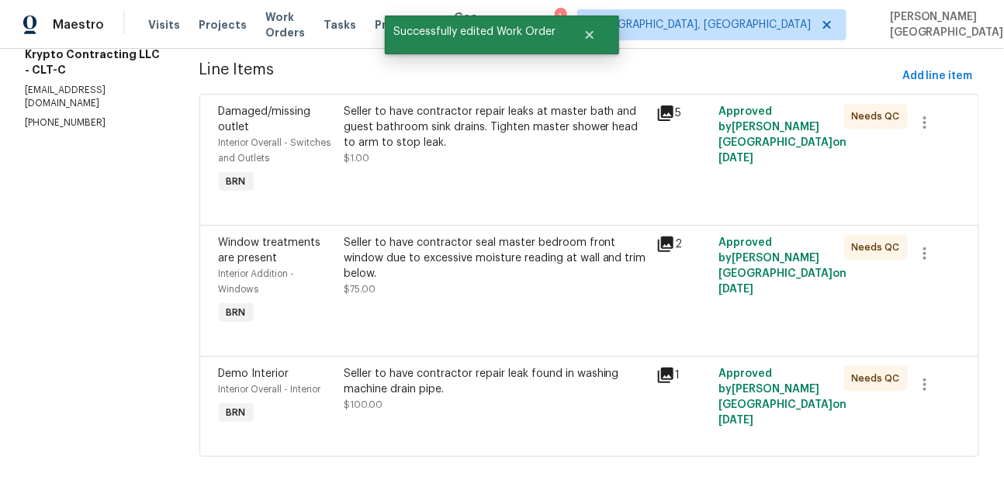
scroll to position [0, 0]
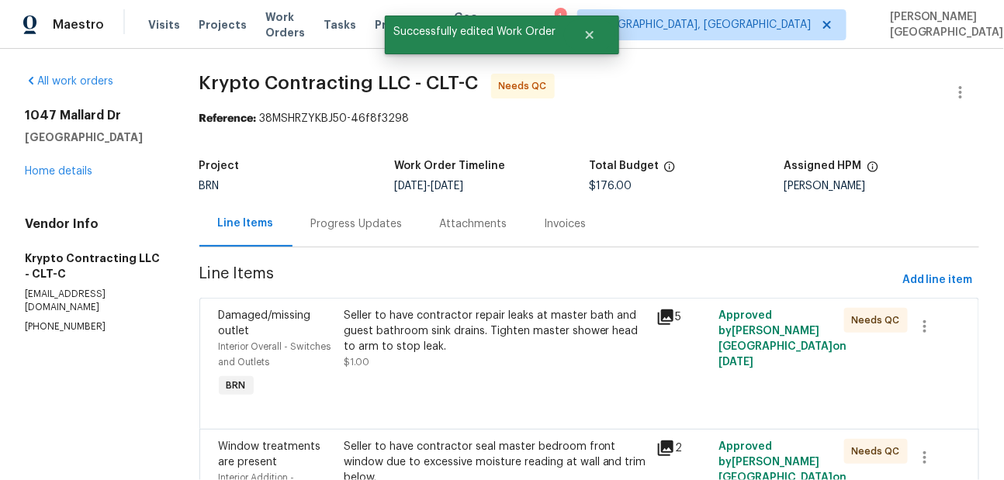
click at [340, 228] on div "Progress Updates" at bounding box center [357, 225] width 92 height 16
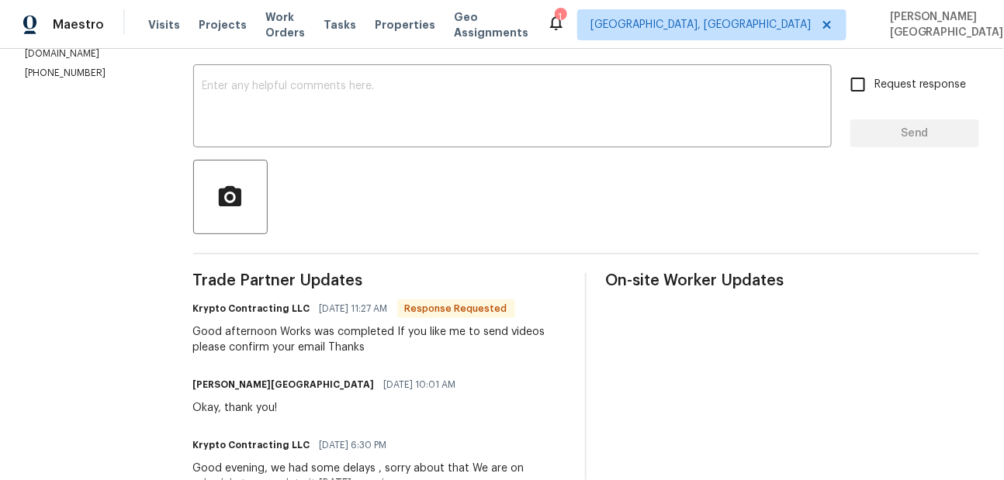
scroll to position [210, 0]
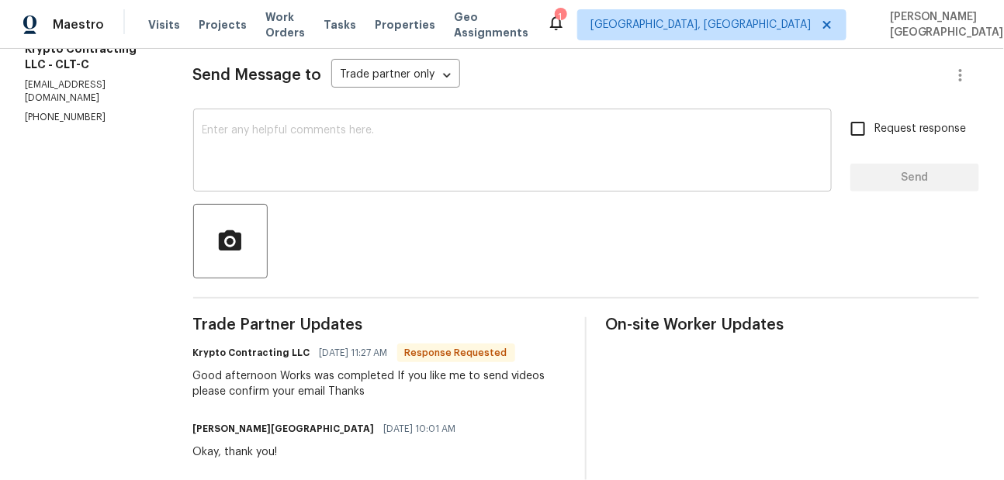
click at [255, 135] on textarea at bounding box center [513, 152] width 620 height 54
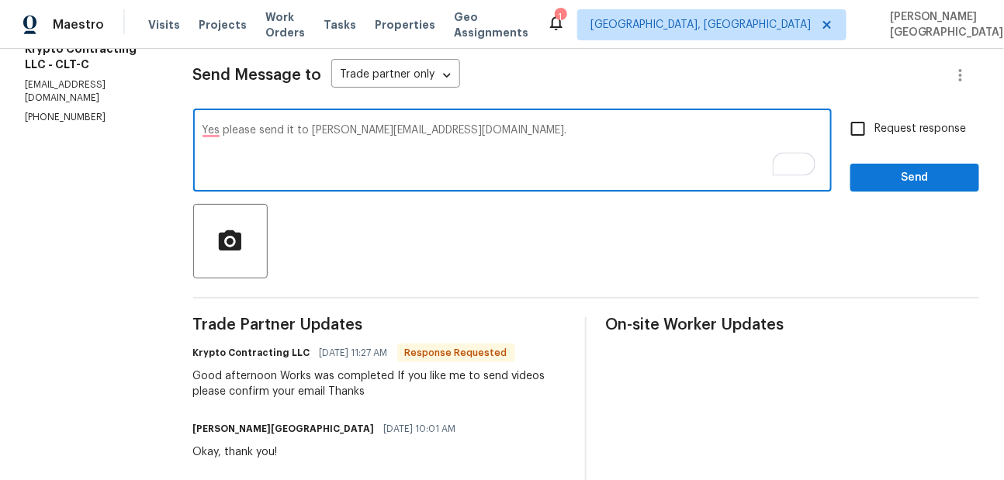
type textarea "Yes please send it to [PERSON_NAME][EMAIL_ADDRESS][DOMAIN_NAME]."
click at [883, 127] on span "Request response" at bounding box center [921, 129] width 92 height 16
click at [875, 127] on input "Request response" at bounding box center [858, 129] width 33 height 33
checkbox input "true"
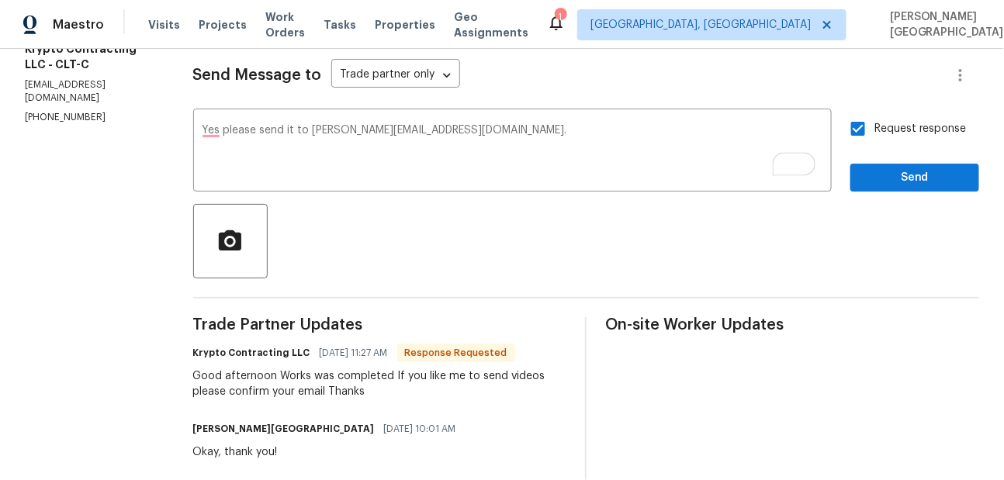
click at [904, 193] on div "Send Message to Trade partner only Trade partner only ​ Yes please send it to […" at bounding box center [586, 418] width 786 height 761
click at [896, 184] on span "Send" at bounding box center [915, 177] width 104 height 19
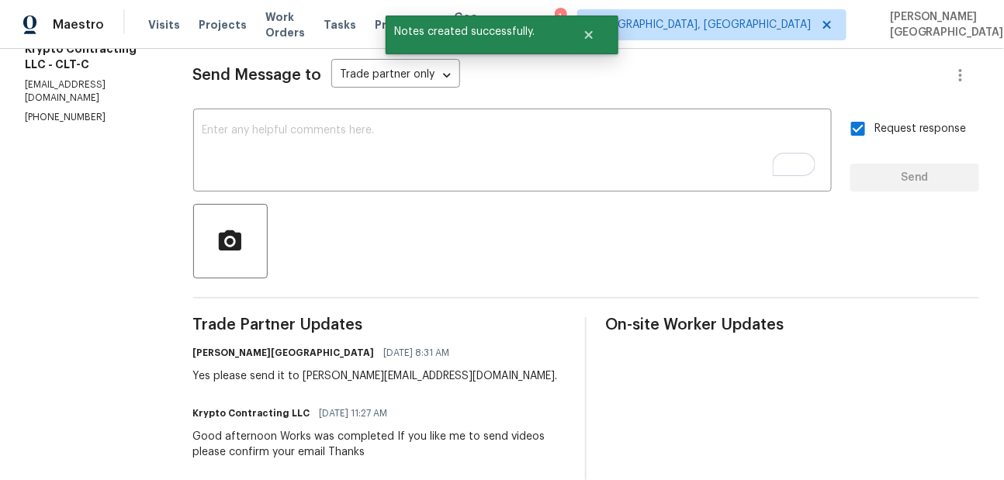
scroll to position [0, 0]
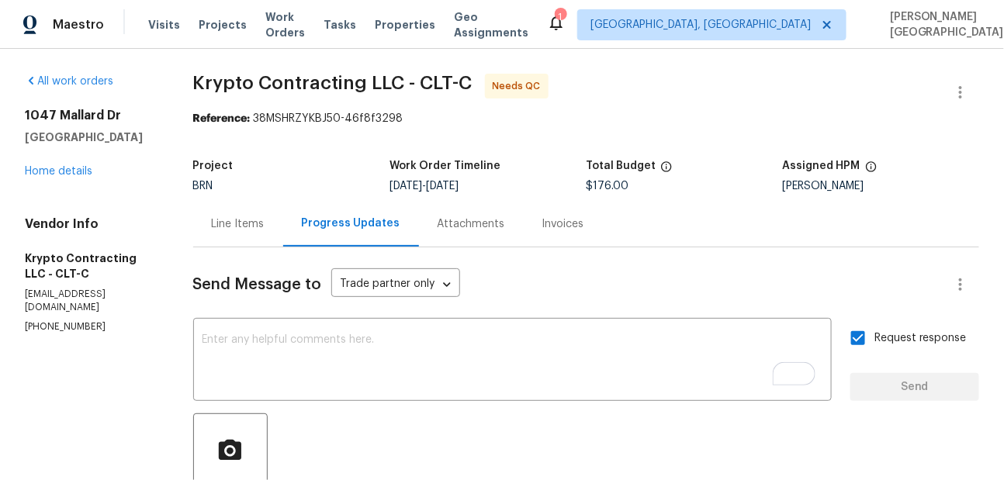
click at [246, 220] on div "Line Items" at bounding box center [238, 225] width 53 height 16
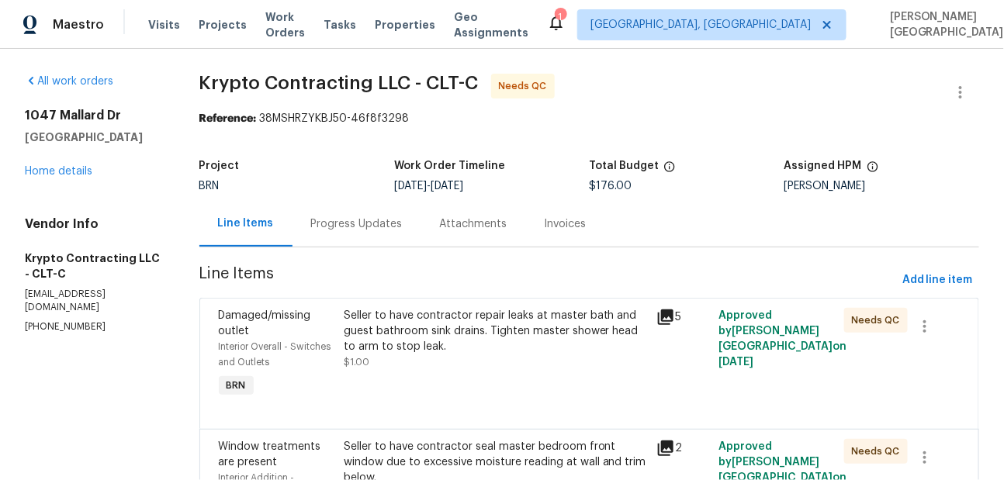
click at [458, 342] on div "Seller to have contractor repair leaks at master bath and guest bathroom sink d…" at bounding box center [496, 331] width 304 height 47
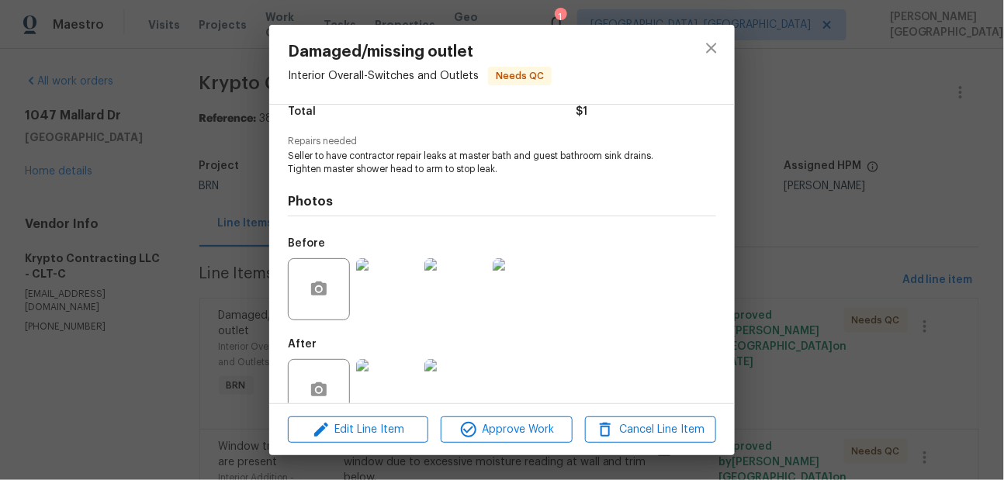
scroll to position [170, 0]
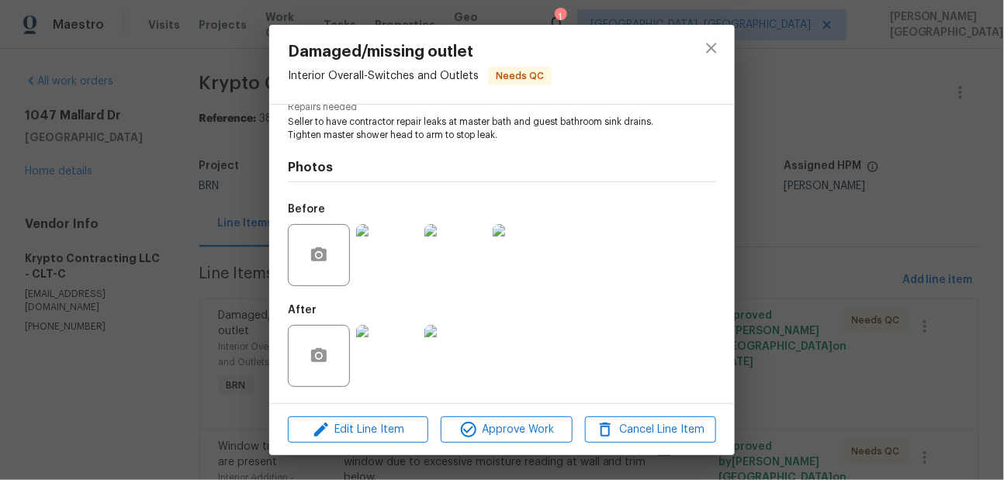
click at [449, 279] on img at bounding box center [456, 255] width 62 height 62
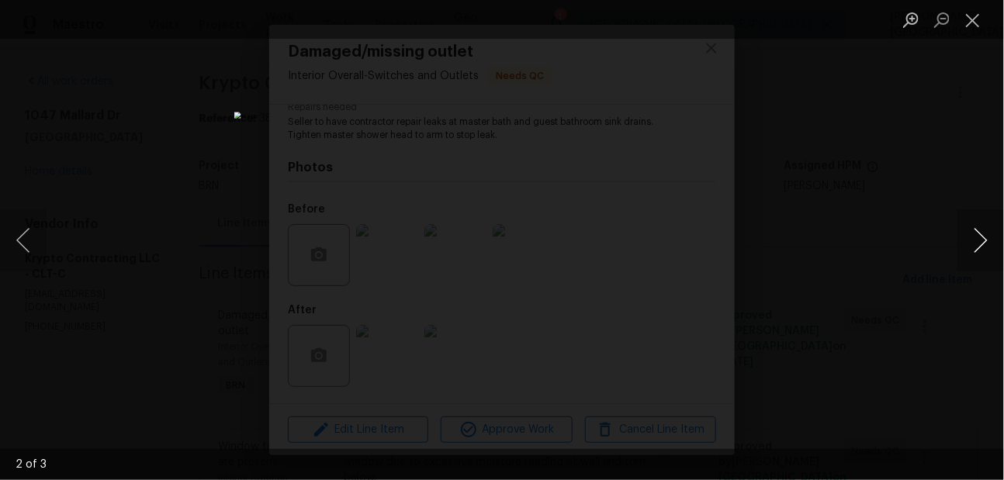
click at [984, 247] on button "Next image" at bounding box center [981, 241] width 47 height 62
click at [918, 144] on div "Lightbox" at bounding box center [502, 240] width 1004 height 480
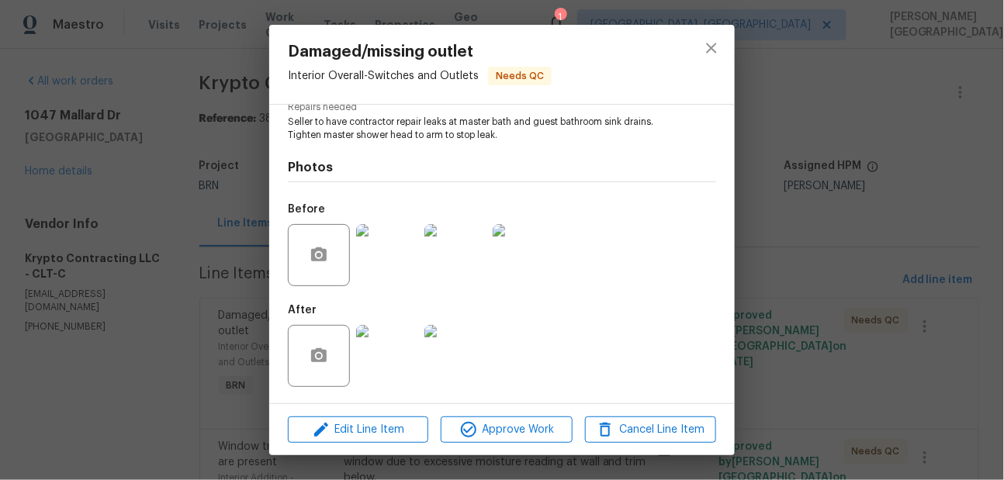
click at [387, 383] on img at bounding box center [387, 356] width 62 height 62
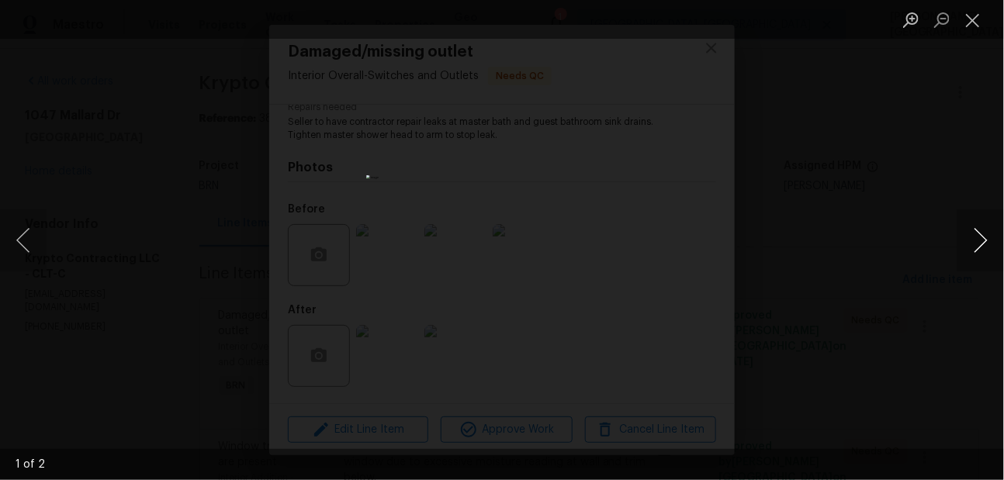
click at [987, 245] on button "Next image" at bounding box center [981, 241] width 47 height 62
click at [937, 203] on div "Lightbox" at bounding box center [502, 240] width 1004 height 480
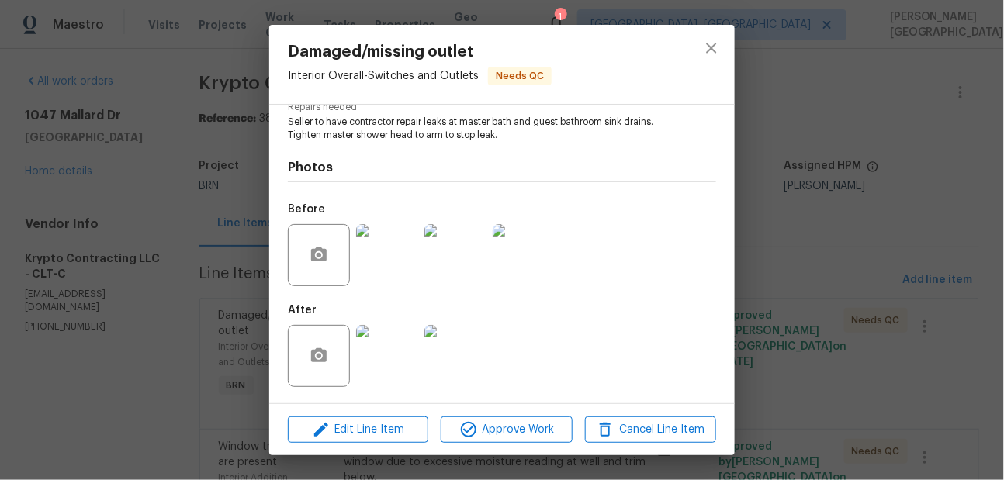
click at [483, 446] on div "Edit Line Item Approve Work Cancel Line Item" at bounding box center [502, 430] width 466 height 52
click at [528, 428] on span "Approve Work" at bounding box center [507, 430] width 122 height 19
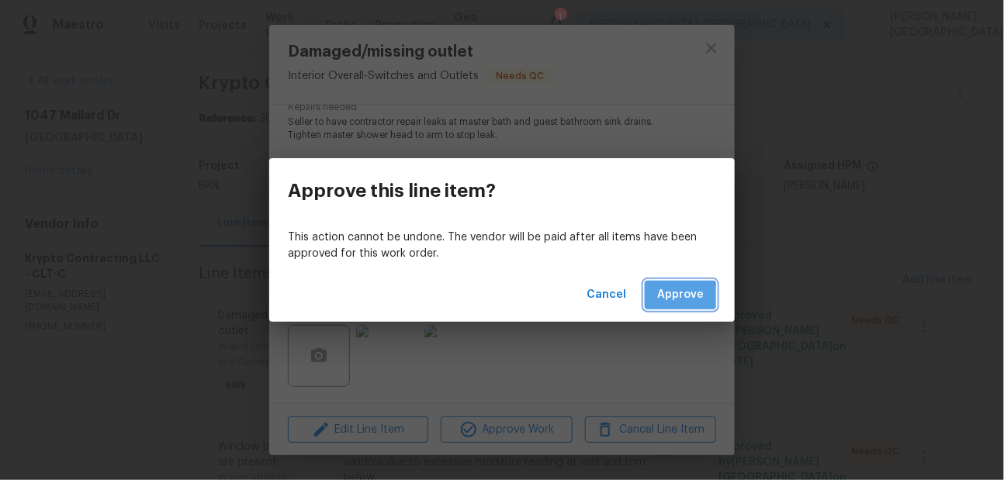
click at [661, 300] on span "Approve" at bounding box center [680, 295] width 47 height 19
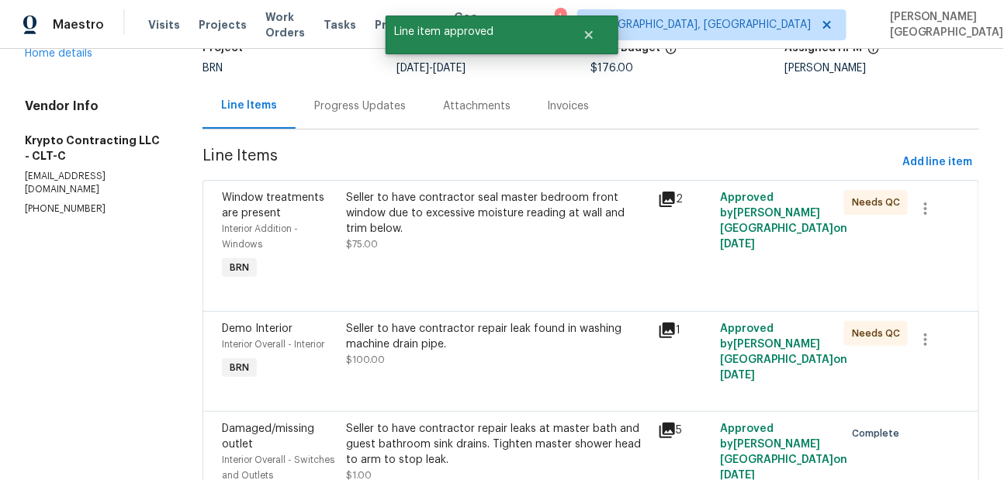
scroll to position [101, 0]
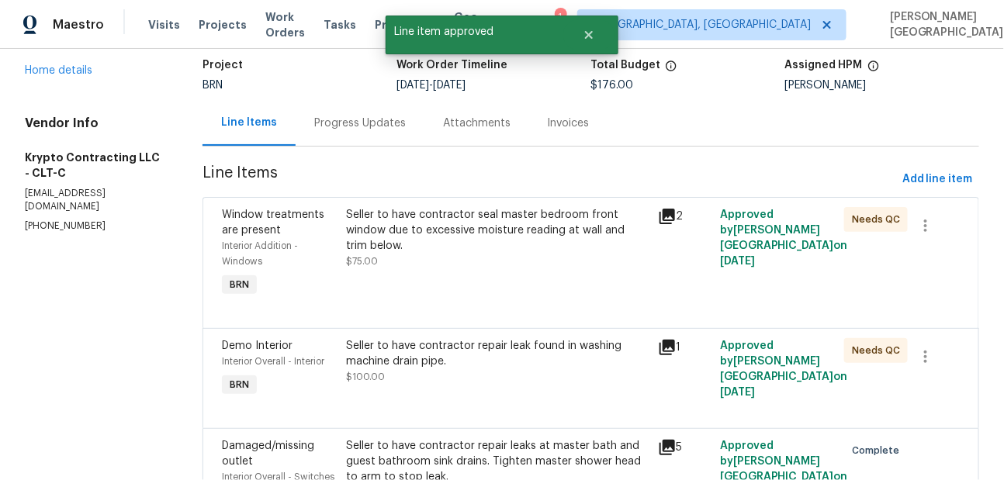
click at [505, 239] on div "Seller to have contractor seal master bedroom front window due to excessive moi…" at bounding box center [497, 230] width 302 height 47
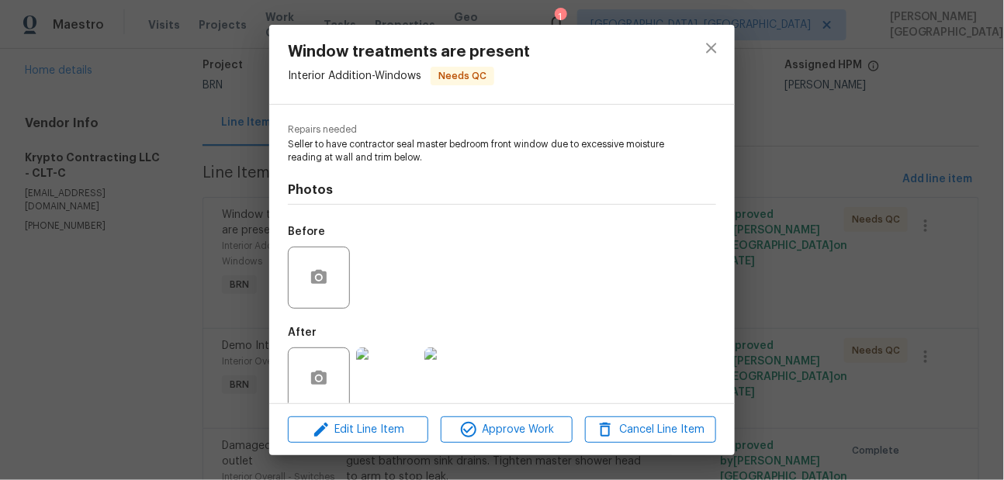
scroll to position [170, 0]
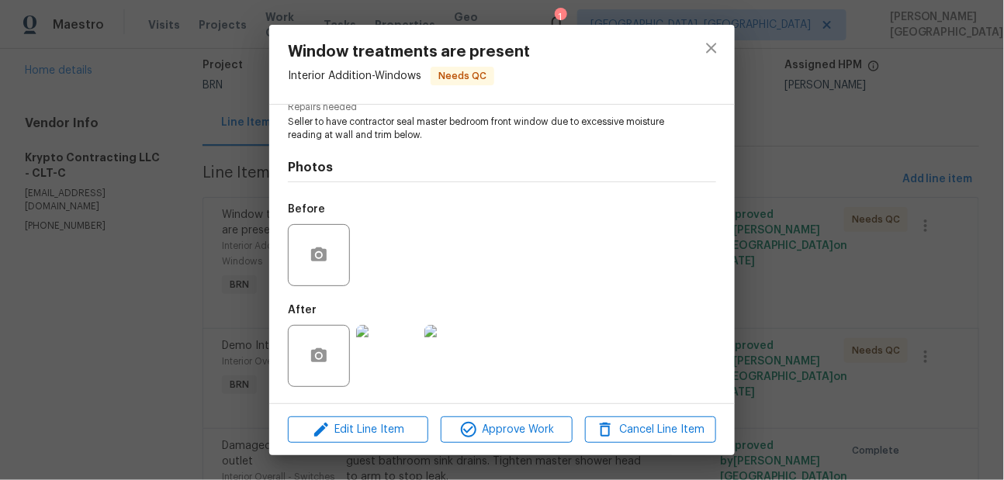
click at [380, 352] on img at bounding box center [387, 356] width 62 height 62
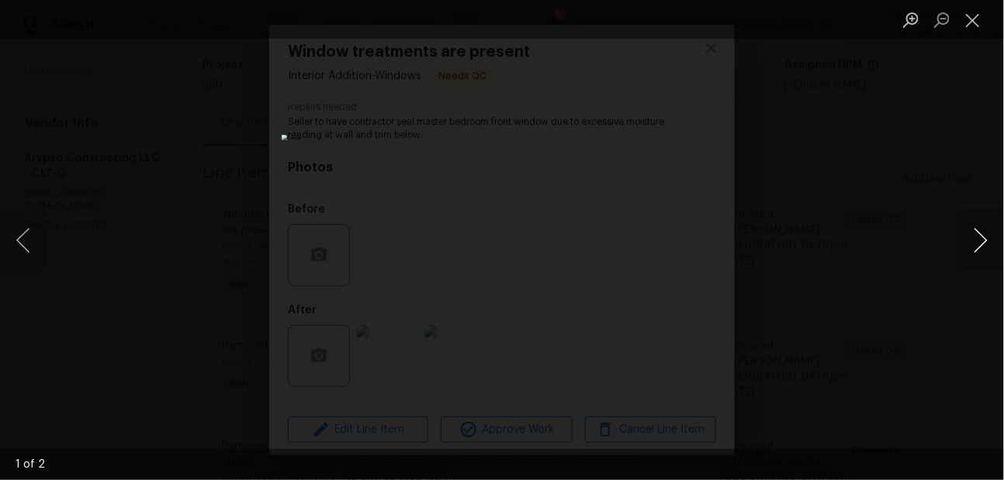
click at [986, 231] on button "Next image" at bounding box center [981, 241] width 47 height 62
click at [877, 155] on div "Lightbox" at bounding box center [502, 240] width 1004 height 480
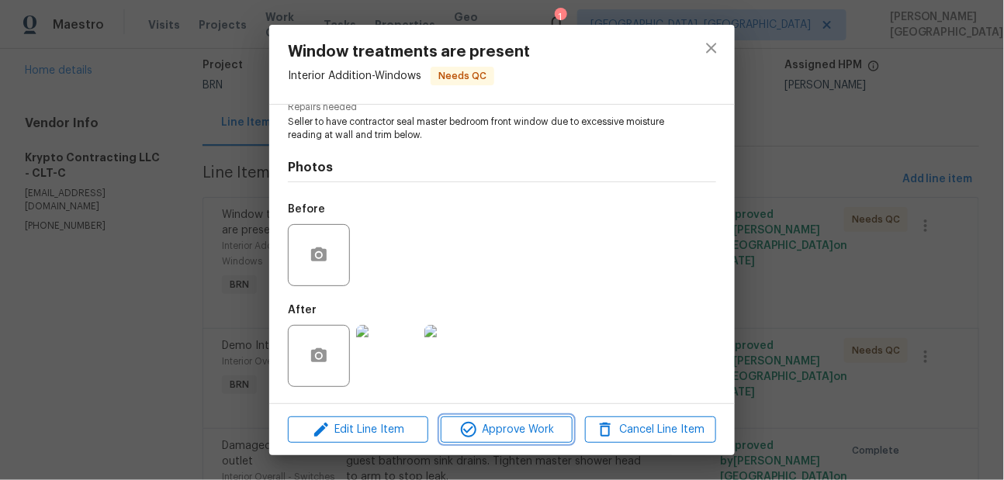
click at [474, 439] on button "Approve Work" at bounding box center [506, 430] width 131 height 27
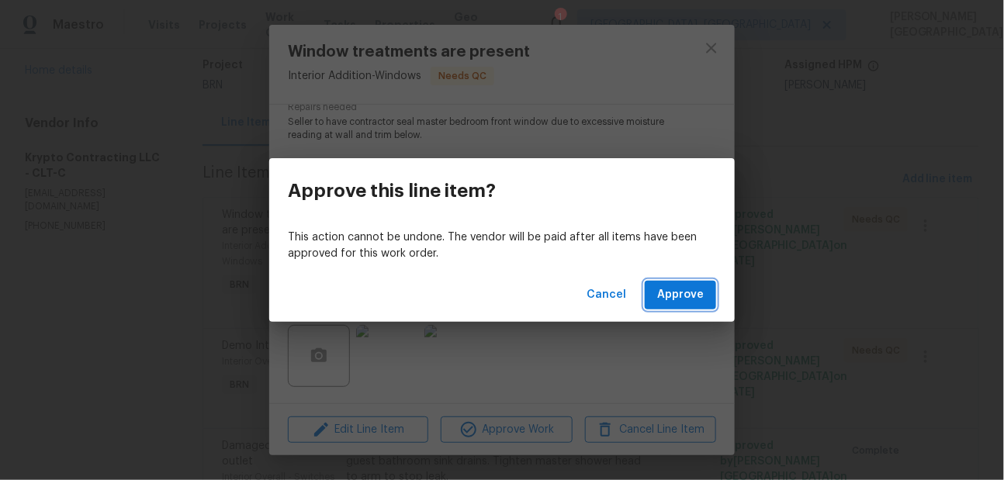
click at [661, 290] on span "Approve" at bounding box center [680, 295] width 47 height 19
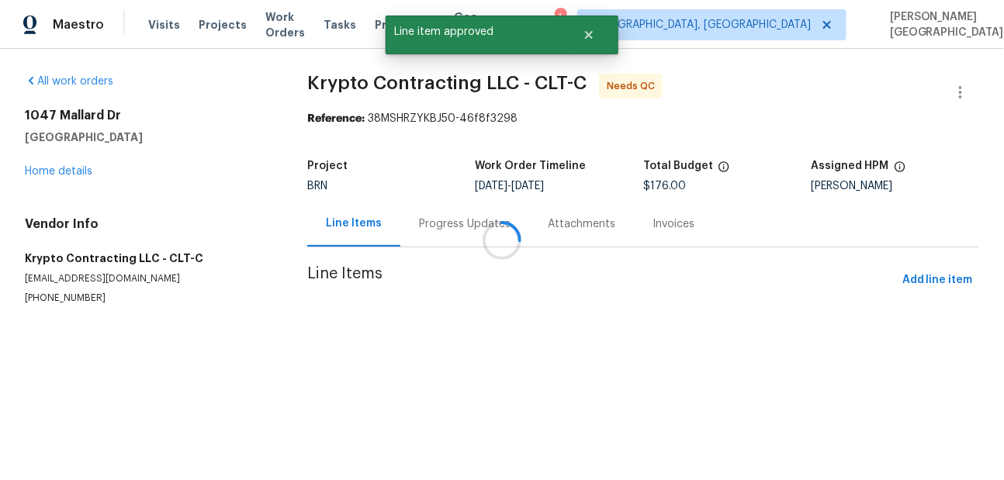
scroll to position [0, 0]
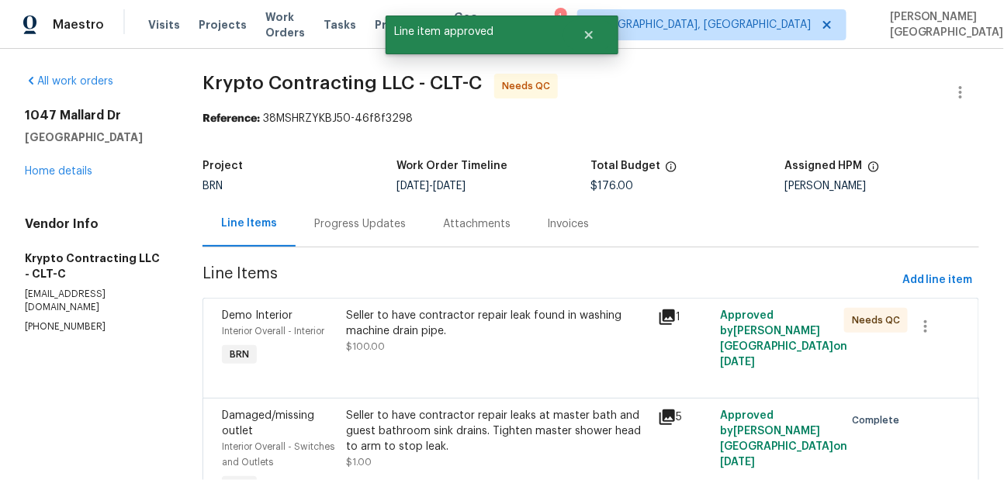
click at [451, 359] on div "Seller to have contractor repair leak found in washing machine drain pipe. $100…" at bounding box center [497, 339] width 311 height 71
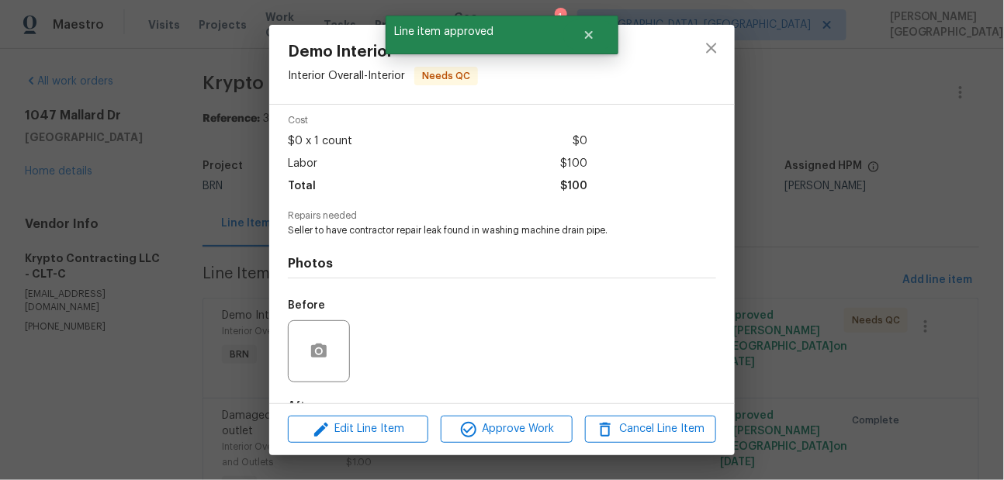
scroll to position [157, 0]
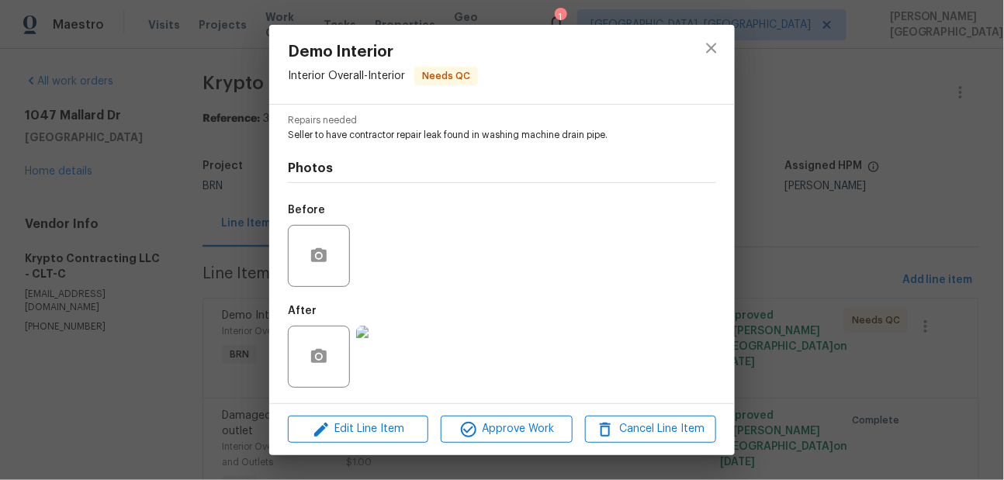
click at [388, 348] on img at bounding box center [387, 357] width 62 height 62
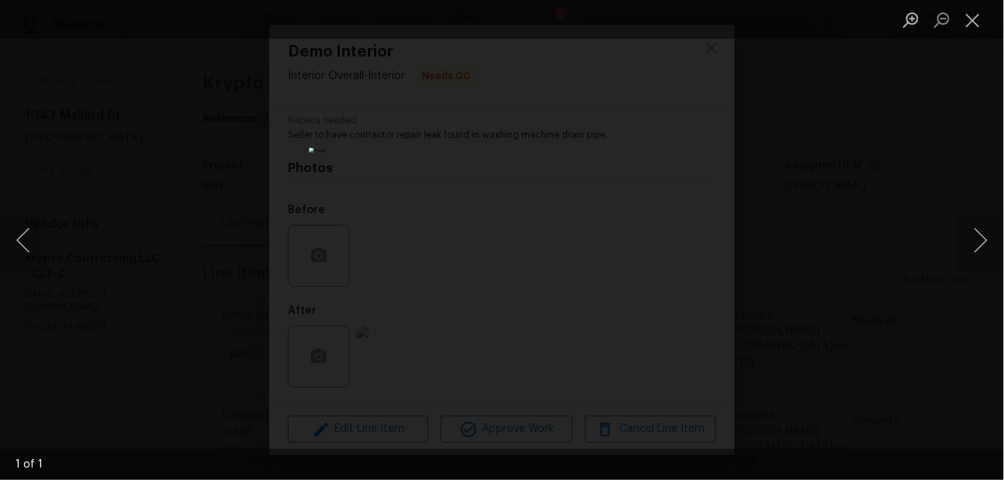
click at [869, 214] on div "Lightbox" at bounding box center [502, 240] width 1004 height 480
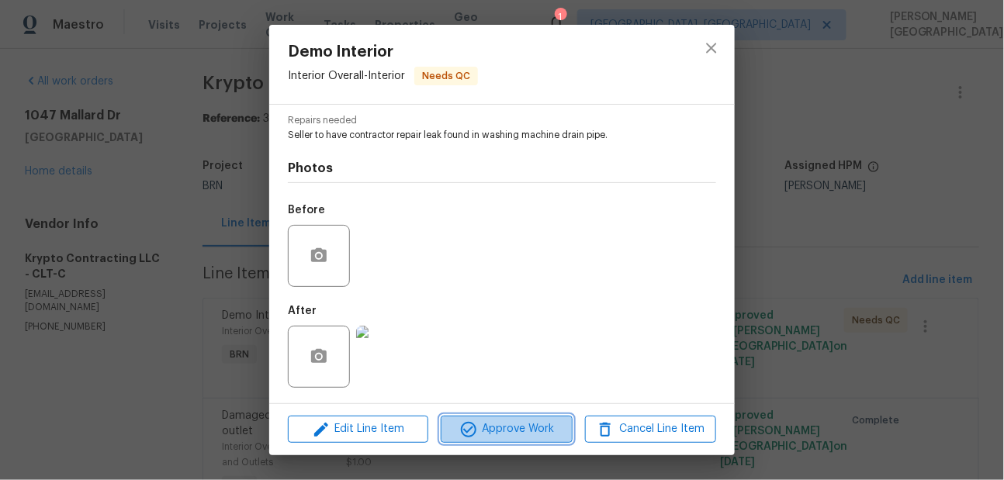
click at [505, 423] on span "Approve Work" at bounding box center [507, 429] width 122 height 19
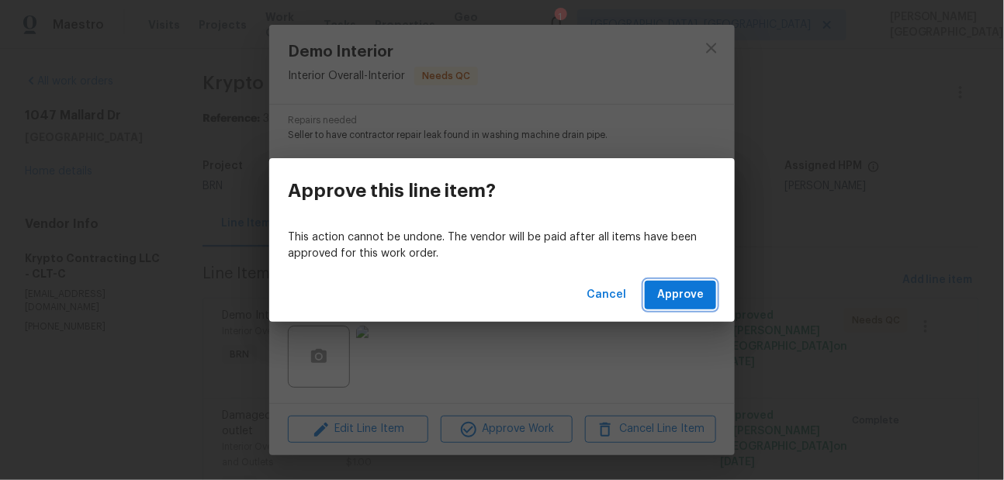
click at [692, 291] on span "Approve" at bounding box center [680, 295] width 47 height 19
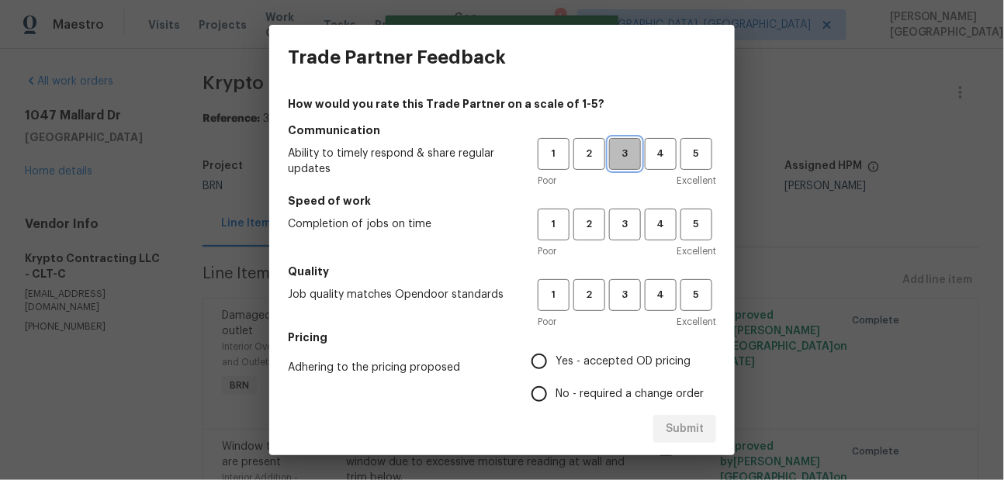
click at [630, 156] on span "3" at bounding box center [625, 154] width 29 height 18
click at [618, 236] on button "3" at bounding box center [625, 225] width 32 height 32
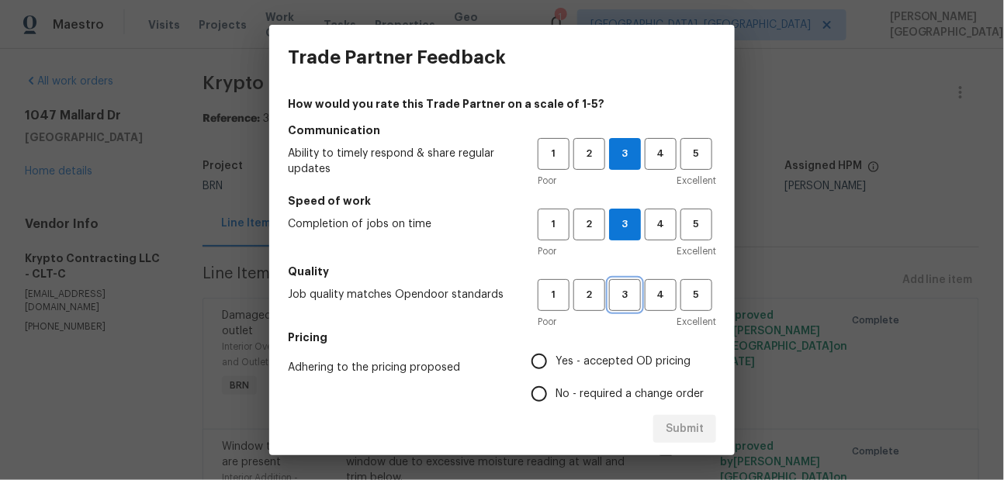
click at [626, 301] on span "3" at bounding box center [625, 295] width 29 height 18
click at [582, 397] on span "No - required a change order" at bounding box center [630, 395] width 148 height 16
click at [556, 397] on input "No - required a change order" at bounding box center [539, 394] width 33 height 33
radio input "true"
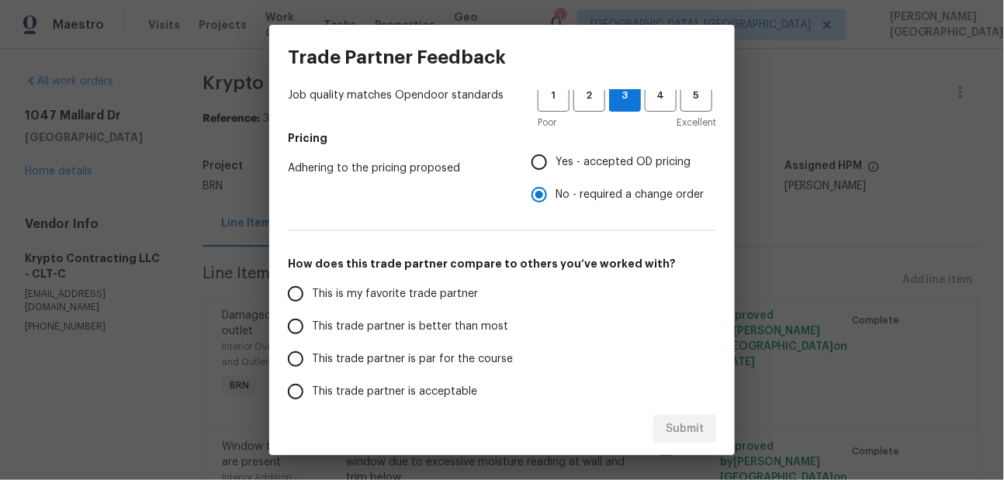
scroll to position [307, 0]
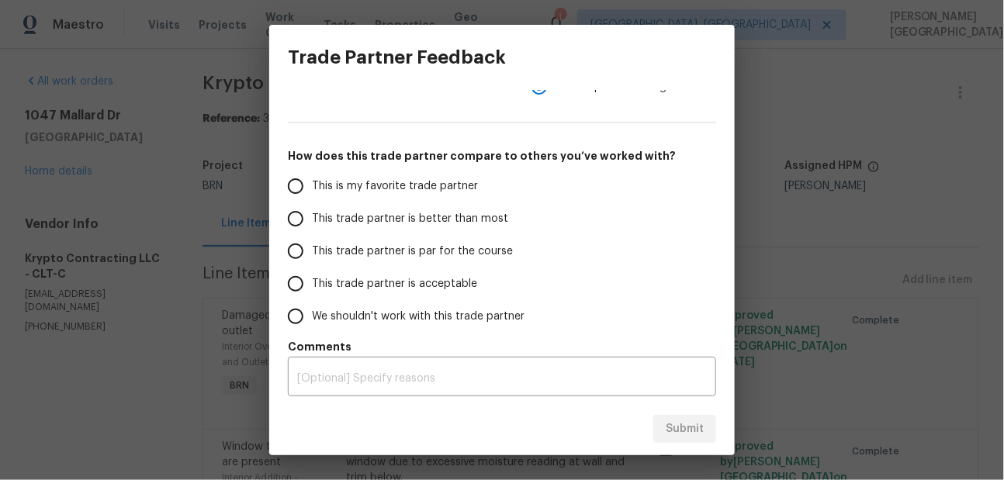
click at [433, 221] on span "This trade partner is better than most" at bounding box center [410, 219] width 196 height 16
click at [312, 221] on input "This trade partner is better than most" at bounding box center [295, 219] width 33 height 33
click at [675, 431] on span "Submit" at bounding box center [685, 429] width 38 height 19
radio input "true"
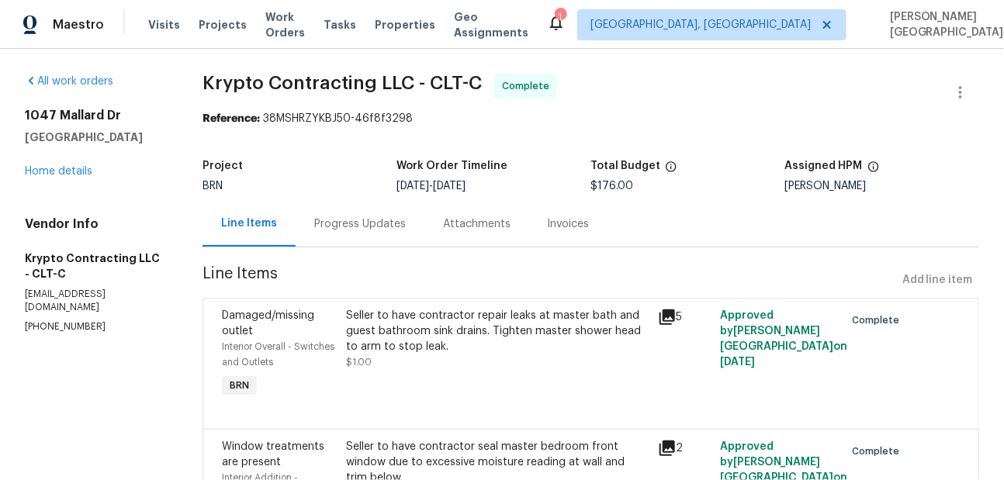
click at [577, 223] on div "Invoices" at bounding box center [569, 225] width 42 height 16
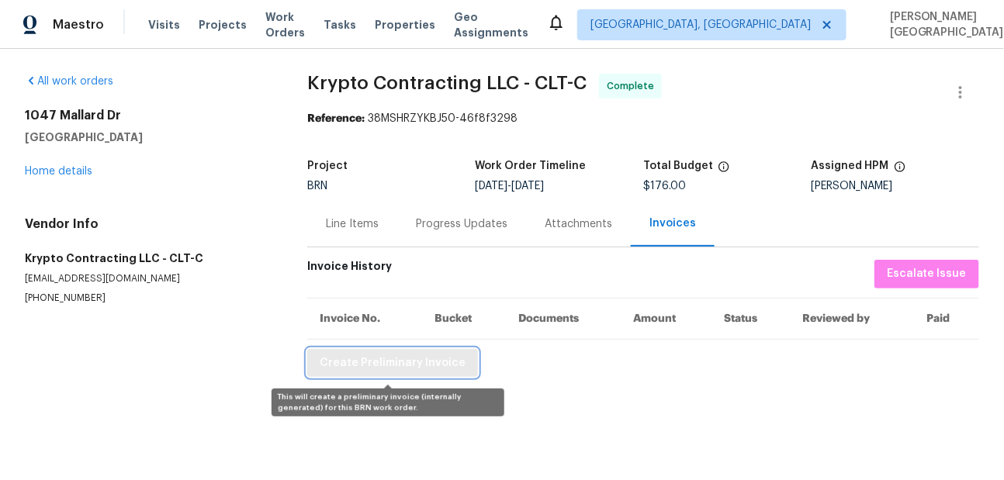
click at [397, 366] on span "Create Preliminary Invoice" at bounding box center [393, 363] width 146 height 19
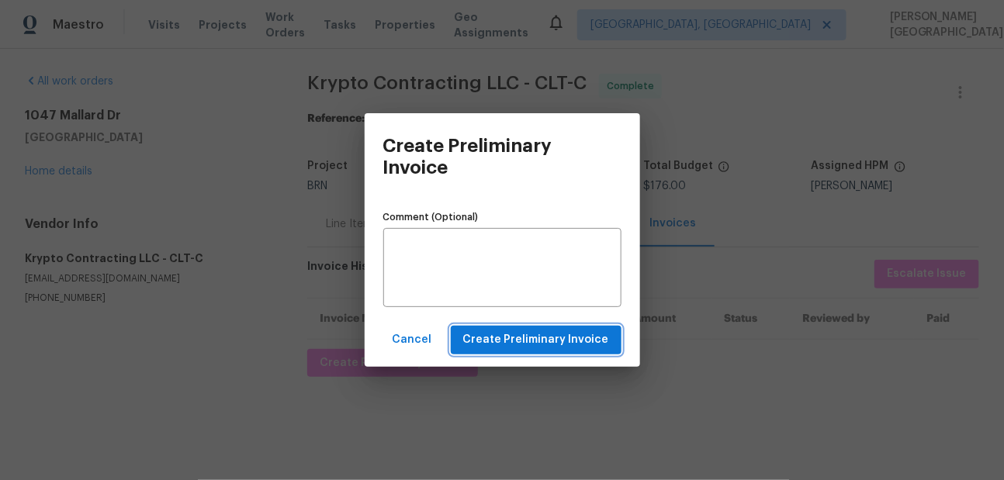
click at [543, 342] on span "Create Preliminary Invoice" at bounding box center [536, 340] width 146 height 19
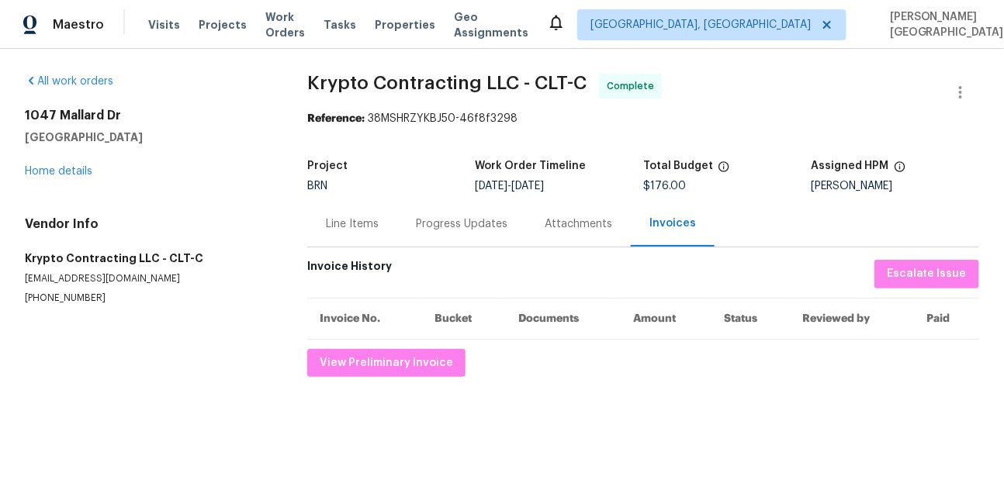
click at [344, 92] on span "Krypto Contracting LLC - CLT-C Complete" at bounding box center [624, 92] width 635 height 37
click at [404, 83] on span "Krypto Contracting LLC - CLT-C" at bounding box center [446, 83] width 279 height 19
copy span "Krypto Contracting"
click at [341, 221] on div "Line Items" at bounding box center [352, 225] width 53 height 16
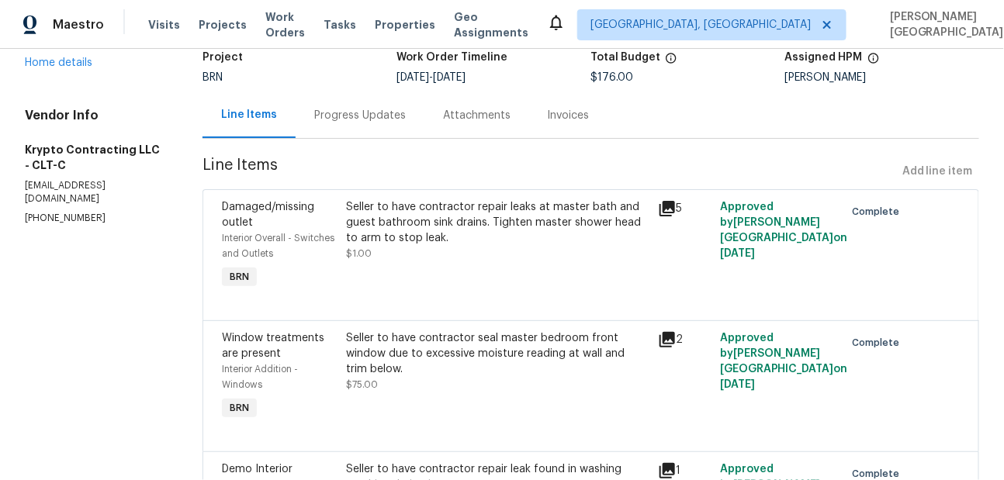
scroll to position [225, 0]
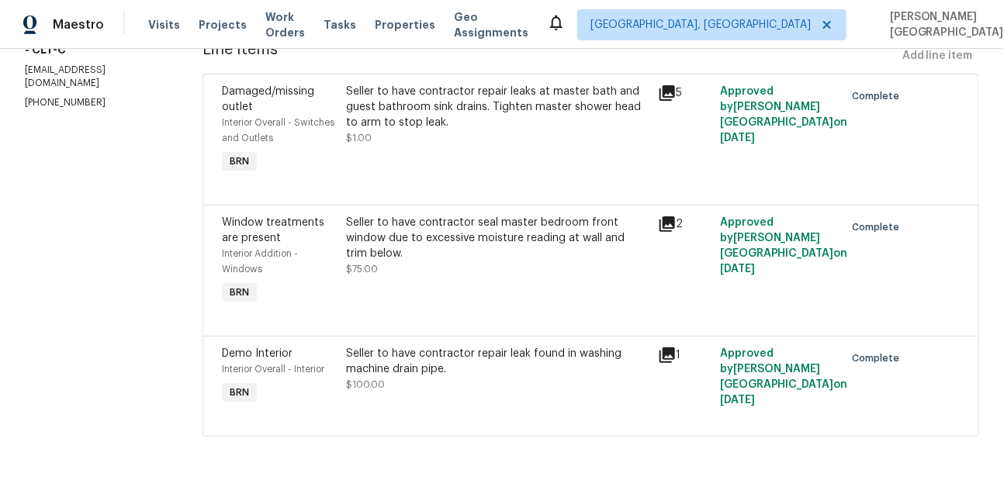
click at [401, 122] on div "Seller to have contractor repair leaks at master bath and guest bathroom sink d…" at bounding box center [497, 107] width 302 height 47
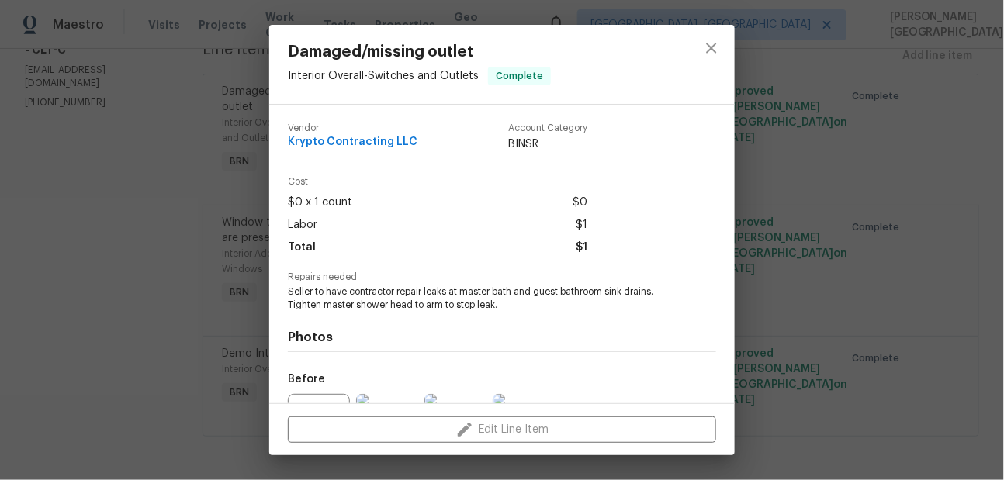
click at [349, 286] on div "Repairs needed Seller to have contractor repair leaks at master bath and guest …" at bounding box center [502, 292] width 428 height 40
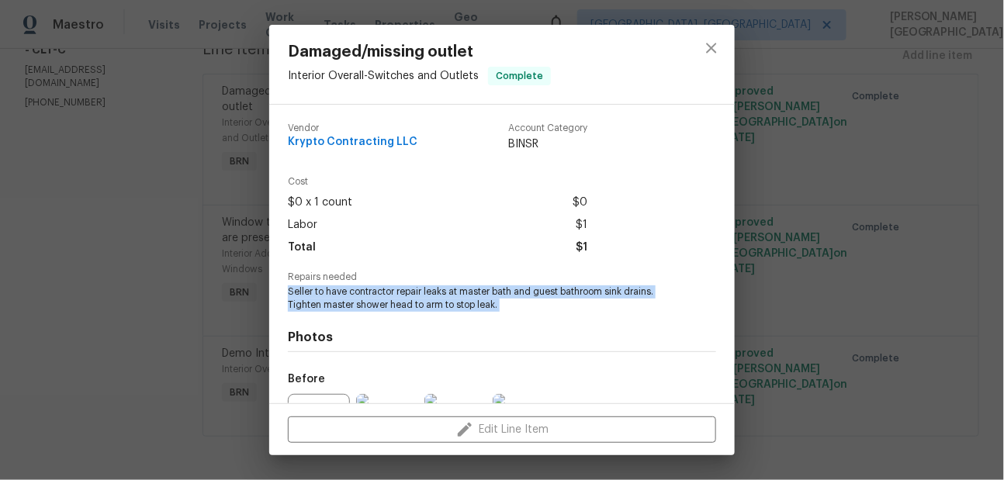
click at [349, 286] on div "Repairs needed Seller to have contractor repair leaks at master bath and guest …" at bounding box center [502, 292] width 428 height 40
copy span "Seller to have contractor repair leaks at master bath and guest bathroom sink d…"
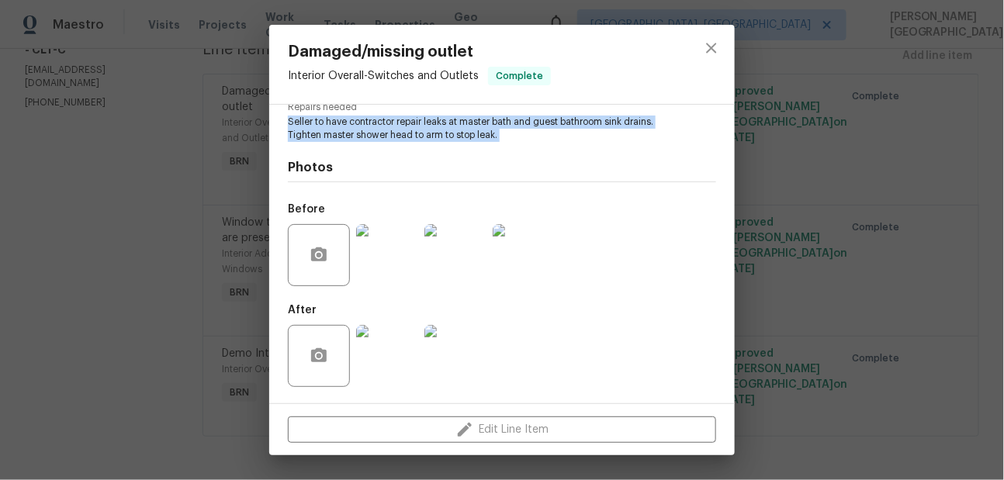
click at [465, 266] on img at bounding box center [456, 255] width 62 height 62
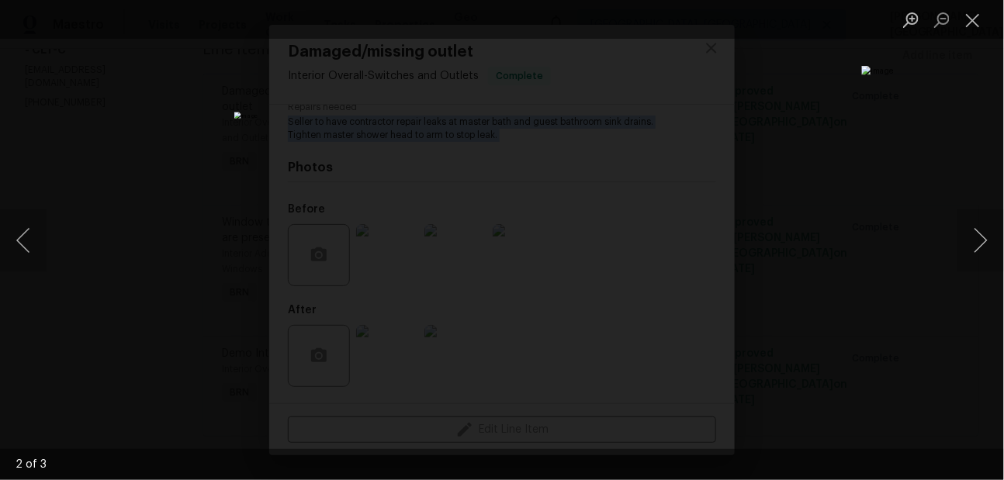
click at [804, 175] on div "Lightbox" at bounding box center [502, 240] width 1004 height 480
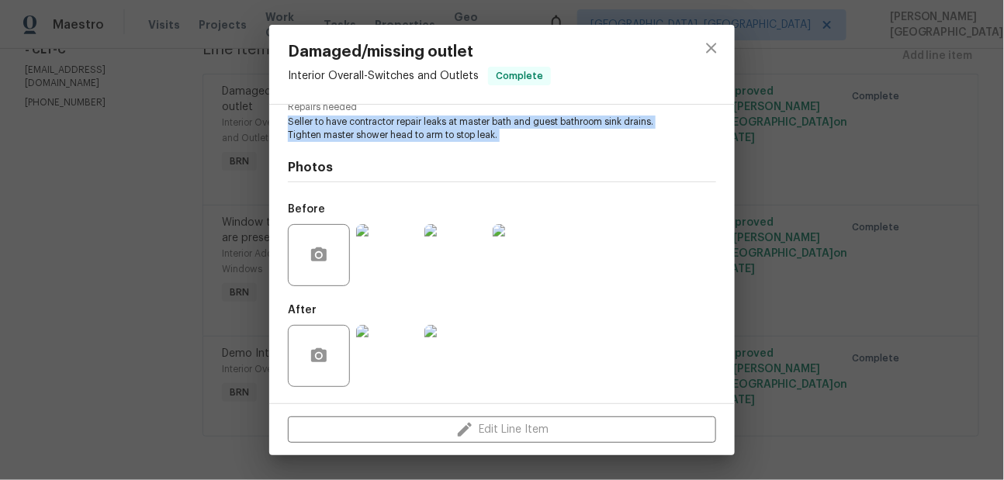
click at [386, 344] on img at bounding box center [387, 356] width 62 height 62
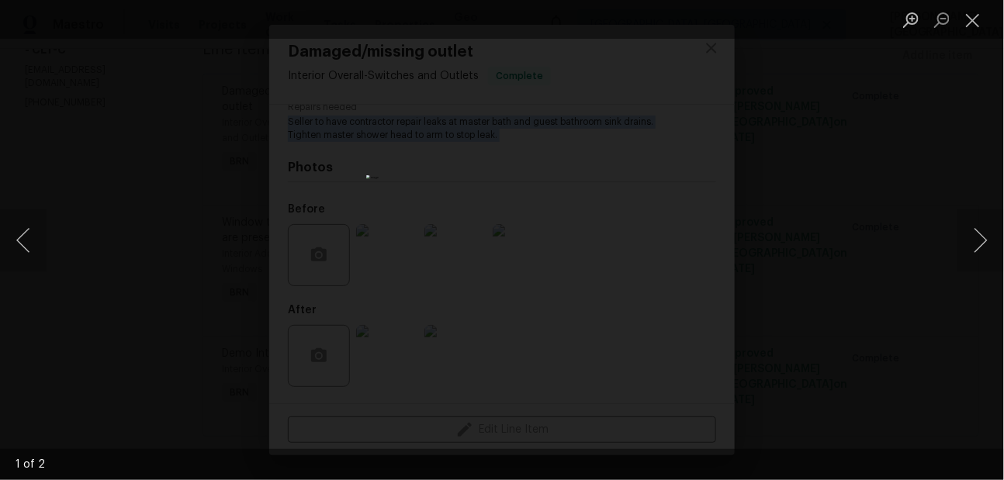
click at [734, 288] on div "Lightbox" at bounding box center [502, 240] width 1004 height 480
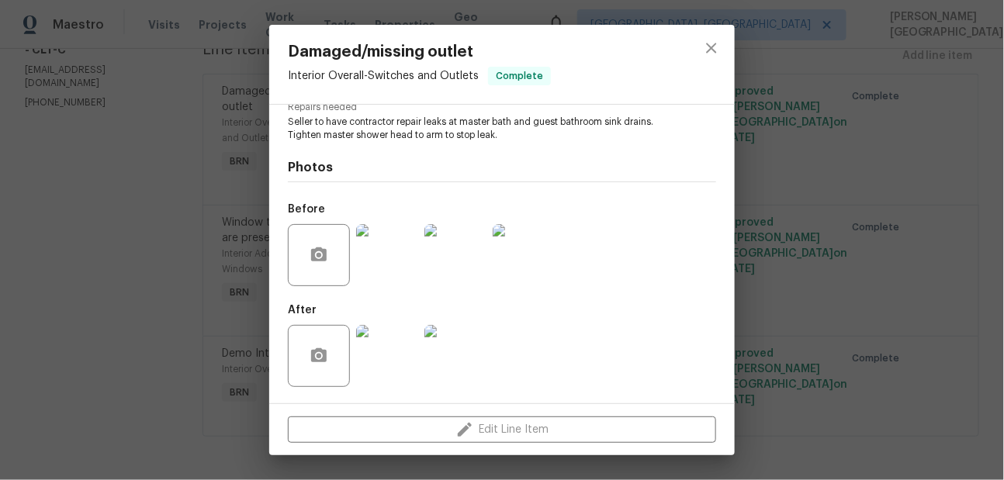
click at [821, 270] on div "Damaged/missing outlet Interior Overall - Switches and Outlets Complete Vendor …" at bounding box center [502, 240] width 1004 height 480
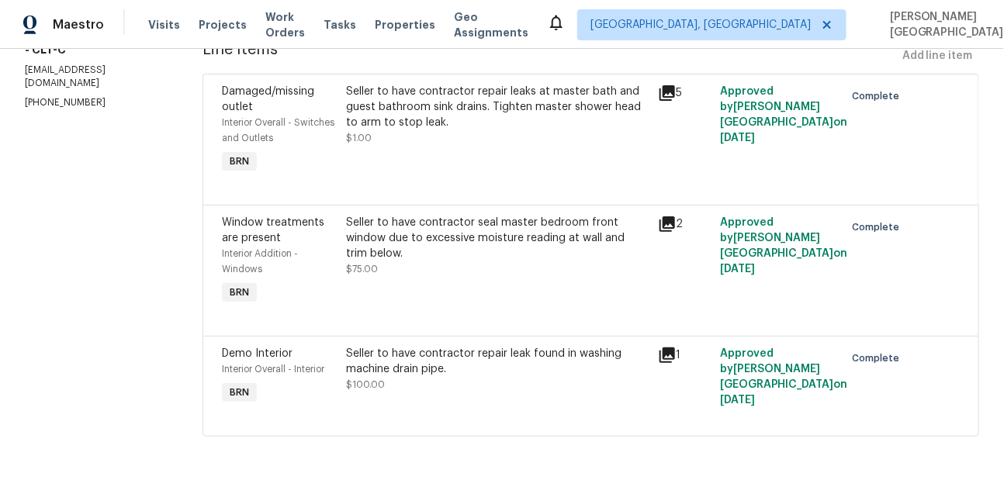
click at [407, 258] on div "Seller to have contractor seal master bedroom front window due to excessive moi…" at bounding box center [497, 238] width 302 height 47
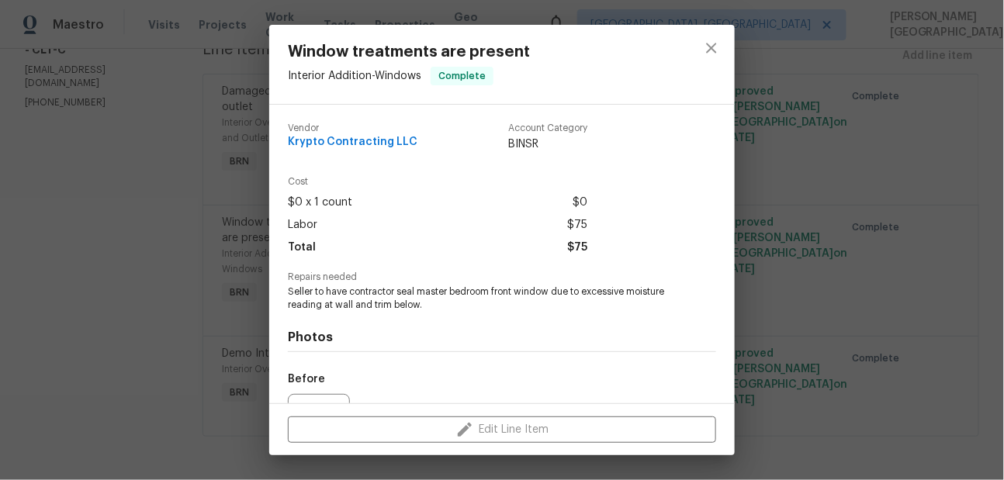
click at [345, 298] on span "Seller to have contractor seal master bedroom front window due to excessive moi…" at bounding box center [481, 299] width 386 height 26
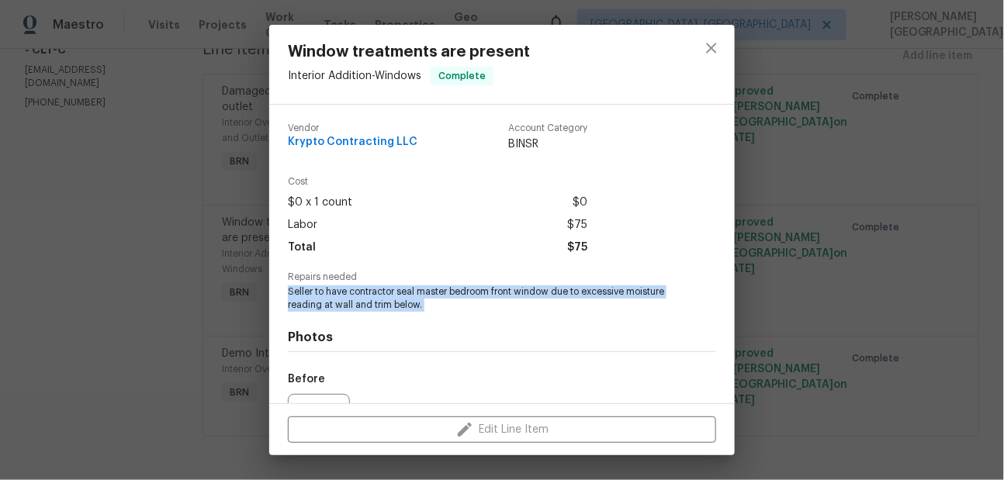
click at [345, 298] on span "Seller to have contractor seal master bedroom front window due to excessive moi…" at bounding box center [481, 299] width 386 height 26
copy span "Seller to have contractor seal master bedroom front window due to excessive moi…"
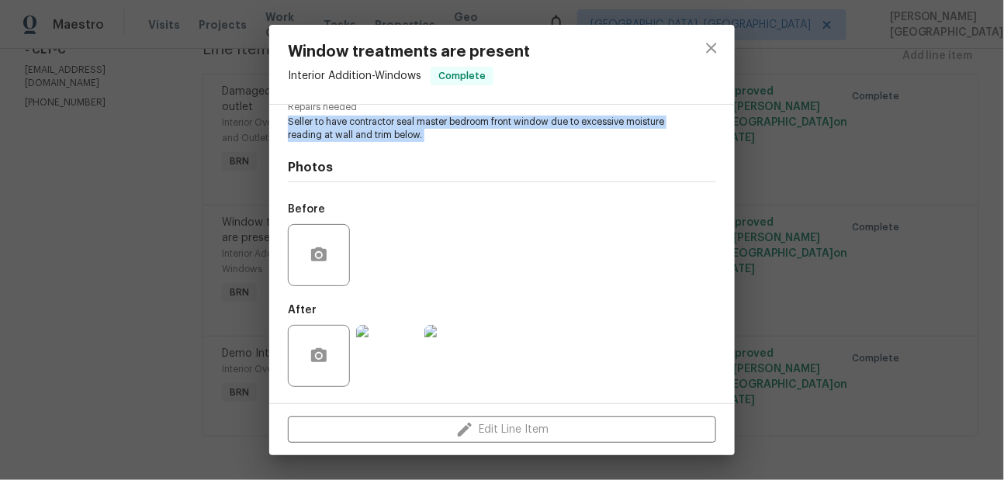
click at [390, 355] on img at bounding box center [387, 356] width 62 height 62
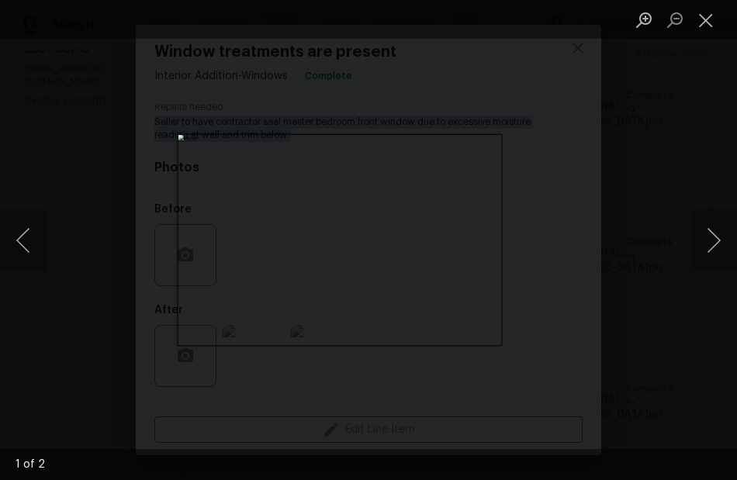
click at [654, 199] on div "Lightbox" at bounding box center [368, 240] width 737 height 480
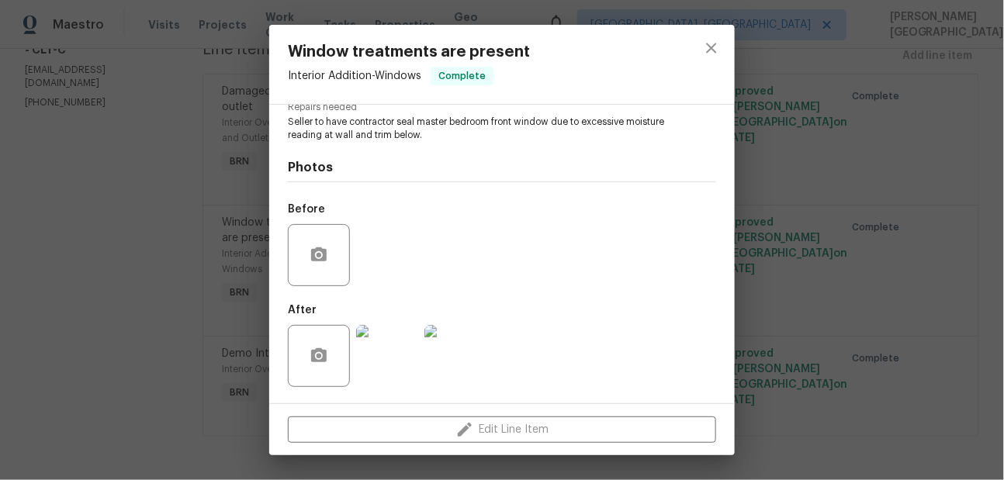
click at [866, 177] on div "Window treatments are present Interior Addition - Windows Complete Vendor Krypt…" at bounding box center [502, 240] width 1004 height 480
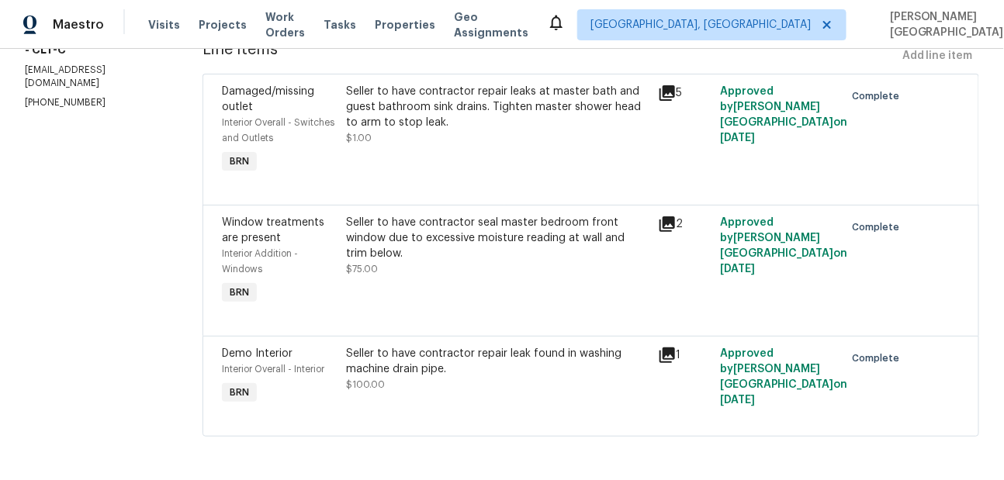
click at [366, 360] on div "Seller to have contractor repair leak found in washing machine drain pipe." at bounding box center [497, 361] width 302 height 31
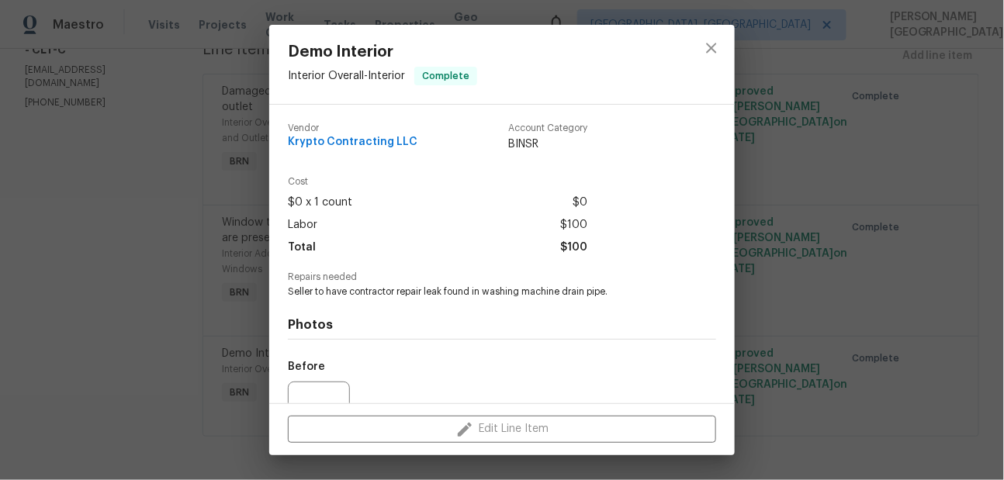
click at [342, 287] on span "Seller to have contractor repair leak found in washing machine drain pipe." at bounding box center [481, 292] width 386 height 13
copy span "Seller to have contractor repair leak found in washing machine drain pipe."
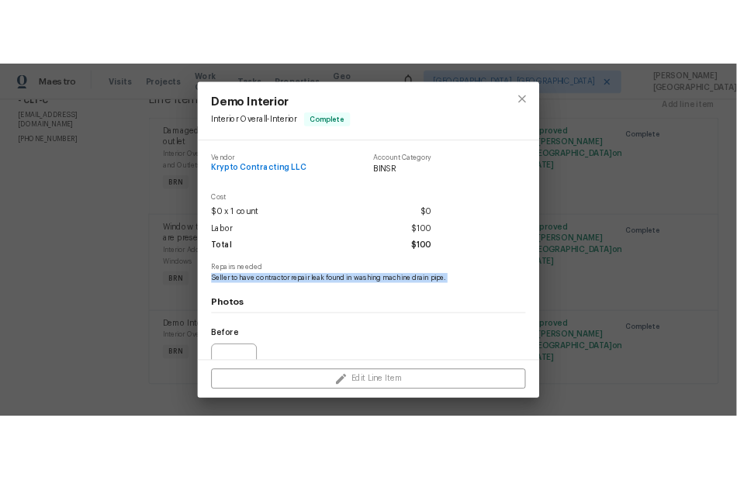
scroll to position [157, 0]
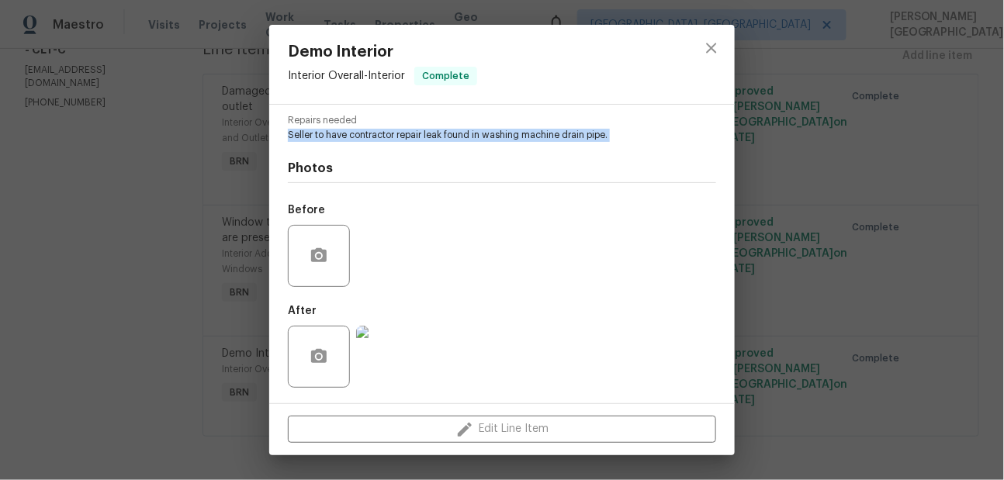
click at [392, 336] on img at bounding box center [387, 357] width 62 height 62
